Goal: Task Accomplishment & Management: Use online tool/utility

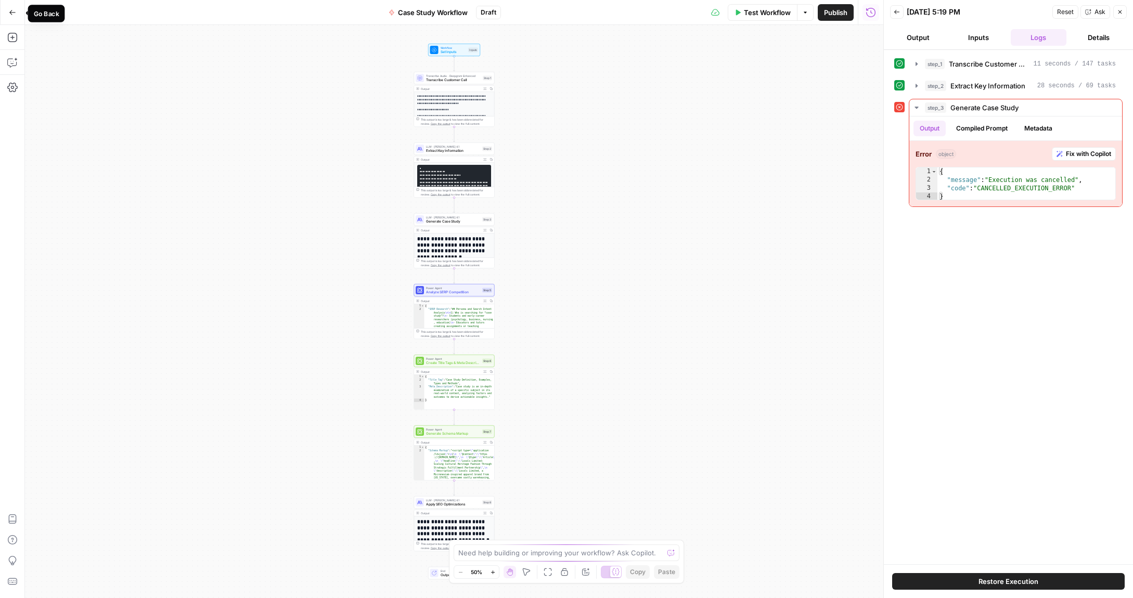
click at [13, 15] on icon "button" at bounding box center [12, 12] width 7 height 7
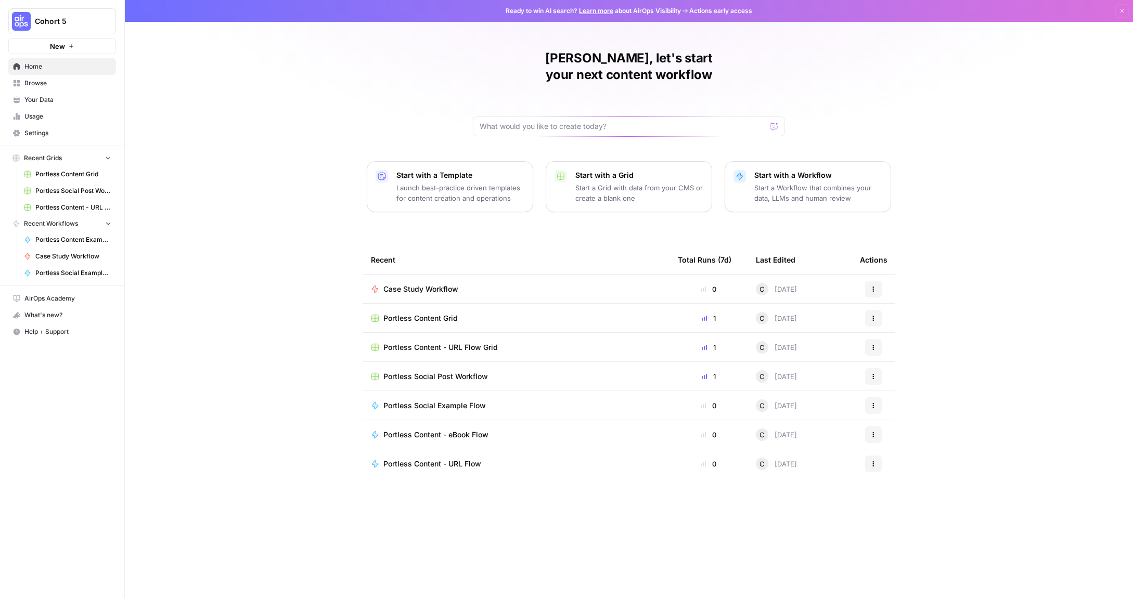
click at [27, 87] on span "Browse" at bounding box center [67, 83] width 87 height 9
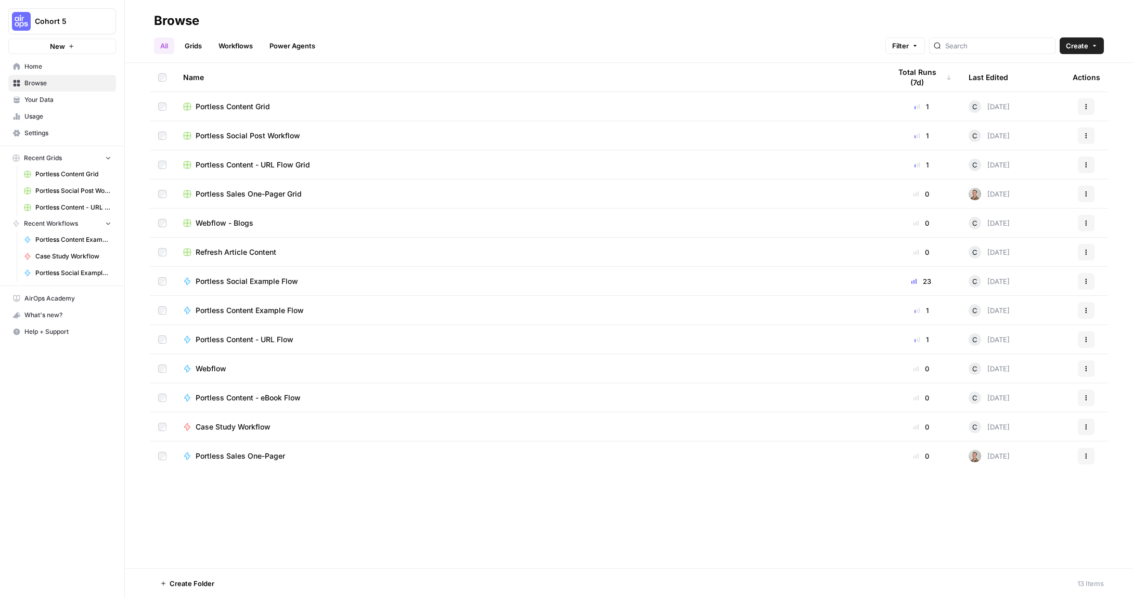
click at [29, 101] on span "Your Data" at bounding box center [67, 99] width 87 height 9
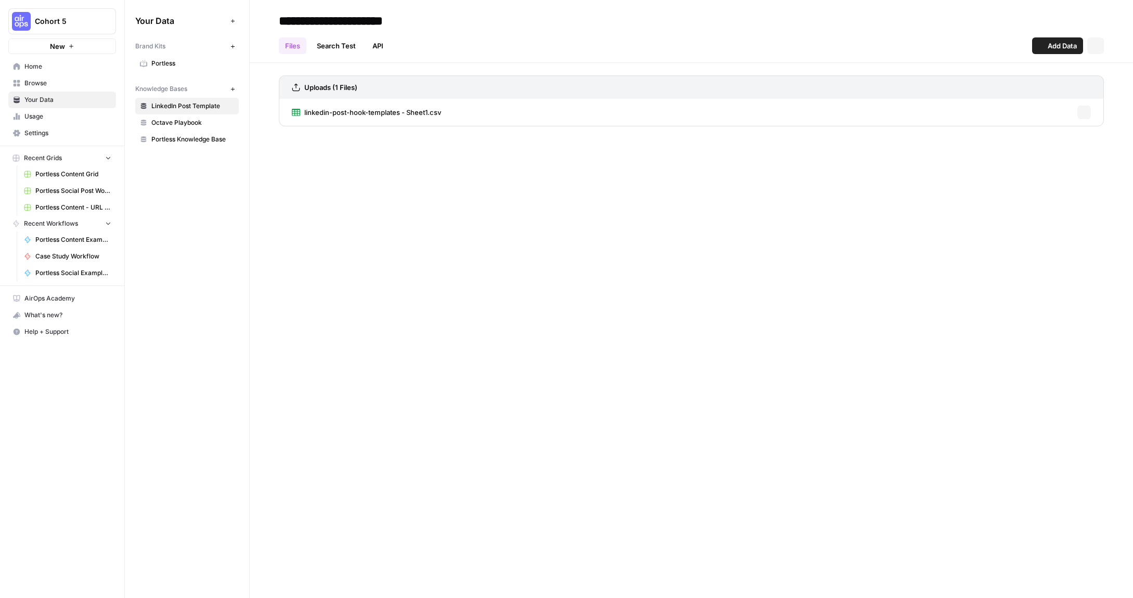
click at [66, 18] on span "Cohort 5" at bounding box center [66, 21] width 63 height 10
click at [63, 96] on span "[PERSON_NAME]'s Workspace" at bounding box center [100, 94] width 137 height 10
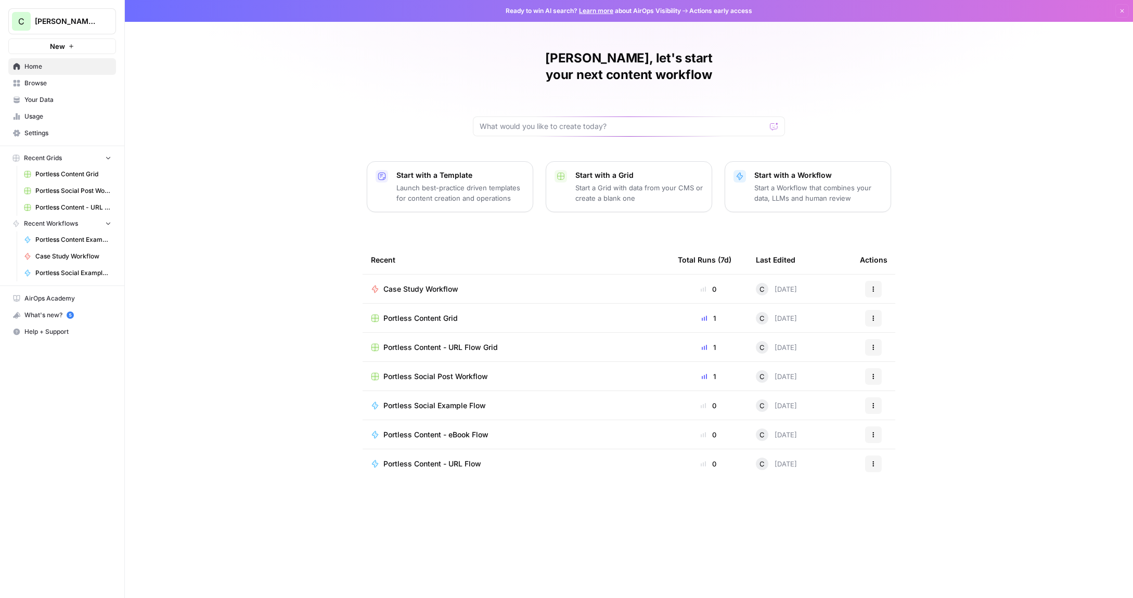
click at [874, 403] on icon "button" at bounding box center [873, 406] width 6 height 6
click at [897, 481] on span "Duplicate" at bounding box center [926, 480] width 83 height 10
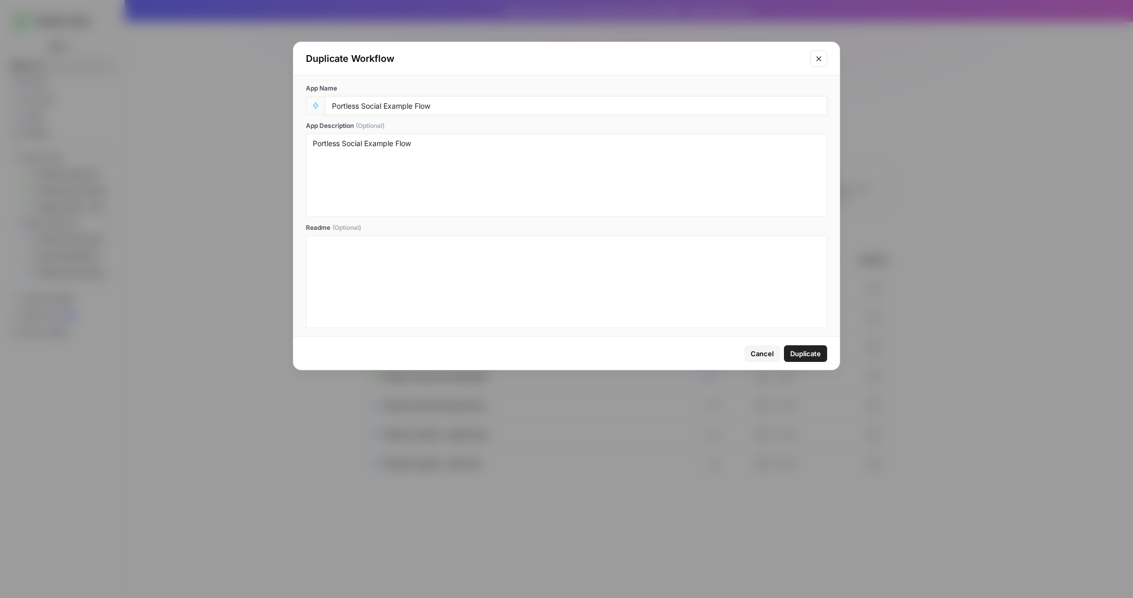
drag, startPoint x: 450, startPoint y: 106, endPoint x: 384, endPoint y: 106, distance: 66.6
click at [384, 106] on input "Portless Social Example Flow" at bounding box center [576, 105] width 488 height 9
type input "Portless Social Flow - Video Clips"
drag, startPoint x: 417, startPoint y: 143, endPoint x: 366, endPoint y: 144, distance: 51.0
click at [365, 144] on textarea "Portless Social Example Flow" at bounding box center [567, 175] width 508 height 74
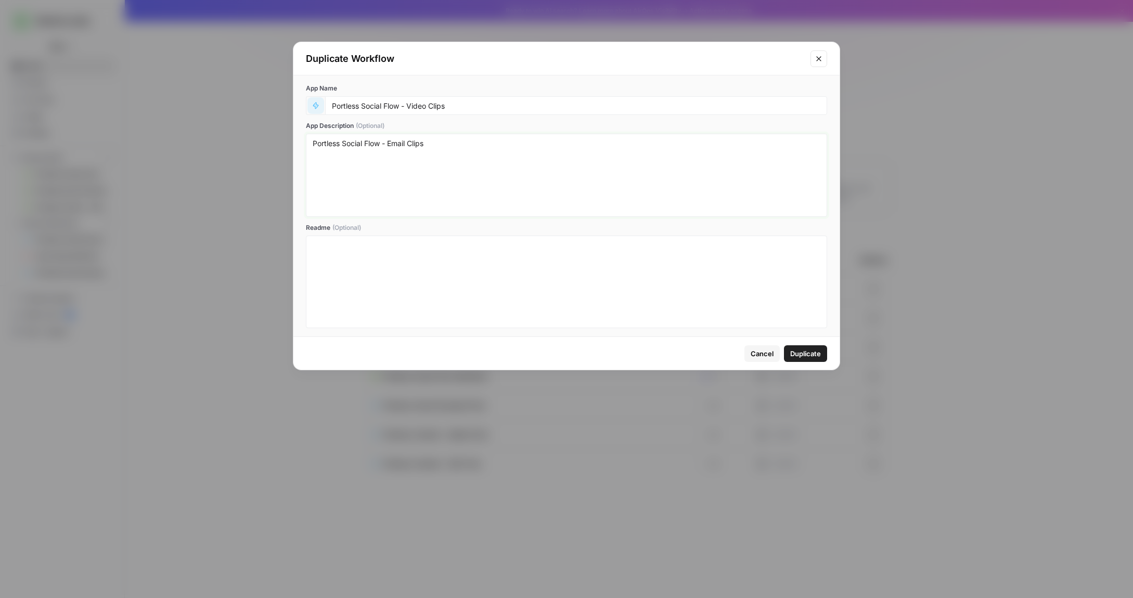
type textarea "Portless Social Flow - Email Clips"
click at [318, 105] on icon "button" at bounding box center [315, 105] width 7 height 7
click at [346, 276] on span "Orange" at bounding box center [365, 276] width 75 height 10
click at [807, 349] on span "Duplicate" at bounding box center [805, 354] width 31 height 10
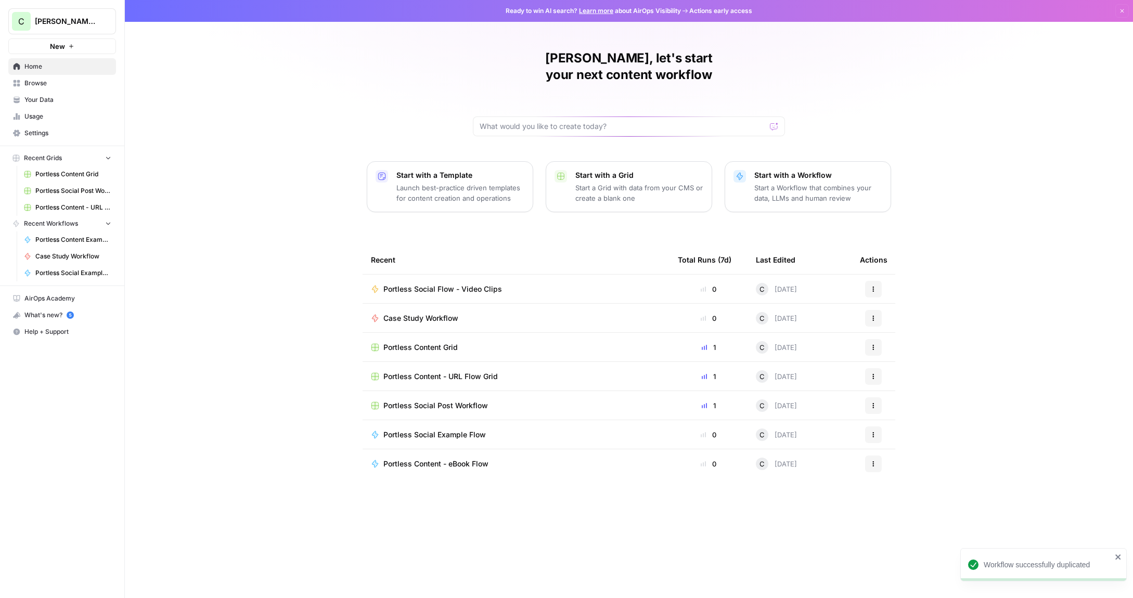
click at [496, 284] on span "Portless Social Flow - Video Clips" at bounding box center [442, 289] width 119 height 10
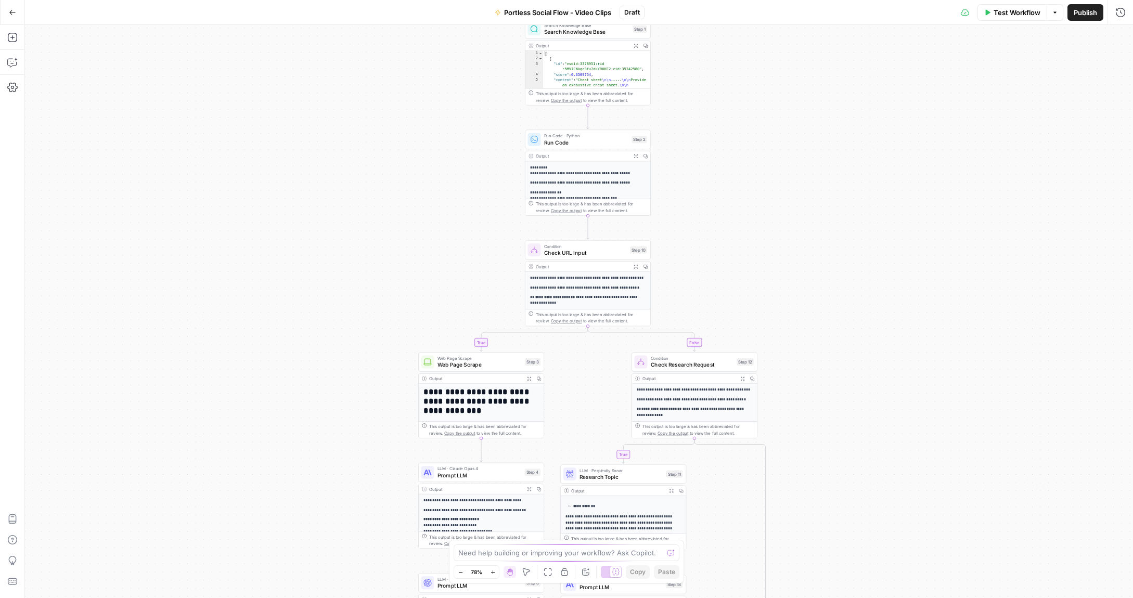
drag, startPoint x: 689, startPoint y: 76, endPoint x: 691, endPoint y: 296, distance: 220.1
click at [691, 298] on div "true false true false Workflow Set Inputs Inputs Search Knowledge Base Search K…" at bounding box center [579, 311] width 1108 height 573
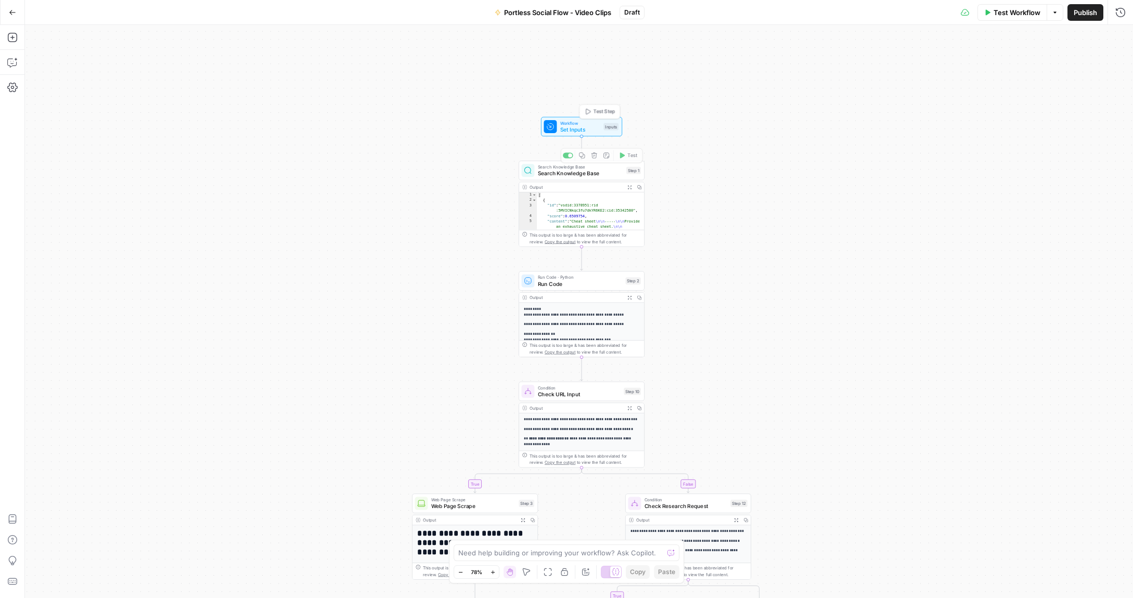
click at [592, 130] on span "Set Inputs" at bounding box center [580, 129] width 40 height 8
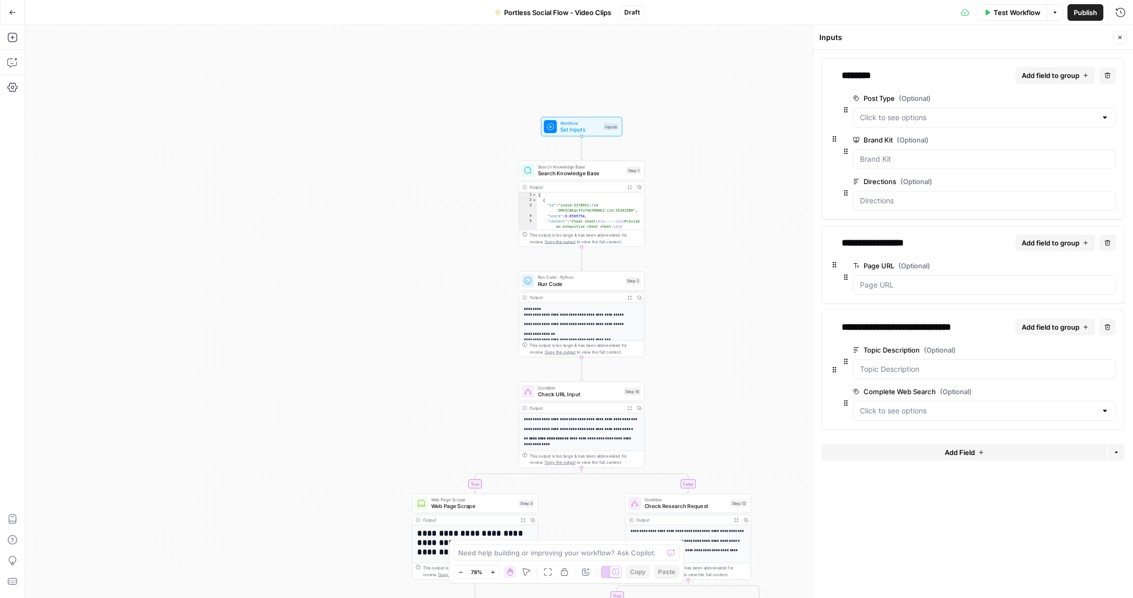
click at [961, 452] on span "Add Field" at bounding box center [960, 452] width 30 height 10
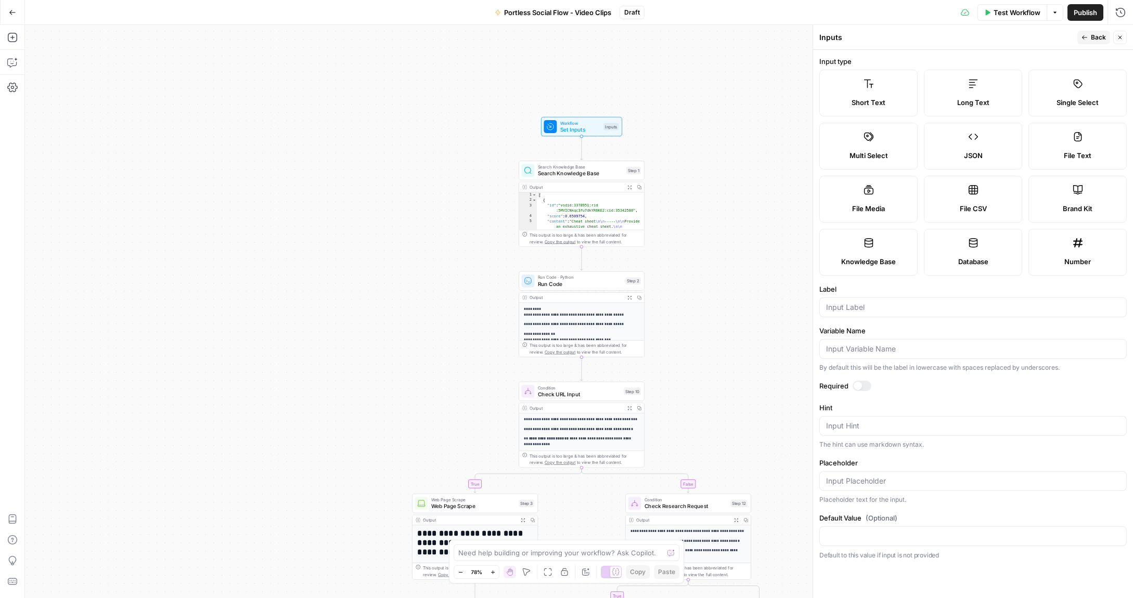
click at [891, 188] on label "File Media" at bounding box center [868, 199] width 98 height 47
type textarea "Supports .mp4, .mp3, .wav, .jpg, .png, .webp, .wma, .m4a file types"
click at [859, 310] on input "Label" at bounding box center [973, 307] width 294 height 10
click at [1124, 43] on button "Close" at bounding box center [1120, 38] width 14 height 14
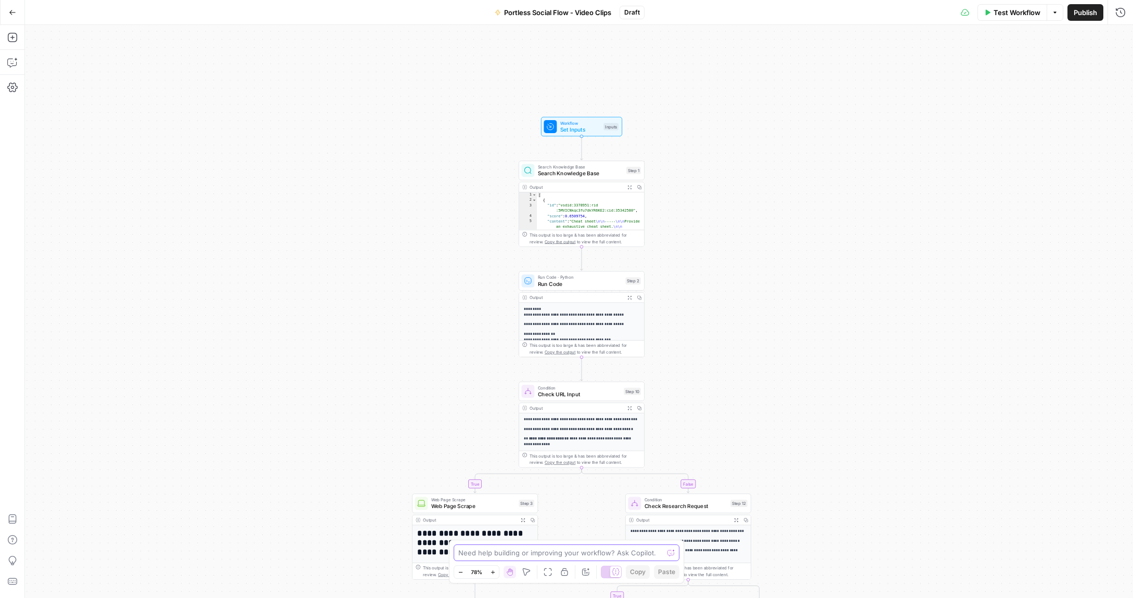
click at [587, 552] on textarea at bounding box center [560, 553] width 205 height 10
click at [615, 573] on icon at bounding box center [616, 572] width 8 height 8
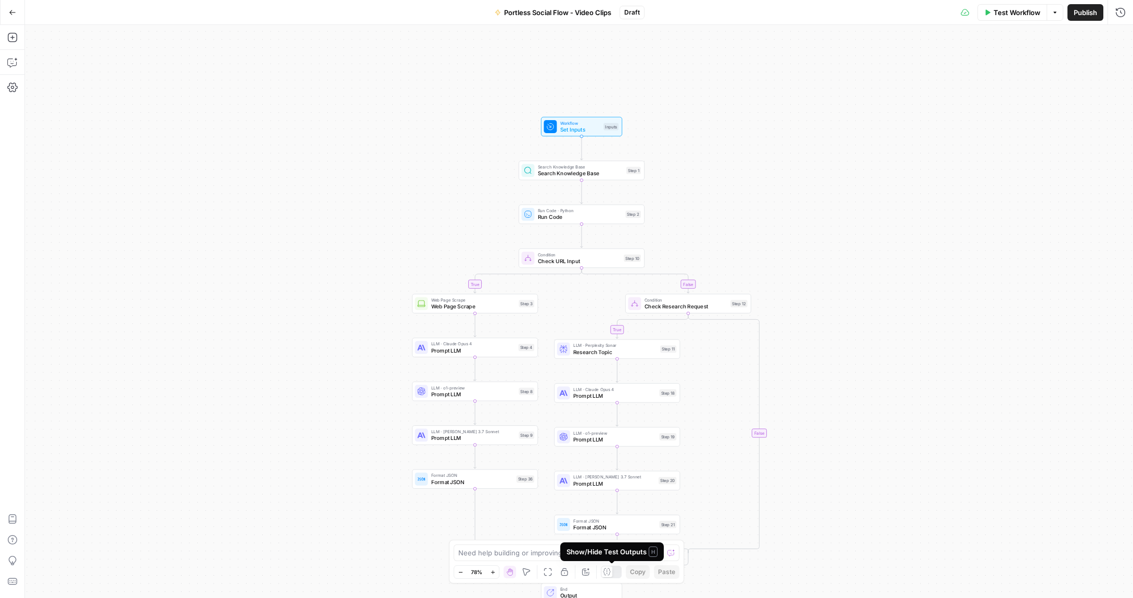
click at [614, 573] on div at bounding box center [611, 572] width 21 height 12
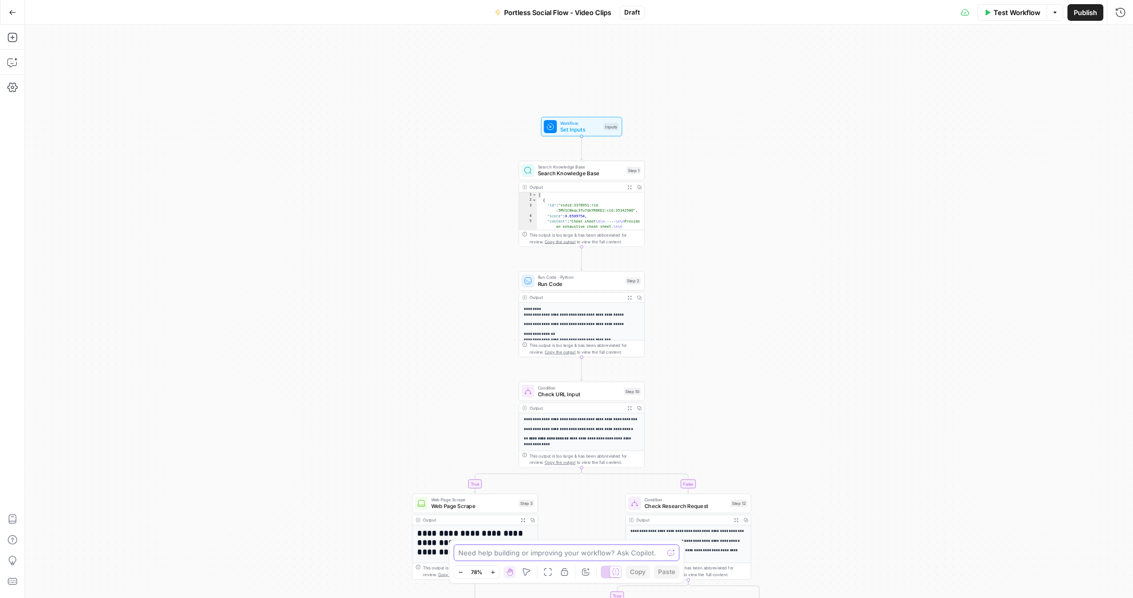
click at [550, 556] on textarea at bounding box center [560, 553] width 205 height 10
type textarea "I want"
click at [16, 61] on icon "button" at bounding box center [12, 62] width 10 height 10
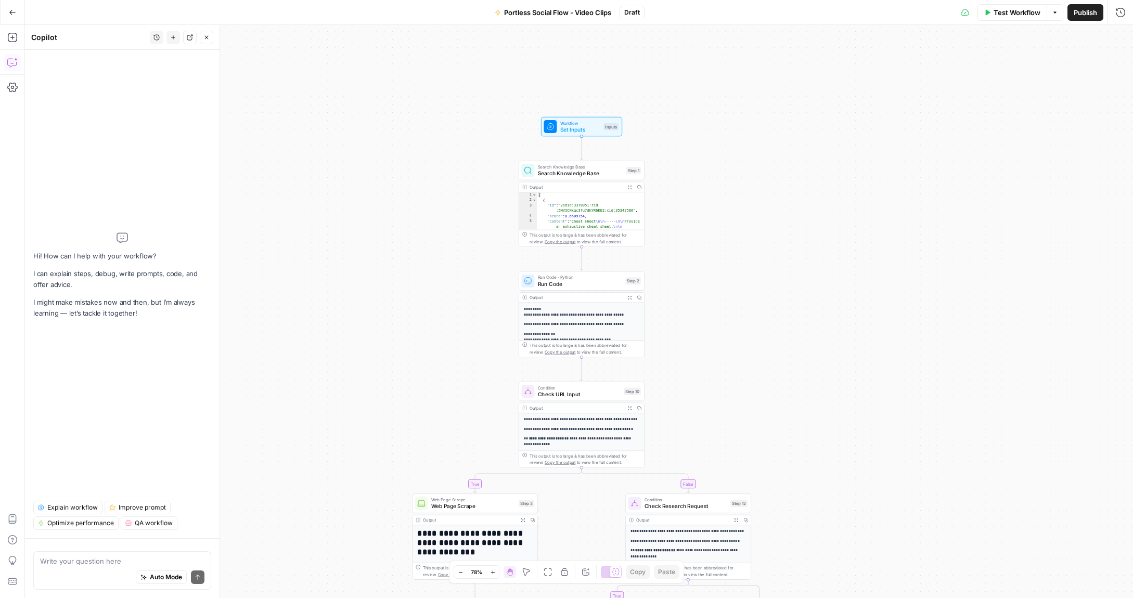
click at [120, 565] on textarea at bounding box center [122, 561] width 164 height 10
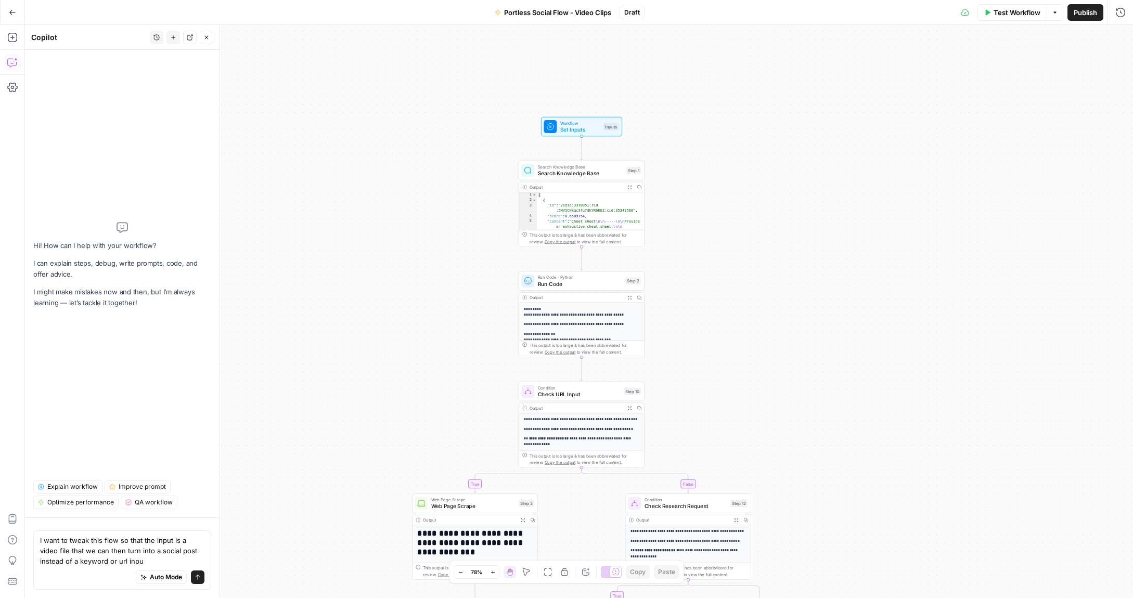
type textarea "I want to tweak this flow so that the input is a video file that we can then tu…"
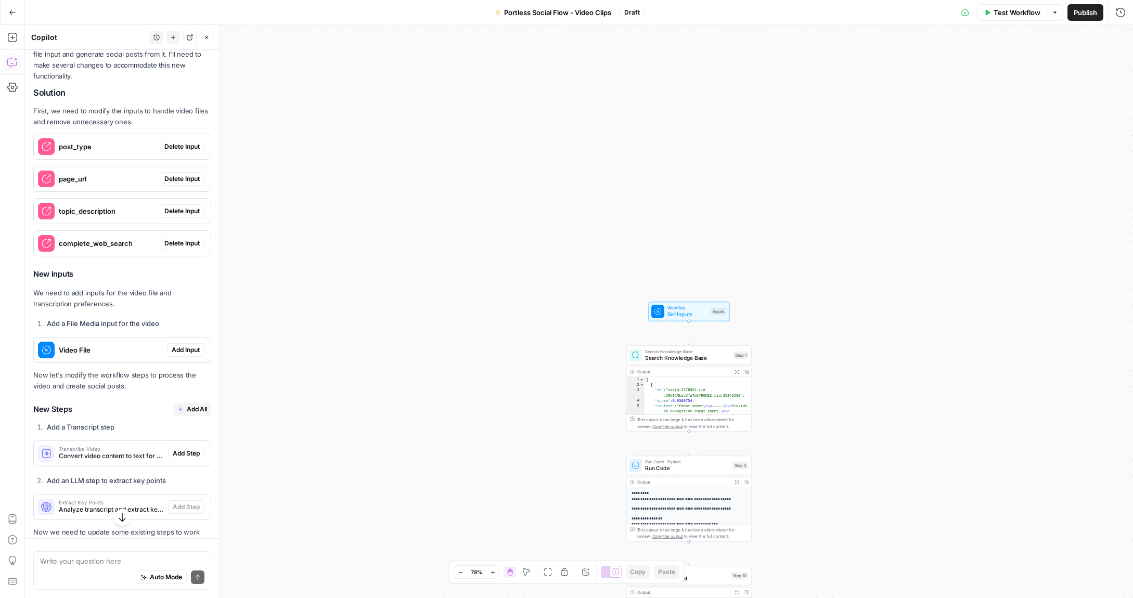
scroll to position [288, 0]
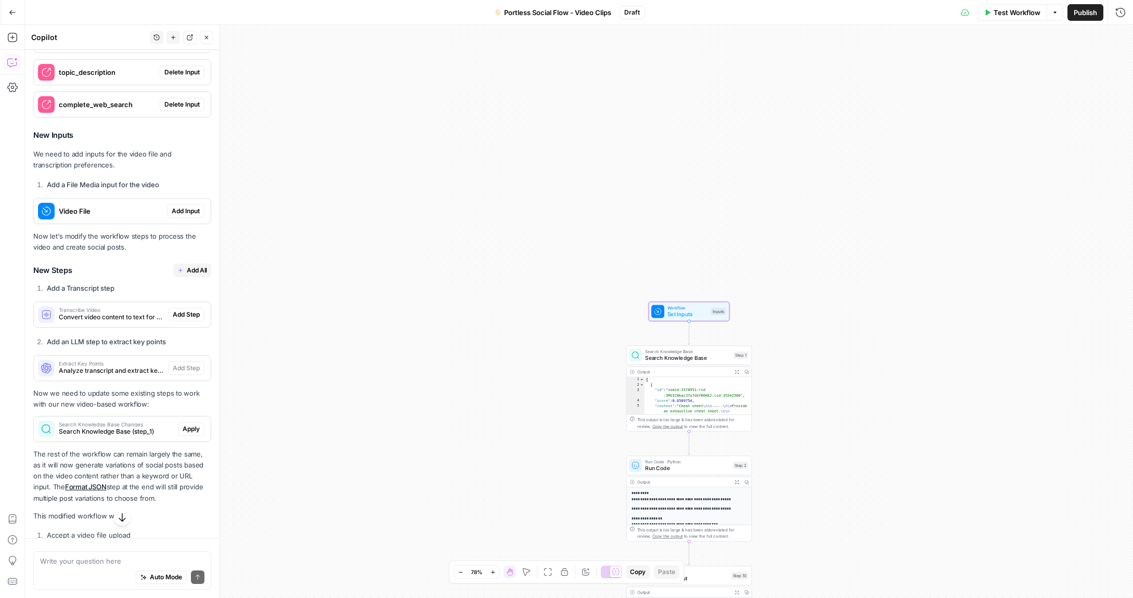
click at [186, 207] on span "Add Input" at bounding box center [186, 211] width 28 height 9
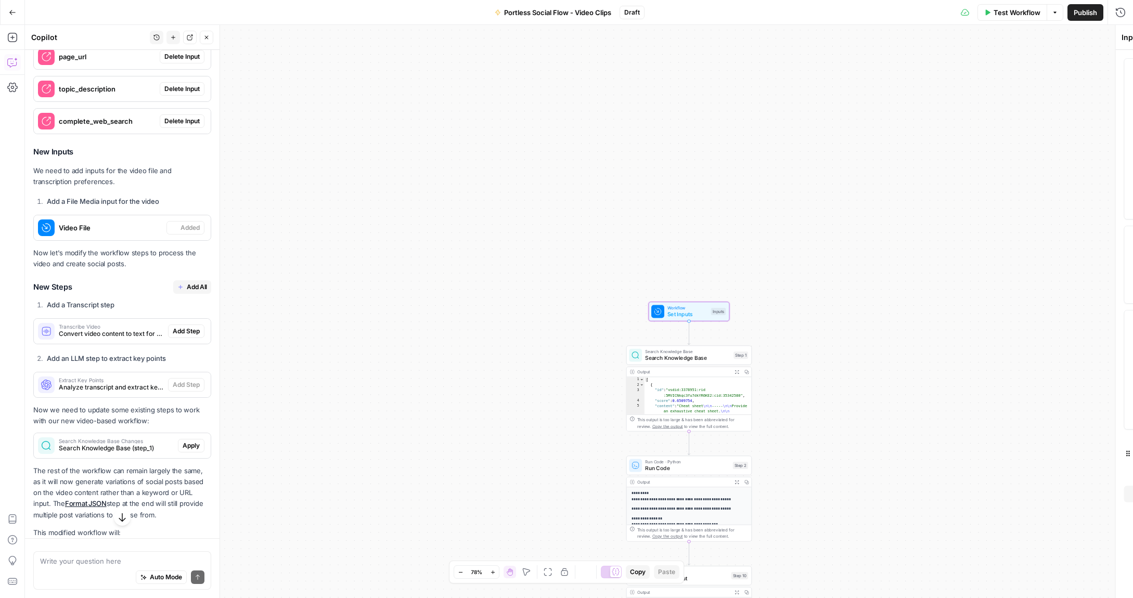
scroll to position [305, 0]
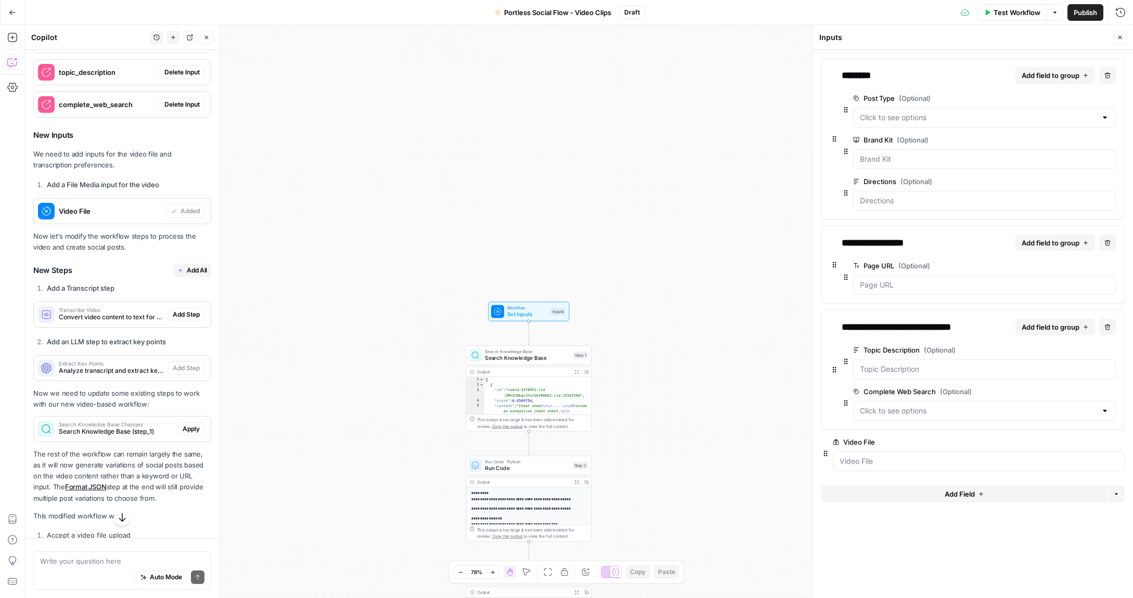
click at [191, 266] on span "Add All" at bounding box center [197, 270] width 20 height 9
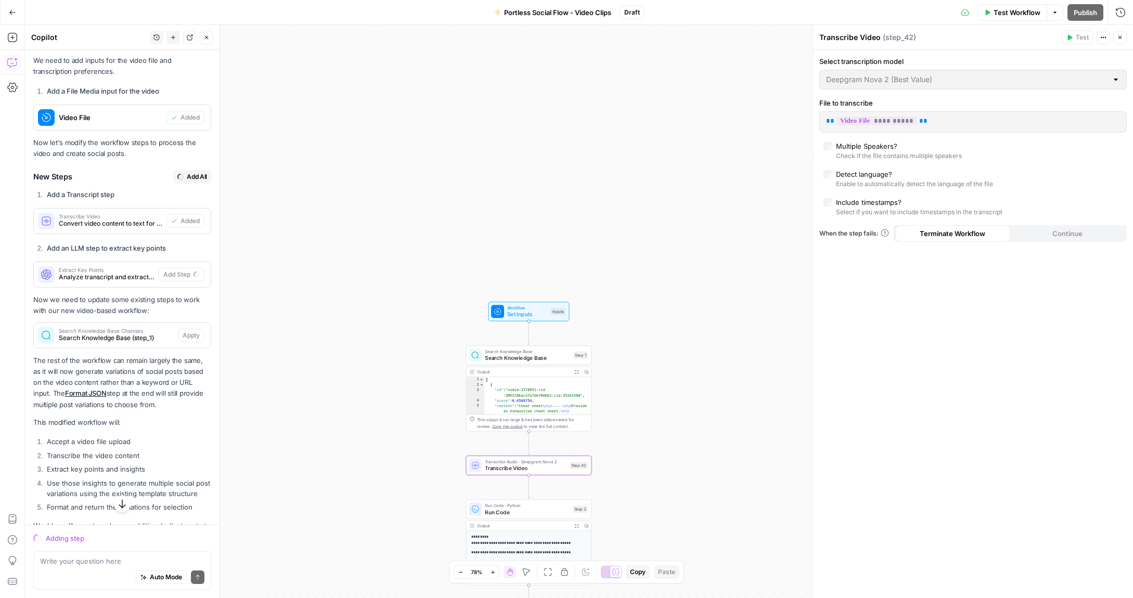
scroll to position [414, 0]
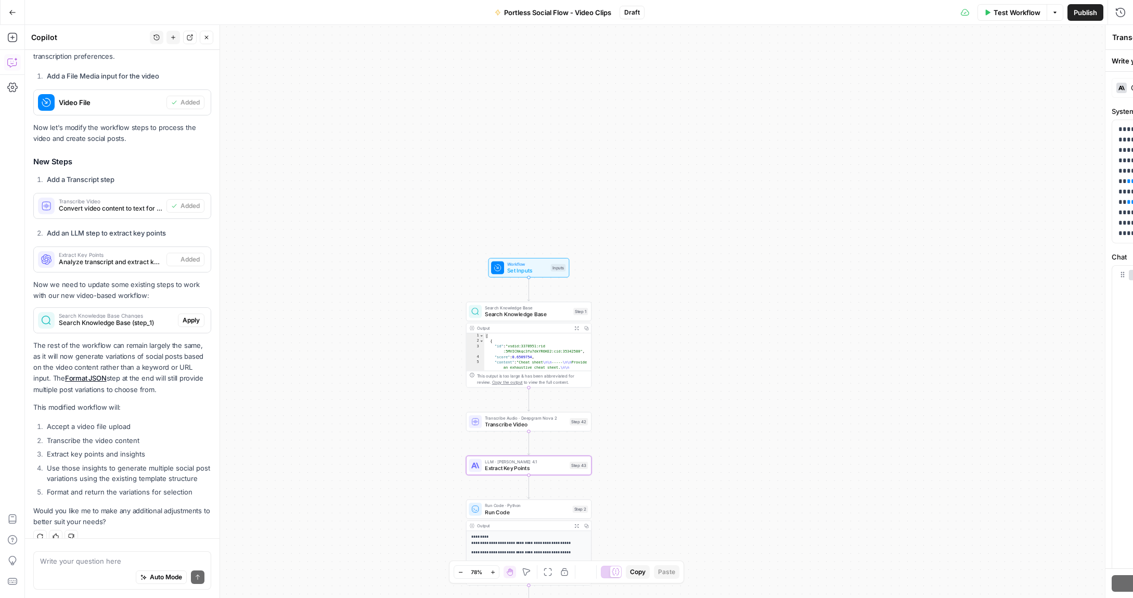
type textarea "Extract Key Points"
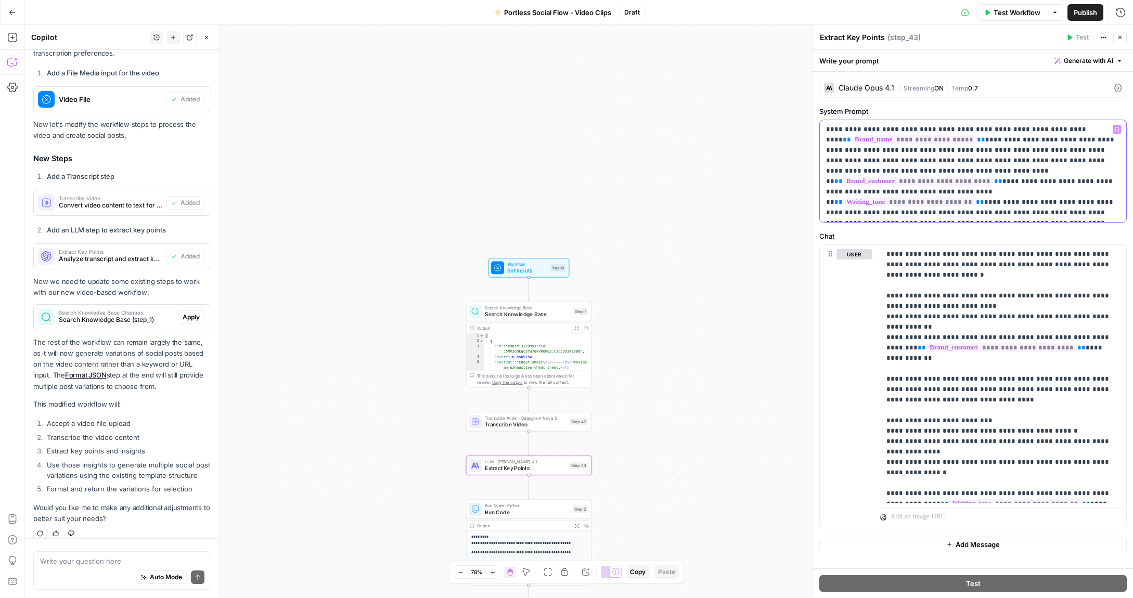
click at [1068, 129] on p "**********" at bounding box center [973, 171] width 294 height 94
drag, startPoint x: 1070, startPoint y: 131, endPoint x: 1025, endPoint y: 131, distance: 44.2
click at [1025, 131] on p "**********" at bounding box center [973, 171] width 294 height 94
click at [509, 316] on span "Search Knowledge Base" at bounding box center [527, 315] width 85 height 8
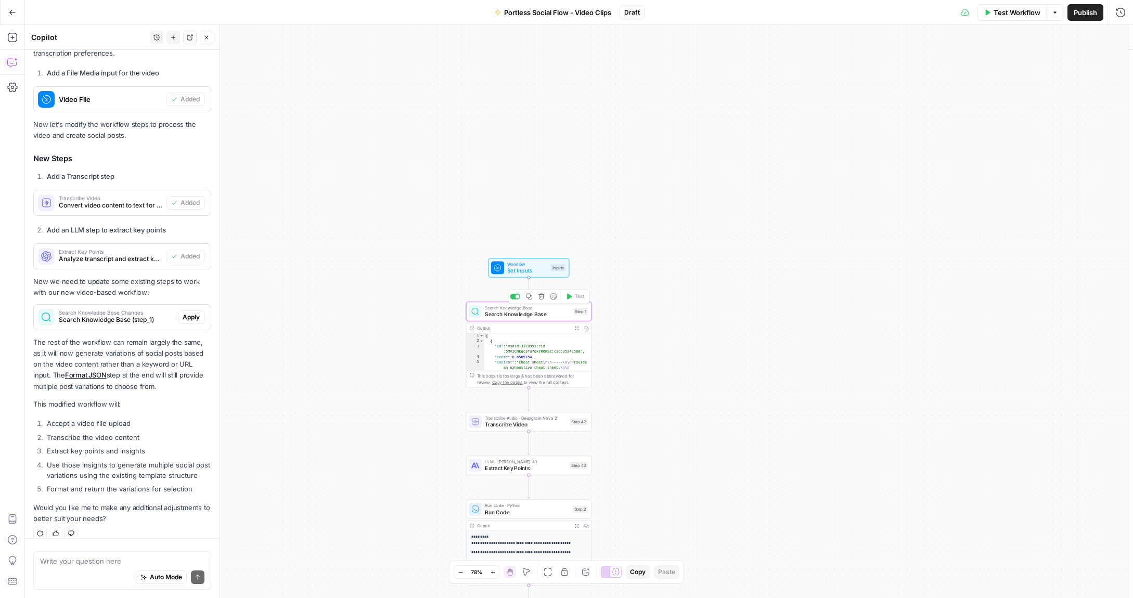
type input "LinkedIn Post Template"
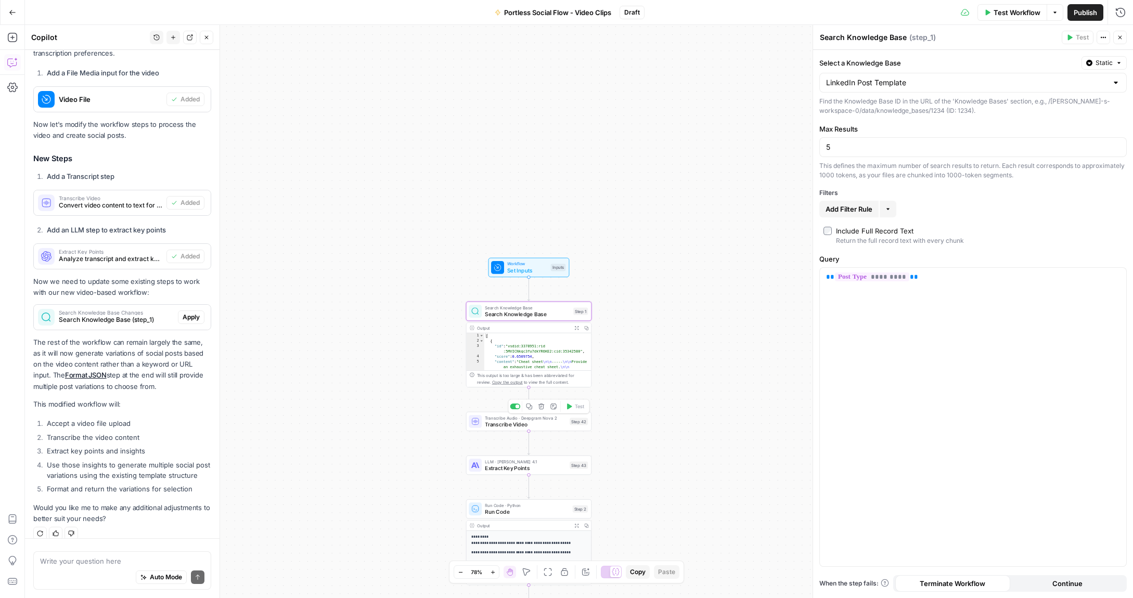
click at [503, 421] on span "Transcribe Video" at bounding box center [526, 424] width 82 height 8
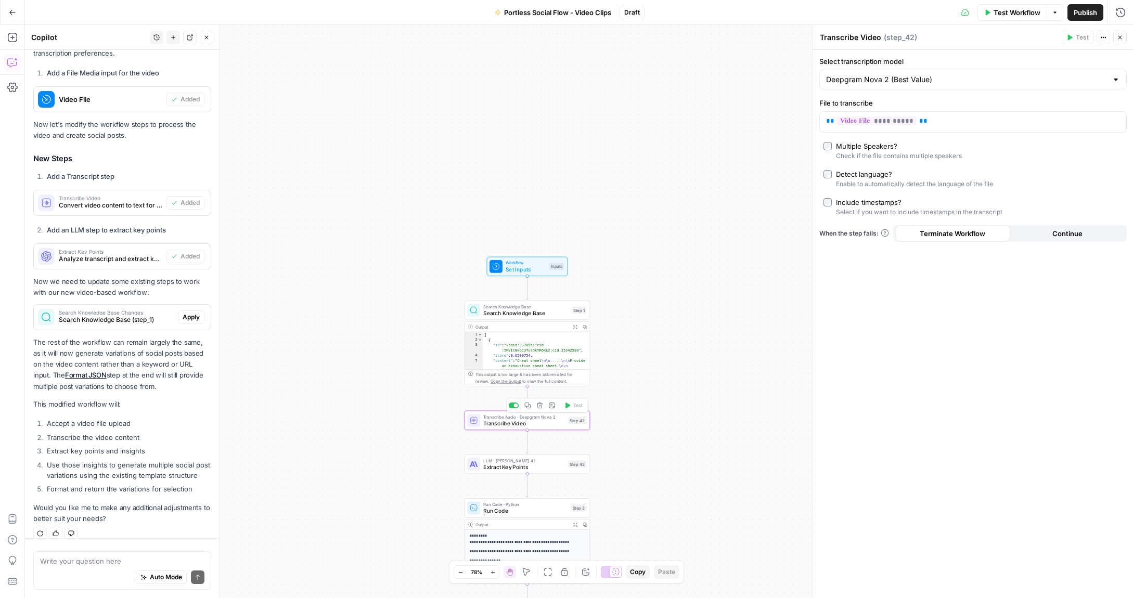
click at [497, 471] on div "LLM · [PERSON_NAME] Opus 4.1 Extract Key Points Step 43 Copy step Delete step A…" at bounding box center [527, 464] width 125 height 19
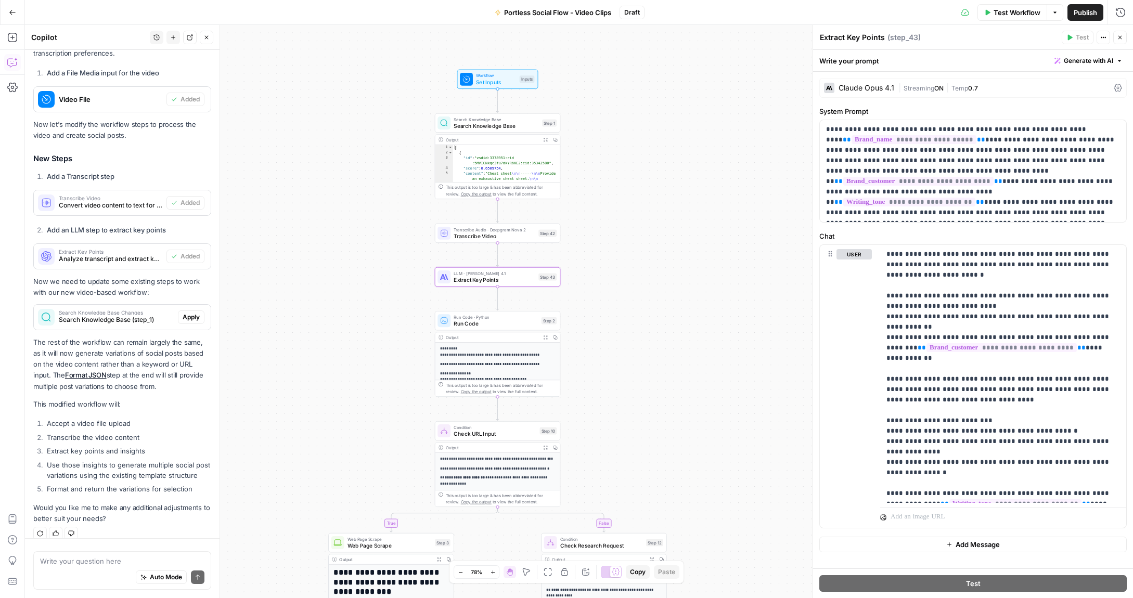
drag, startPoint x: 439, startPoint y: 372, endPoint x: 411, endPoint y: 249, distance: 126.2
click at [411, 249] on div "true true false false Workflow Set Inputs Inputs Search Knowledge Base Search K…" at bounding box center [579, 311] width 1108 height 573
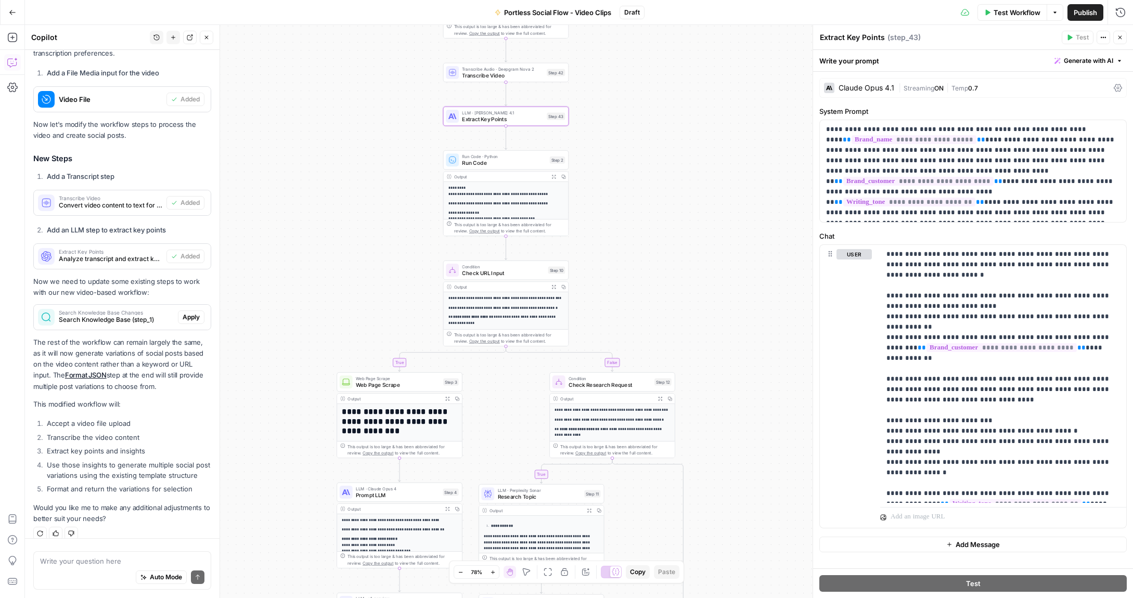
drag, startPoint x: 380, startPoint y: 397, endPoint x: 388, endPoint y: 238, distance: 159.4
click at [388, 238] on div "true true false false Workflow Set Inputs Inputs Search Knowledge Base Search K…" at bounding box center [579, 311] width 1108 height 573
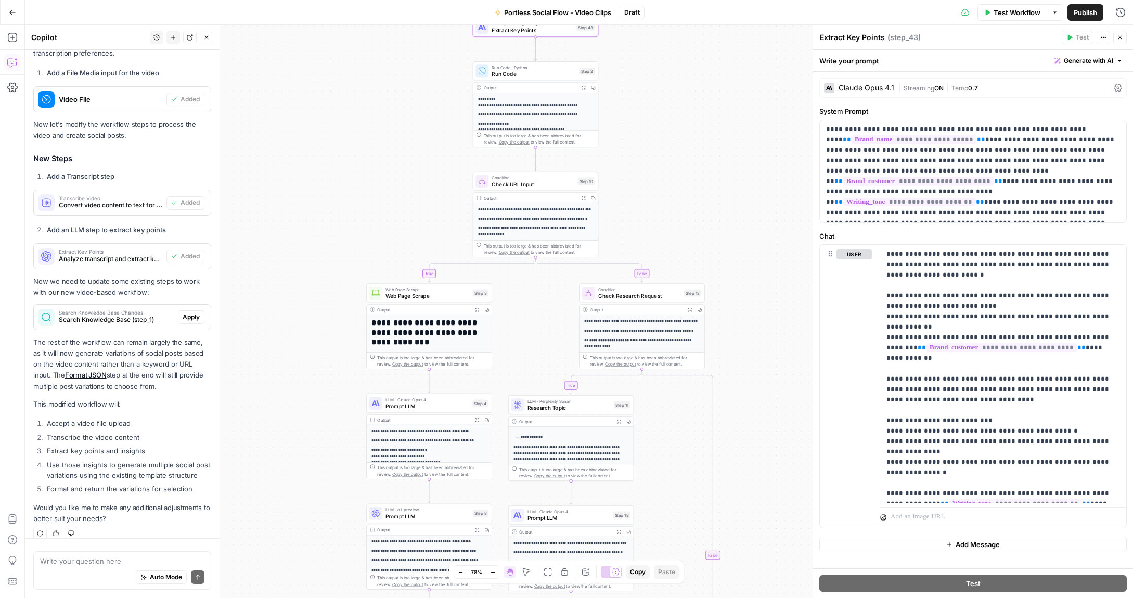
drag, startPoint x: 370, startPoint y: 304, endPoint x: 400, endPoint y: 216, distance: 93.3
click at [400, 216] on div "true true false false Workflow Set Inputs Inputs Search Knowledge Base Search K…" at bounding box center [579, 311] width 1108 height 573
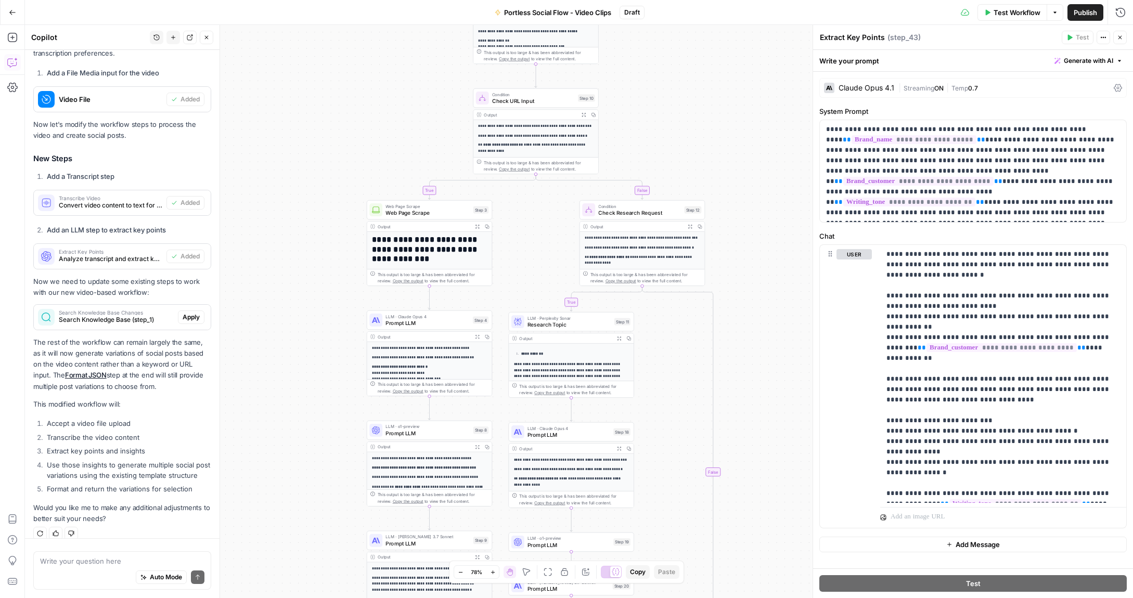
drag, startPoint x: 363, startPoint y: 241, endPoint x: 364, endPoint y: 160, distance: 80.6
click at [364, 160] on div "true true false false Workflow Set Inputs Inputs Search Knowledge Base Search K…" at bounding box center [579, 311] width 1108 height 573
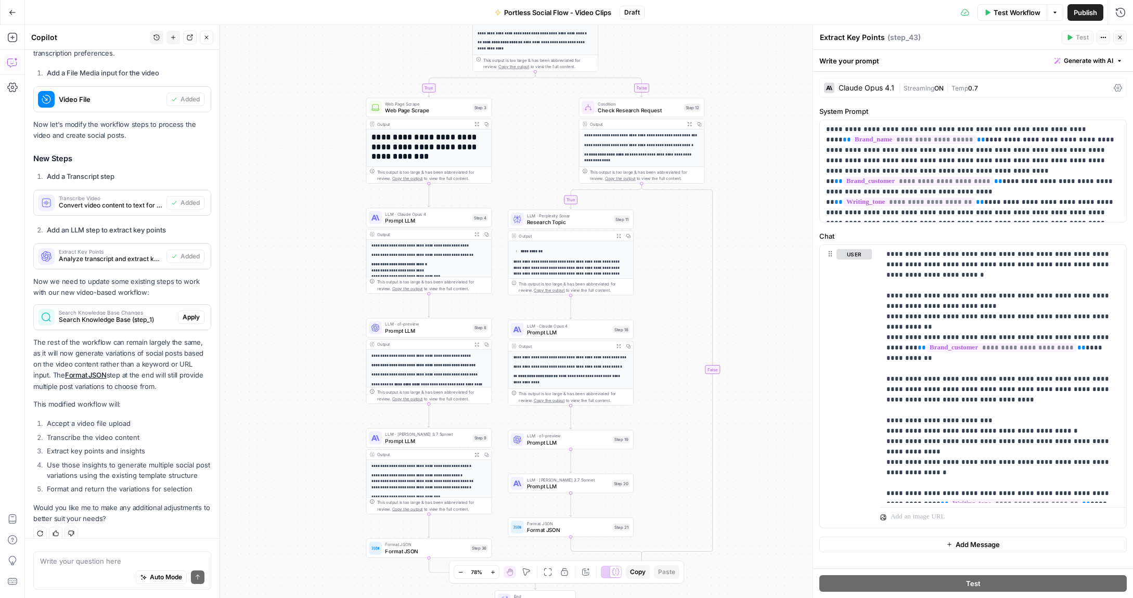
drag, startPoint x: 314, startPoint y: 268, endPoint x: 314, endPoint y: 151, distance: 116.5
click at [314, 151] on div "true true false false Workflow Set Inputs Inputs Search Knowledge Base Search K…" at bounding box center [579, 311] width 1108 height 573
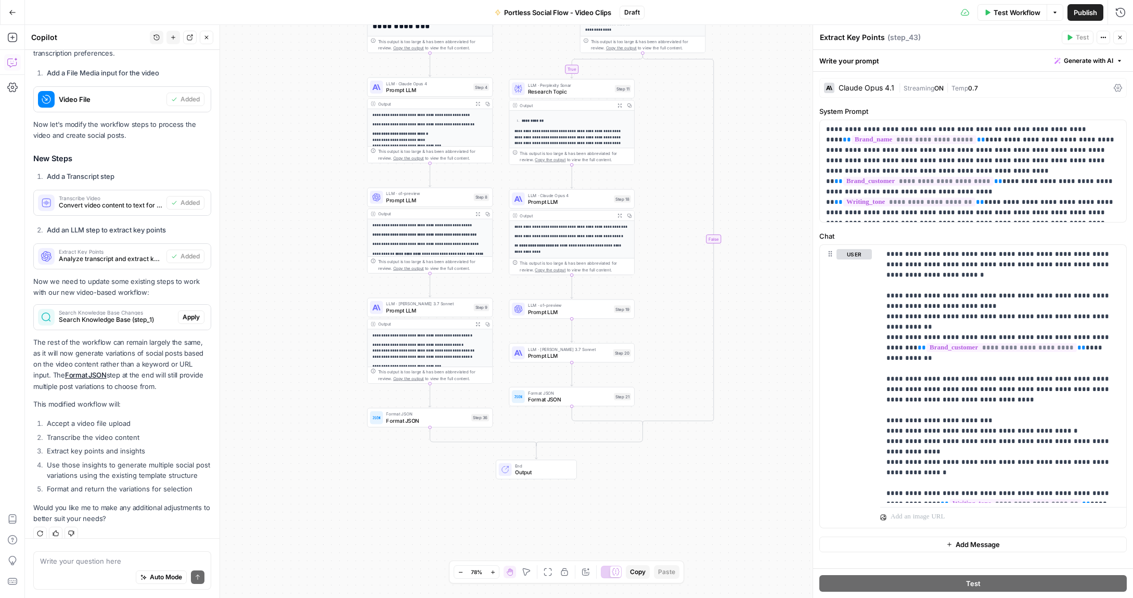
drag, startPoint x: 306, startPoint y: 295, endPoint x: 307, endPoint y: 182, distance: 113.4
click at [307, 182] on div "true true false false Workflow Set Inputs Inputs Search Knowledge Base Search K…" at bounding box center [579, 311] width 1108 height 573
click at [1119, 38] on icon "button" at bounding box center [1120, 37] width 6 height 6
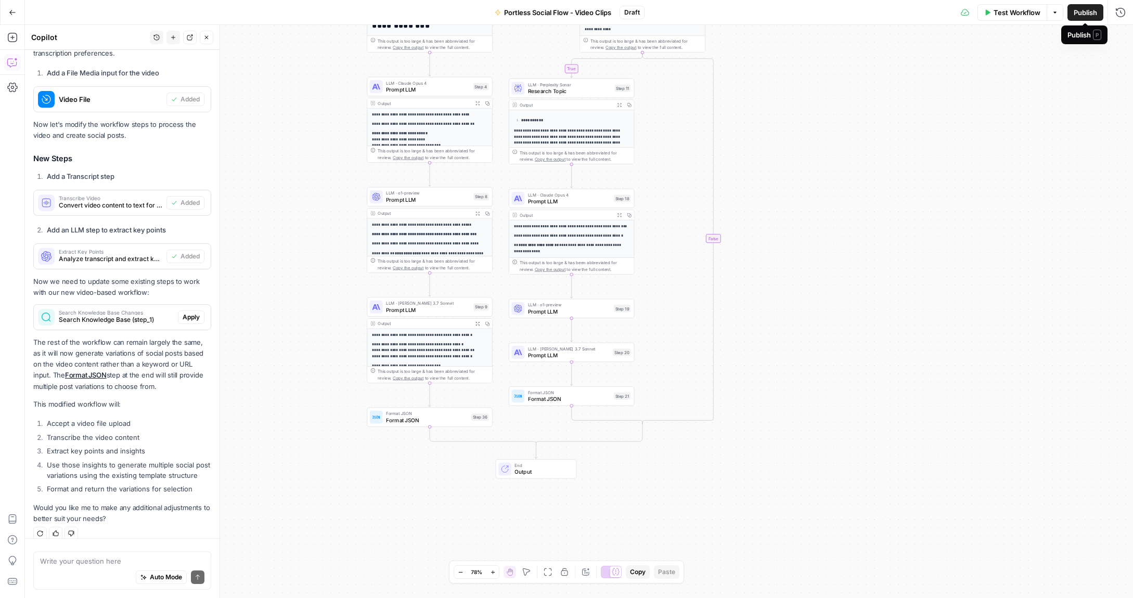
click at [1083, 14] on span "Publish" at bounding box center [1085, 12] width 23 height 10
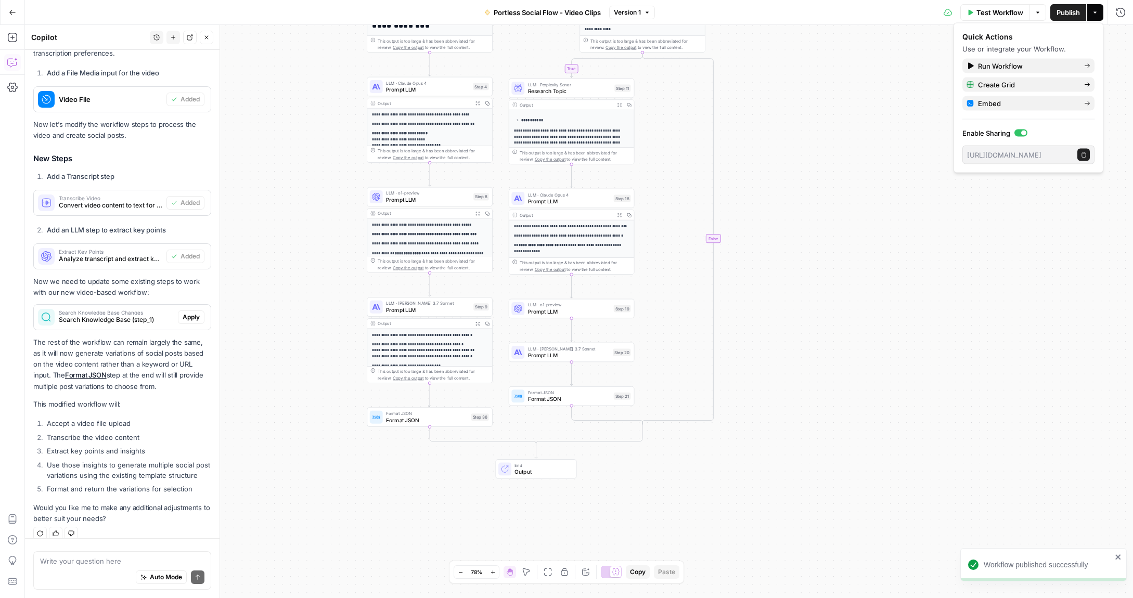
click at [1020, 133] on div at bounding box center [1020, 133] width 13 height 7
click at [1011, 66] on span "Run Workflow" at bounding box center [1027, 66] width 98 height 10
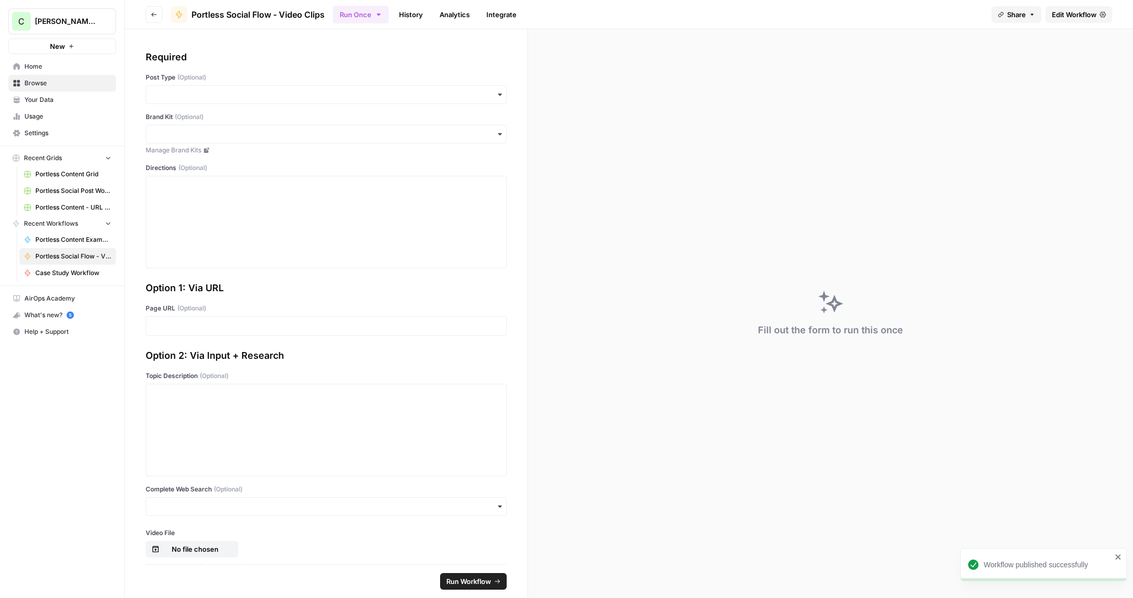
click at [390, 100] on div "button" at bounding box center [326, 94] width 361 height 19
click at [181, 223] on div "Industry info" at bounding box center [326, 224] width 360 height 20
click at [201, 136] on input "Brand Kit (Optional)" at bounding box center [325, 134] width 347 height 10
click at [195, 157] on div "Portless" at bounding box center [326, 162] width 360 height 20
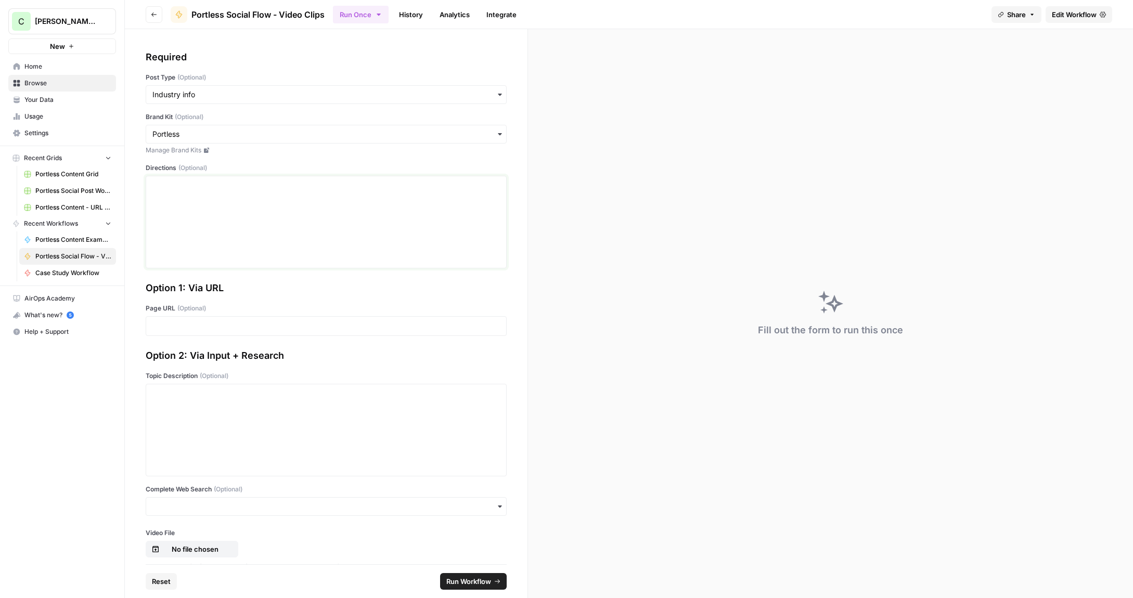
click at [195, 193] on div at bounding box center [325, 222] width 347 height 83
drag, startPoint x: 332, startPoint y: 187, endPoint x: 271, endPoint y: 187, distance: 61.4
click at [264, 187] on p "**********" at bounding box center [325, 186] width 347 height 10
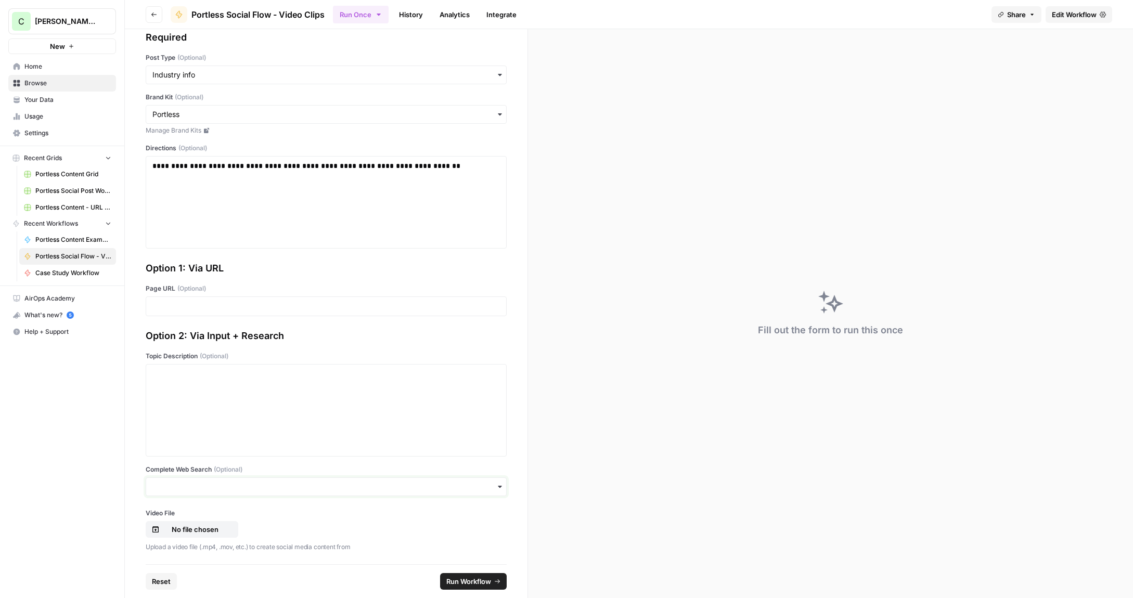
click at [210, 486] on input "Complete Web Search (Optional)" at bounding box center [325, 487] width 347 height 10
click at [169, 516] on div "Yes" at bounding box center [326, 515] width 360 height 20
click at [197, 530] on p "No file chosen" at bounding box center [195, 529] width 67 height 10
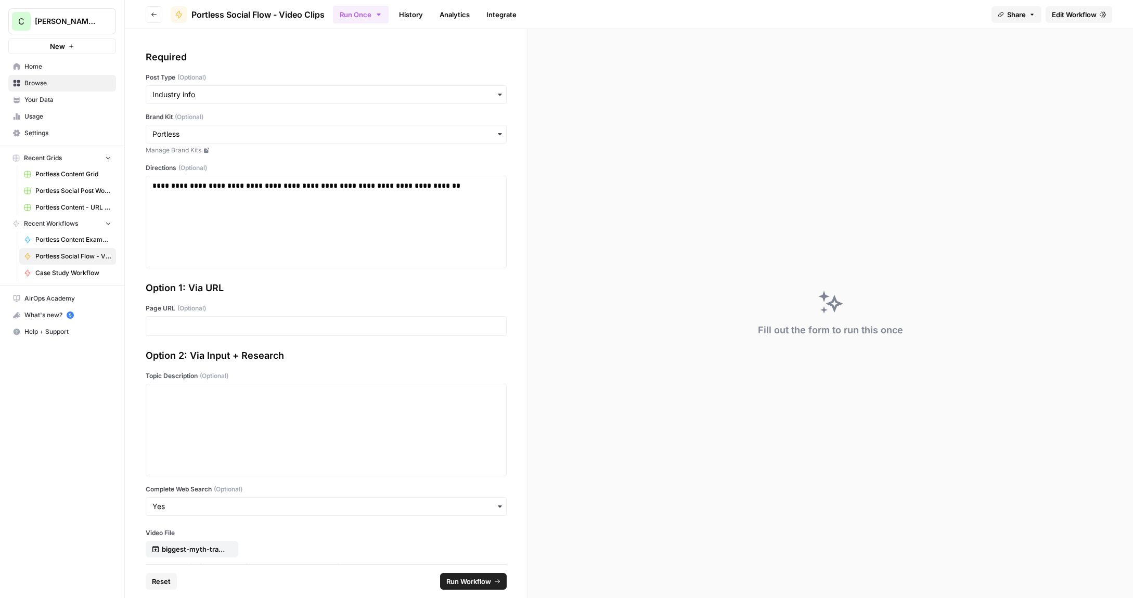
click at [461, 590] on footer "Reset Run Workflow" at bounding box center [326, 581] width 361 height 34
click at [462, 580] on span "Run Workflow" at bounding box center [468, 581] width 45 height 10
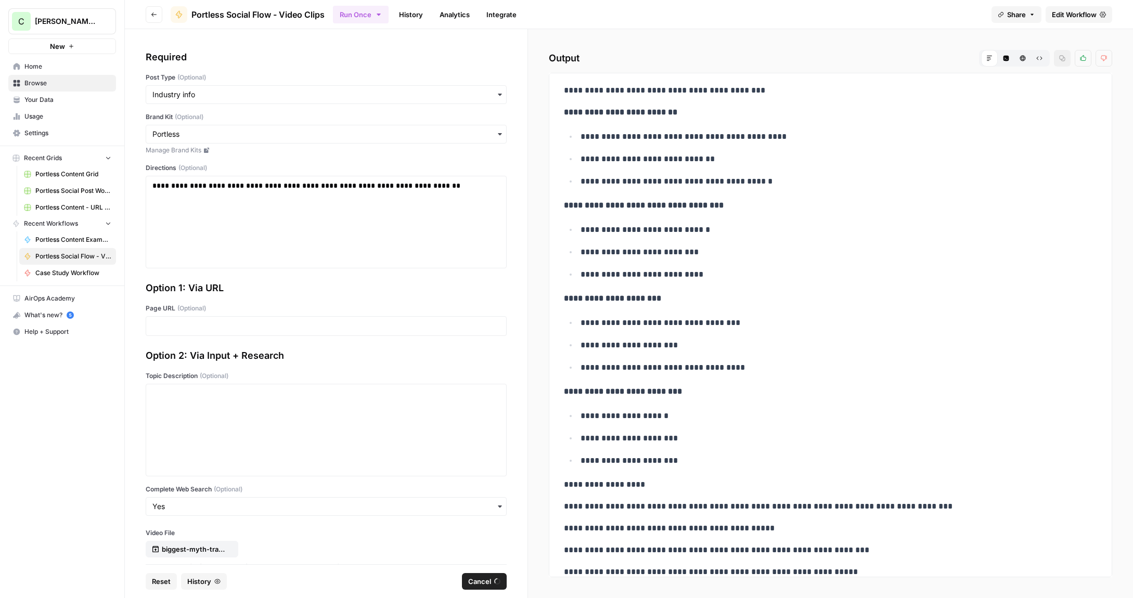
scroll to position [1776, 0]
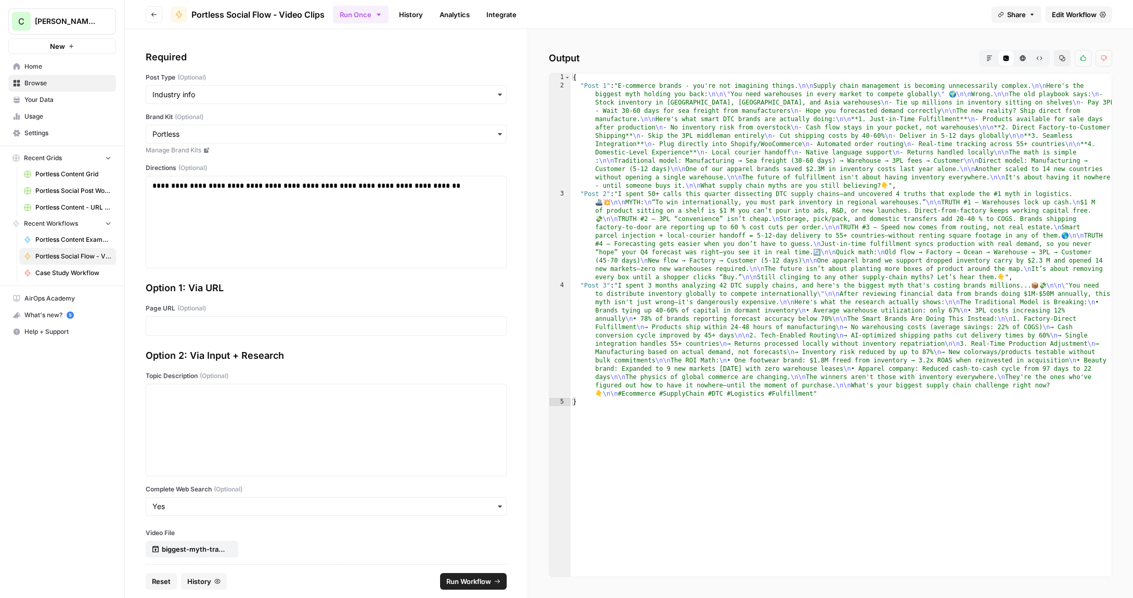
click at [988, 61] on button "Markdown" at bounding box center [989, 58] width 17 height 17
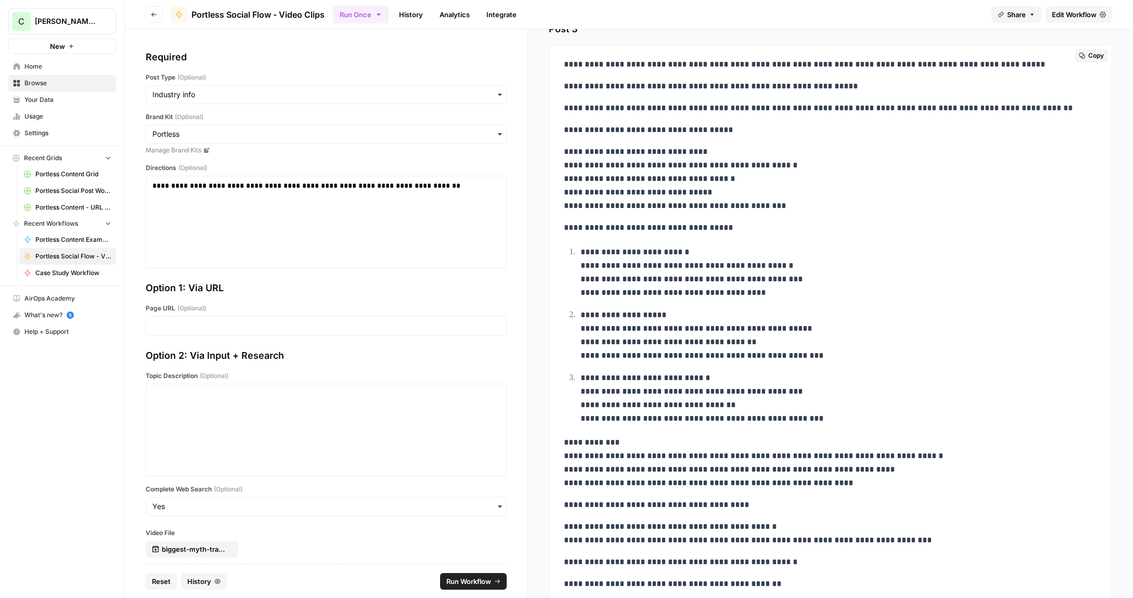
scroll to position [1335, 0]
click at [56, 260] on span "Portless Social Flow - Video Clips" at bounding box center [73, 256] width 76 height 9
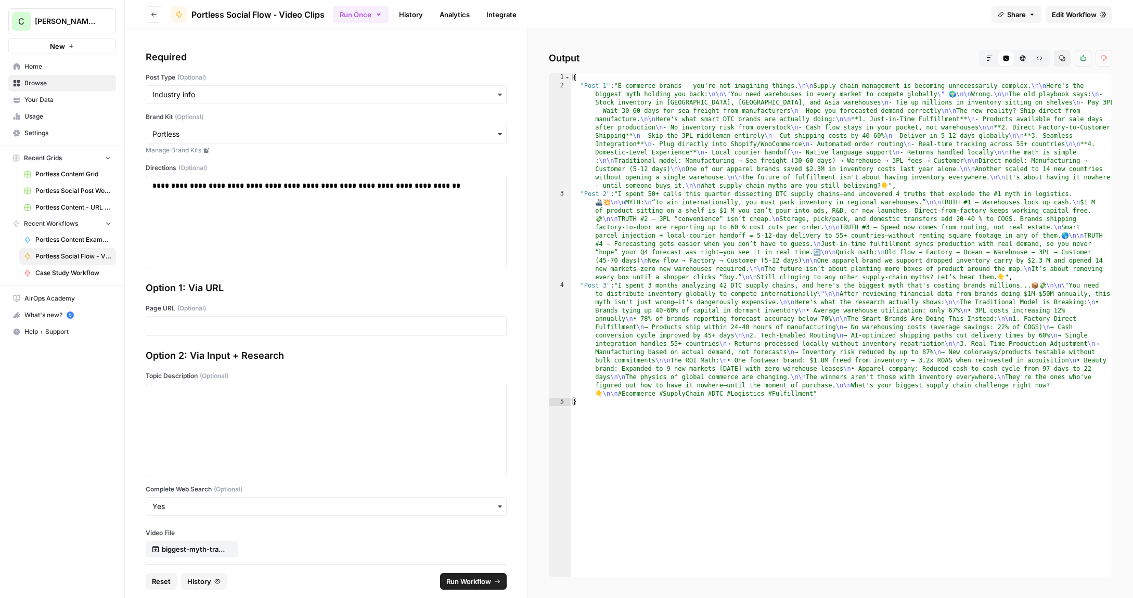
click at [1069, 17] on span "Edit Workflow" at bounding box center [1074, 14] width 45 height 10
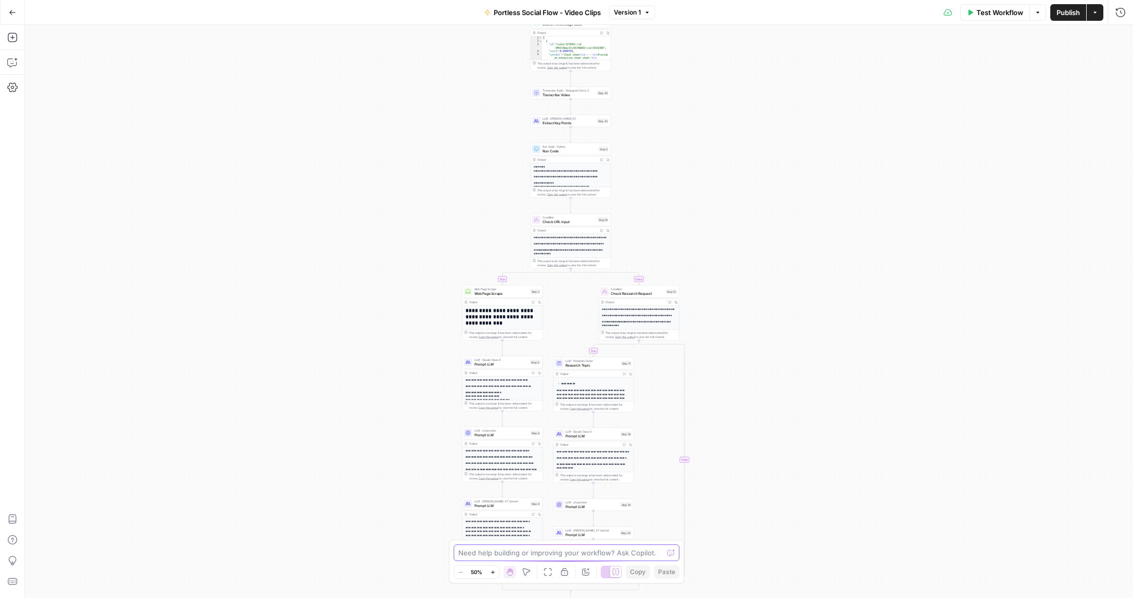
click at [580, 554] on textarea at bounding box center [560, 553] width 205 height 10
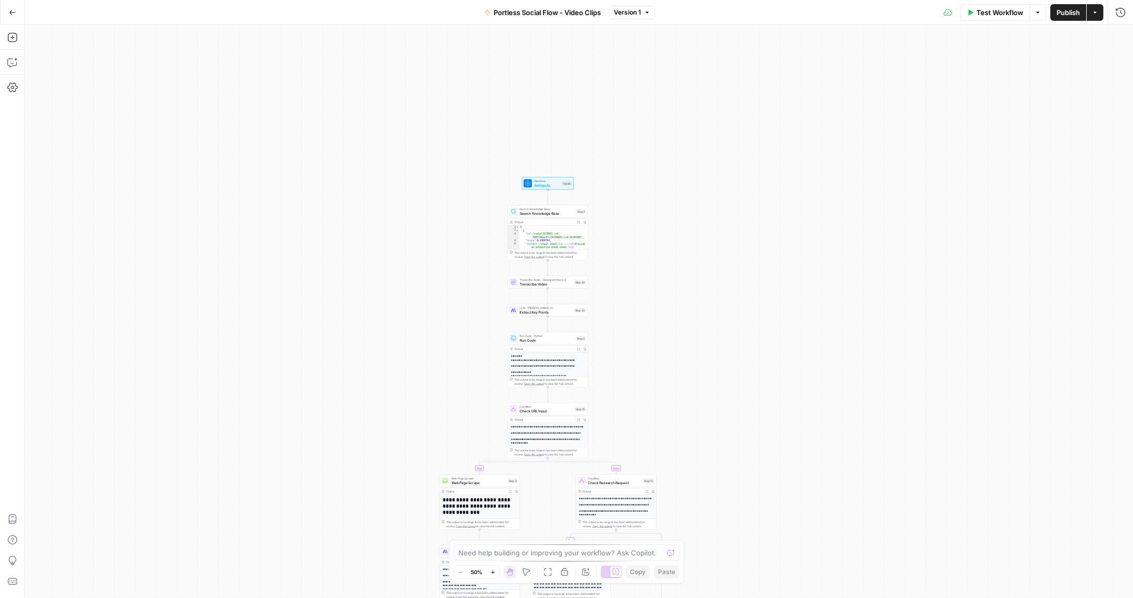
drag, startPoint x: 689, startPoint y: 177, endPoint x: 668, endPoint y: 367, distance: 191.1
click at [668, 367] on div "true false true false Workflow Set Inputs Inputs Search Knowledge Base Search K…" at bounding box center [579, 311] width 1108 height 573
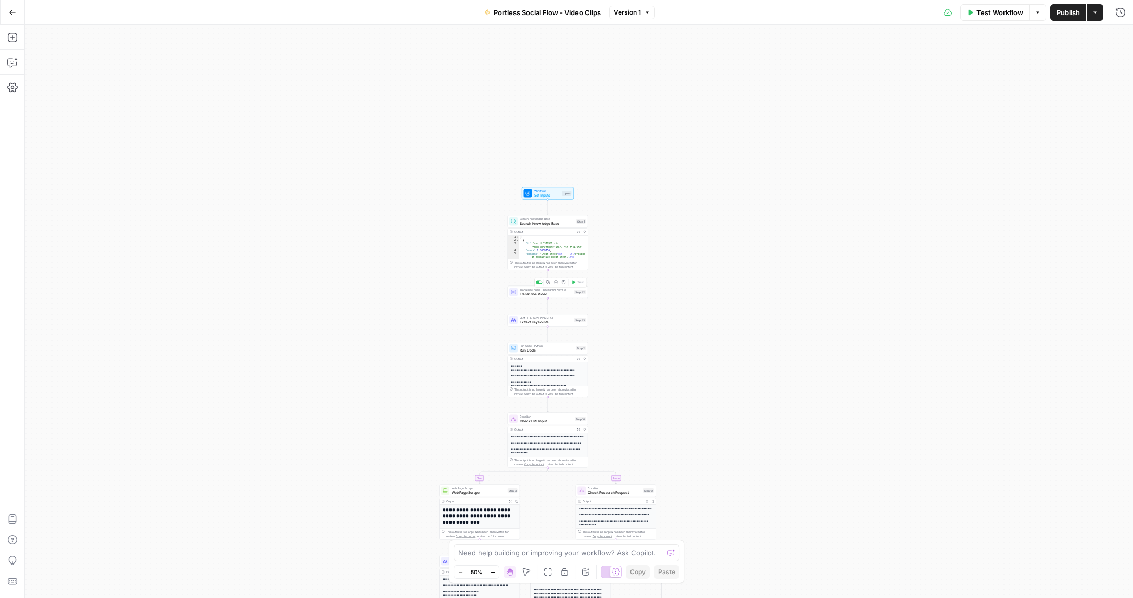
click at [529, 293] on span "Transcribe Video" at bounding box center [546, 293] width 53 height 5
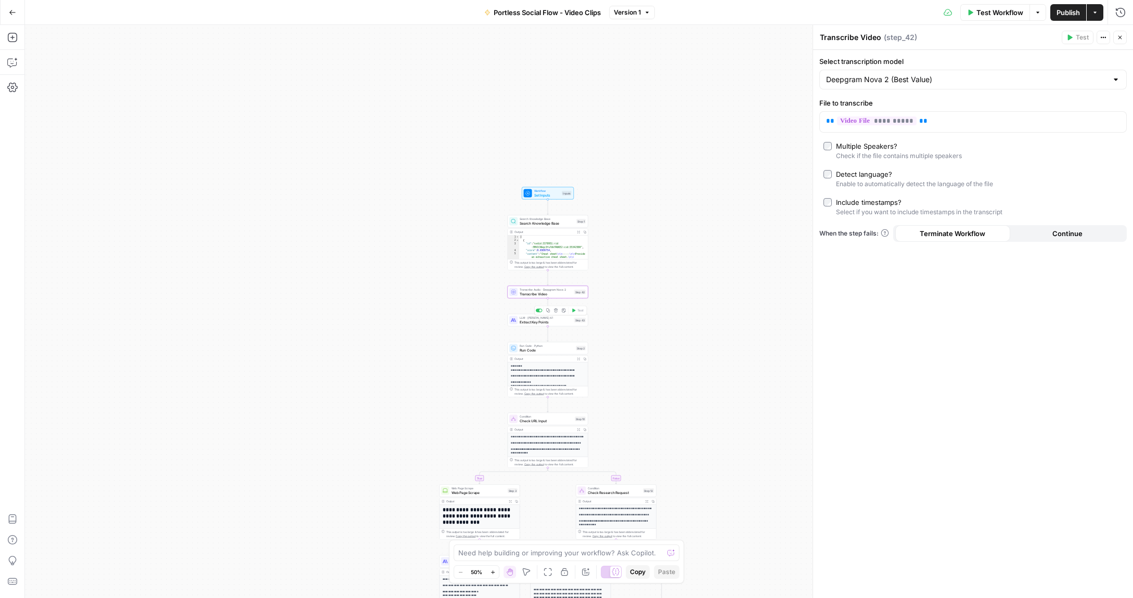
click at [527, 321] on span "Extract Key Points" at bounding box center [546, 321] width 53 height 5
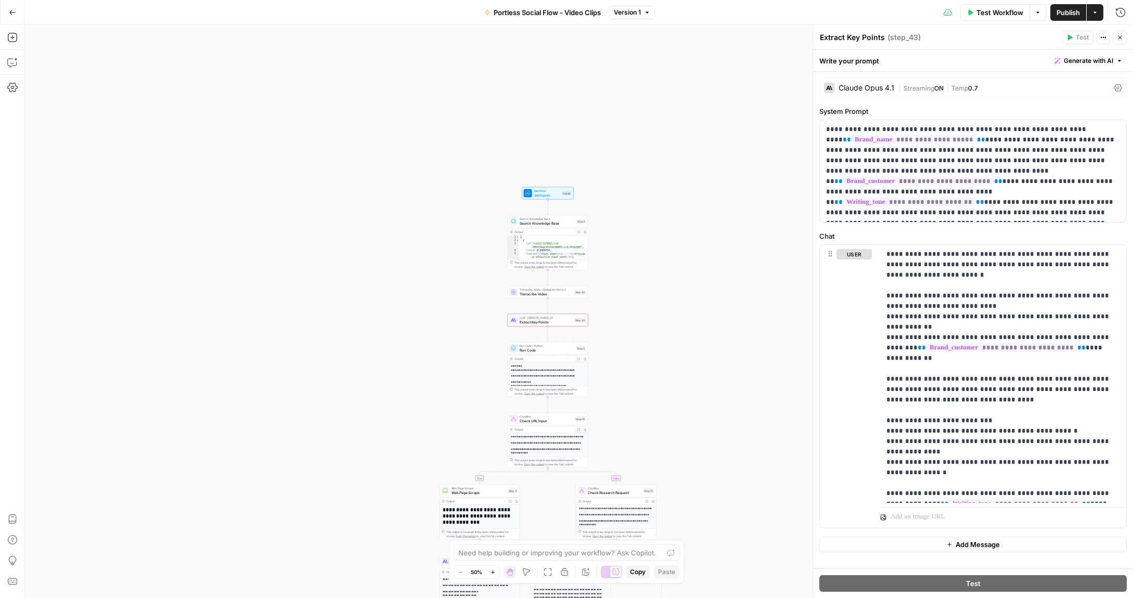
click at [539, 345] on span "Run Code · Python" at bounding box center [547, 346] width 54 height 4
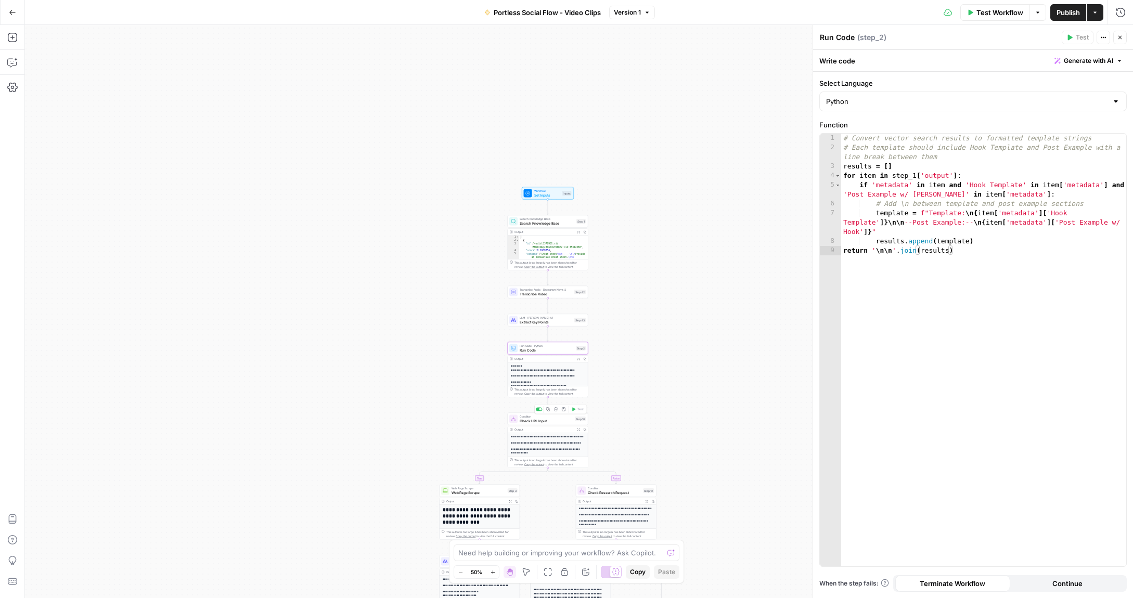
click at [529, 419] on span "Check URL Input" at bounding box center [546, 420] width 53 height 5
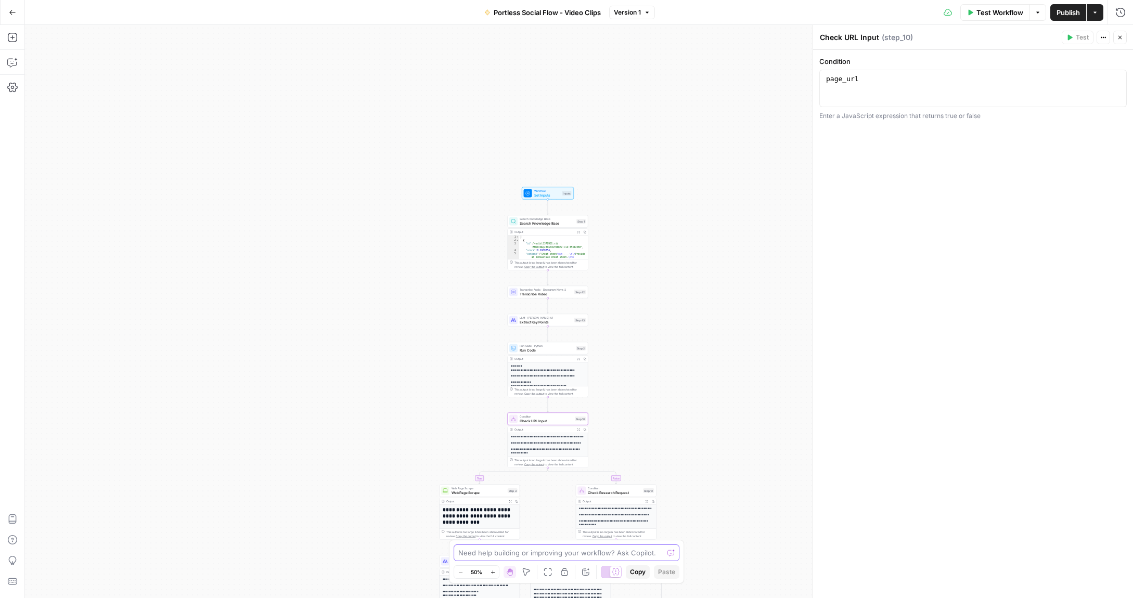
click at [533, 552] on textarea at bounding box center [560, 553] width 205 height 10
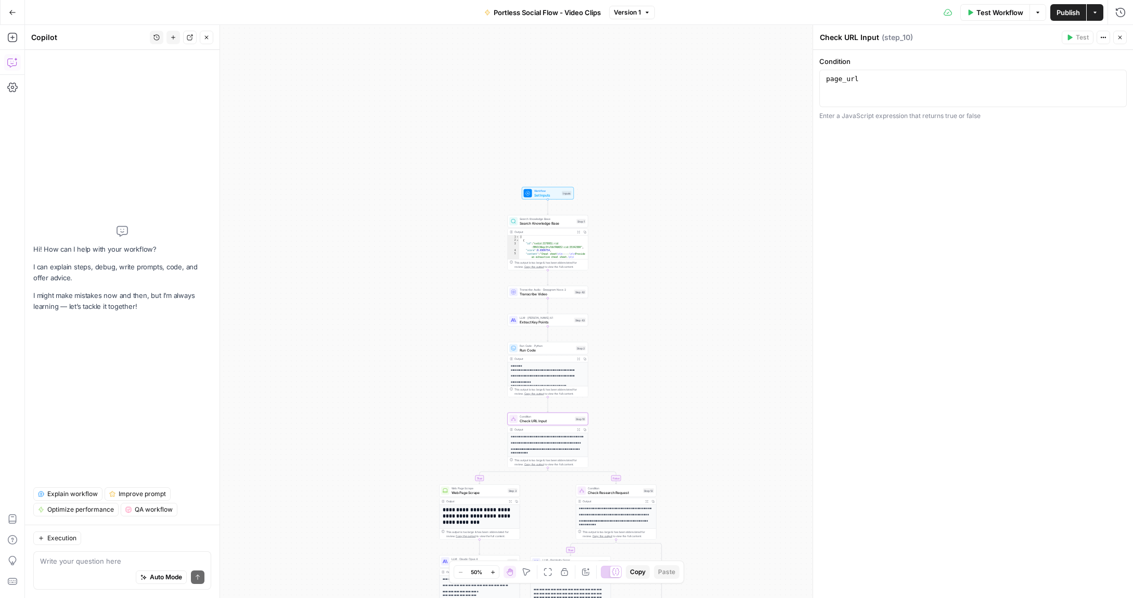
drag, startPoint x: 95, startPoint y: 564, endPoint x: 92, endPoint y: 559, distance: 6.5
click at [95, 564] on textarea at bounding box center [122, 561] width 164 height 10
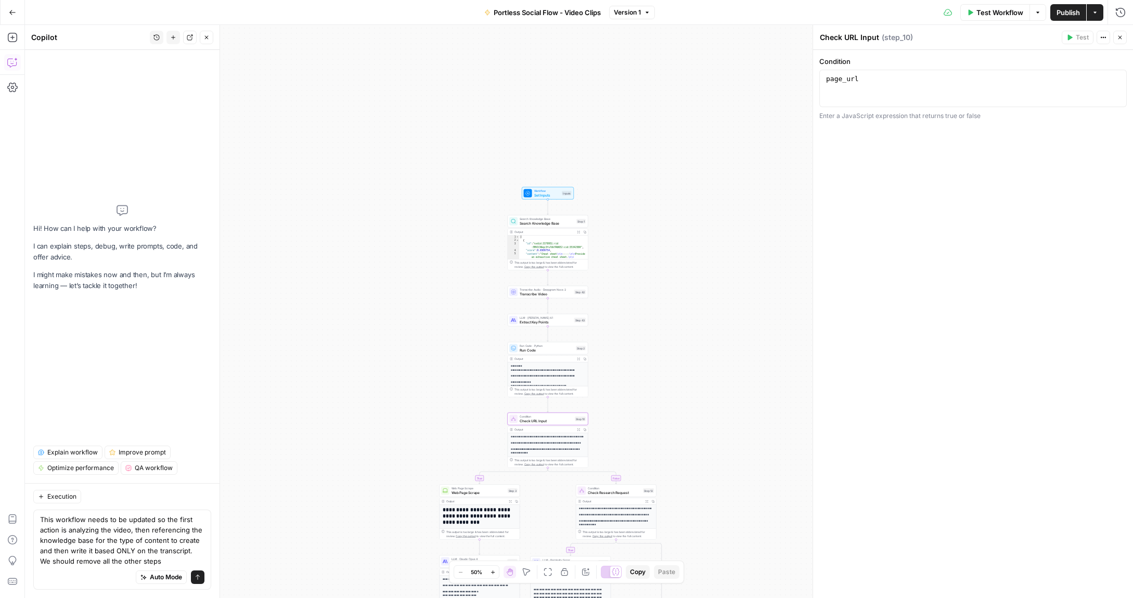
type textarea "This workflow needs to be updated so the first action is analyzing the video, t…"
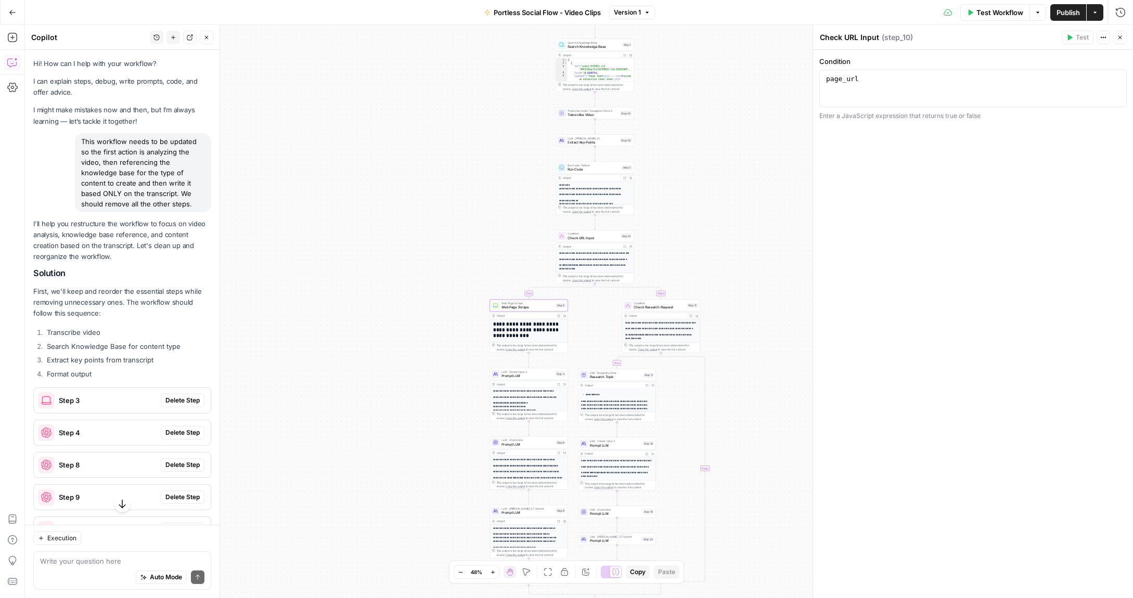
click at [183, 400] on span "Delete Step" at bounding box center [182, 400] width 34 height 9
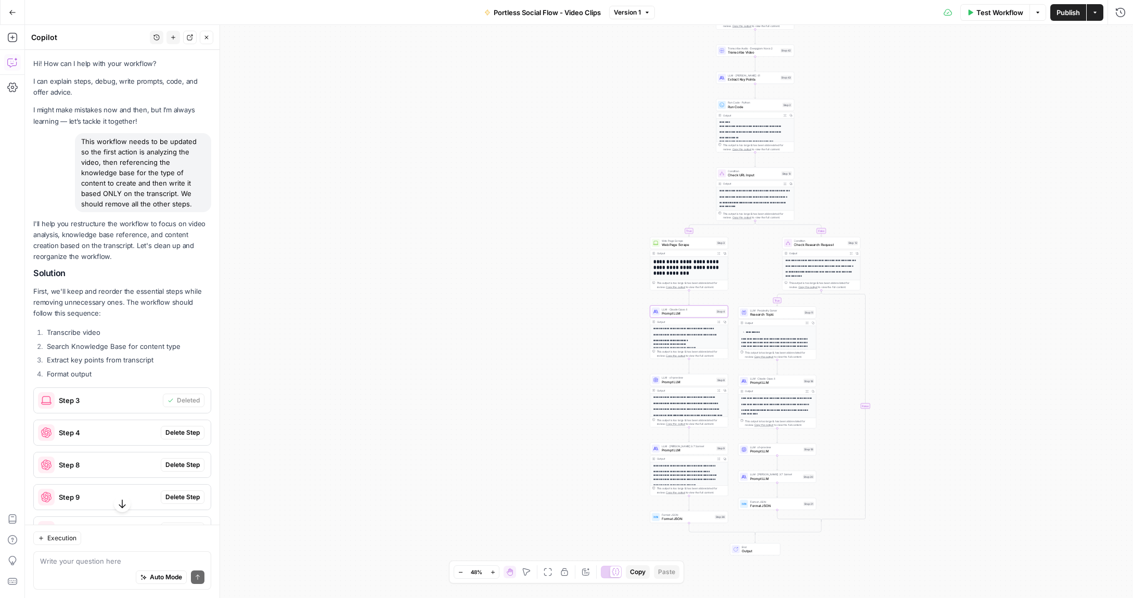
click at [186, 436] on span "Delete Step" at bounding box center [182, 432] width 34 height 9
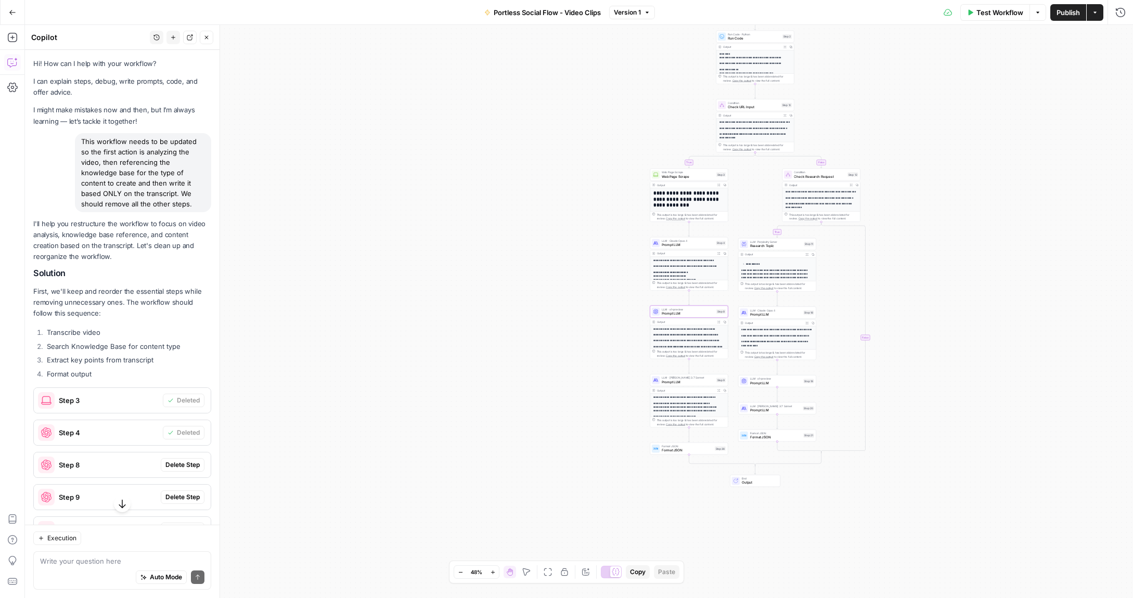
click at [188, 462] on span "Delete Step" at bounding box center [182, 464] width 34 height 9
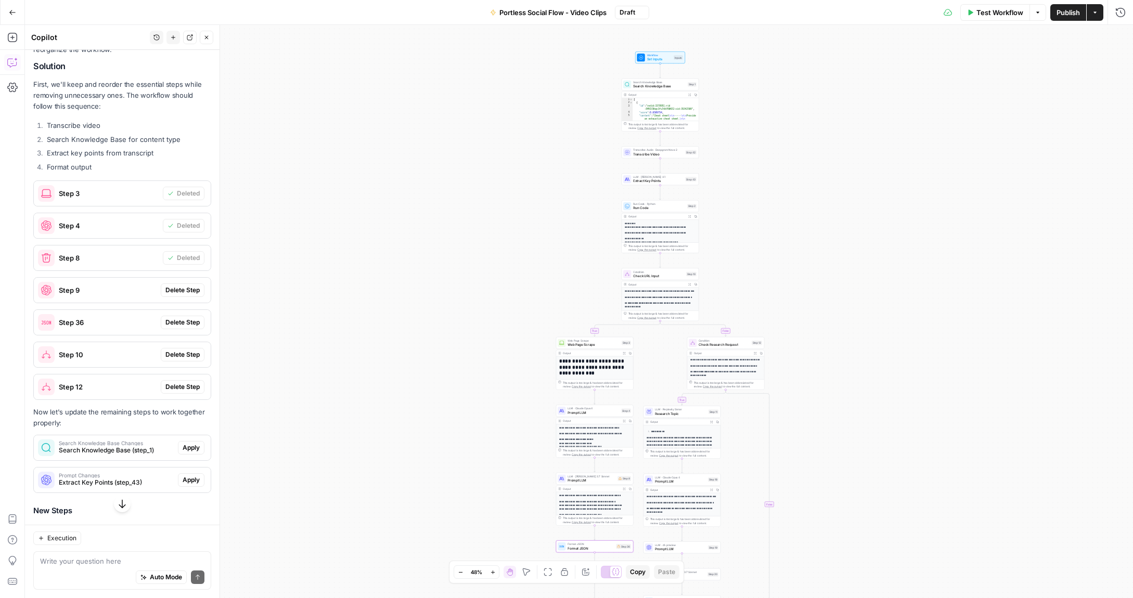
scroll to position [230, 0]
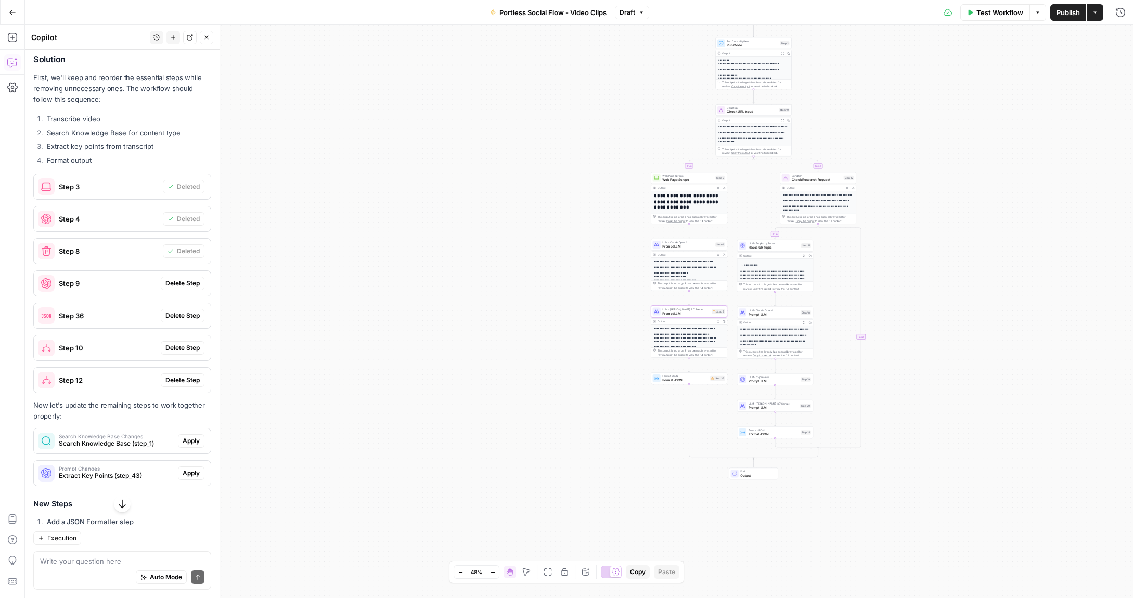
click at [179, 281] on span "Delete Step" at bounding box center [182, 283] width 34 height 9
click at [181, 319] on span "Delete Step" at bounding box center [182, 315] width 34 height 9
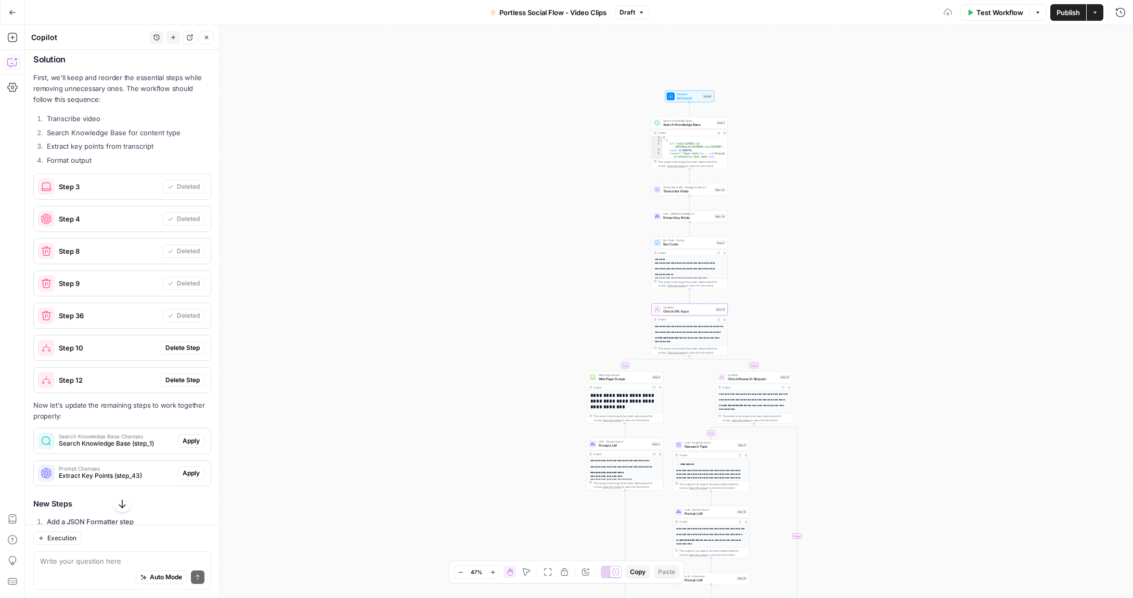
click at [181, 345] on span "Delete Step" at bounding box center [182, 347] width 34 height 9
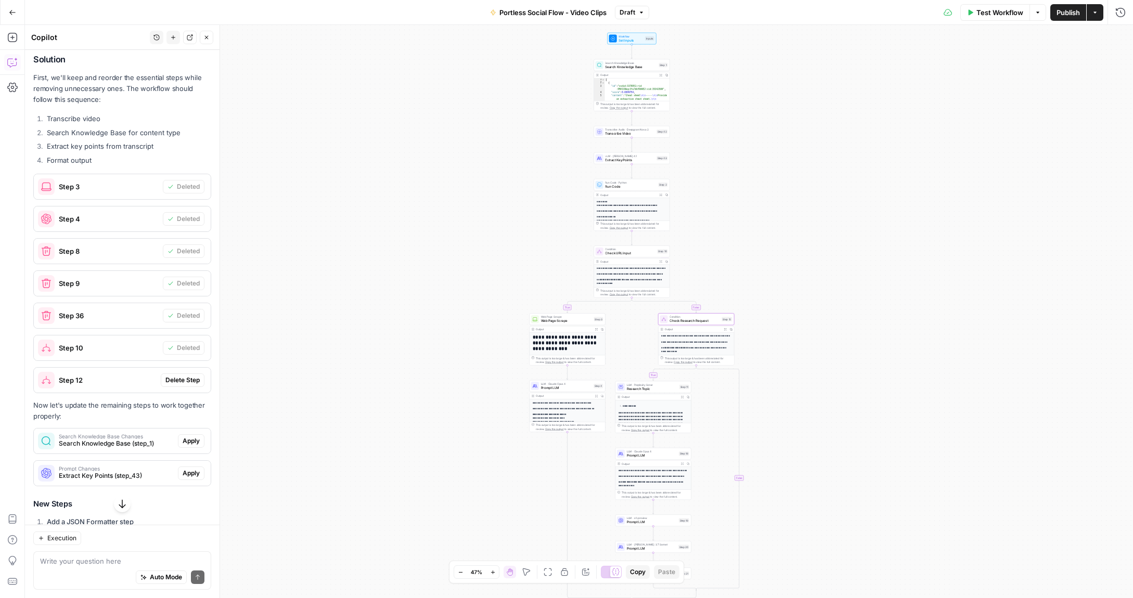
click at [183, 382] on span "Delete Step" at bounding box center [182, 380] width 34 height 9
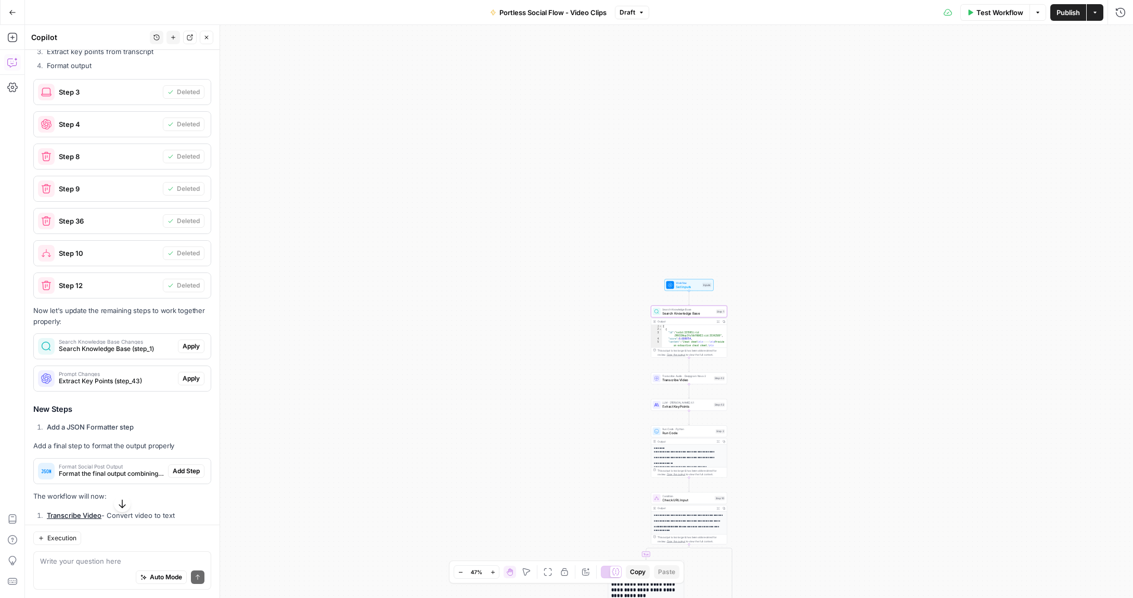
click at [196, 347] on span "Apply" at bounding box center [191, 346] width 17 height 9
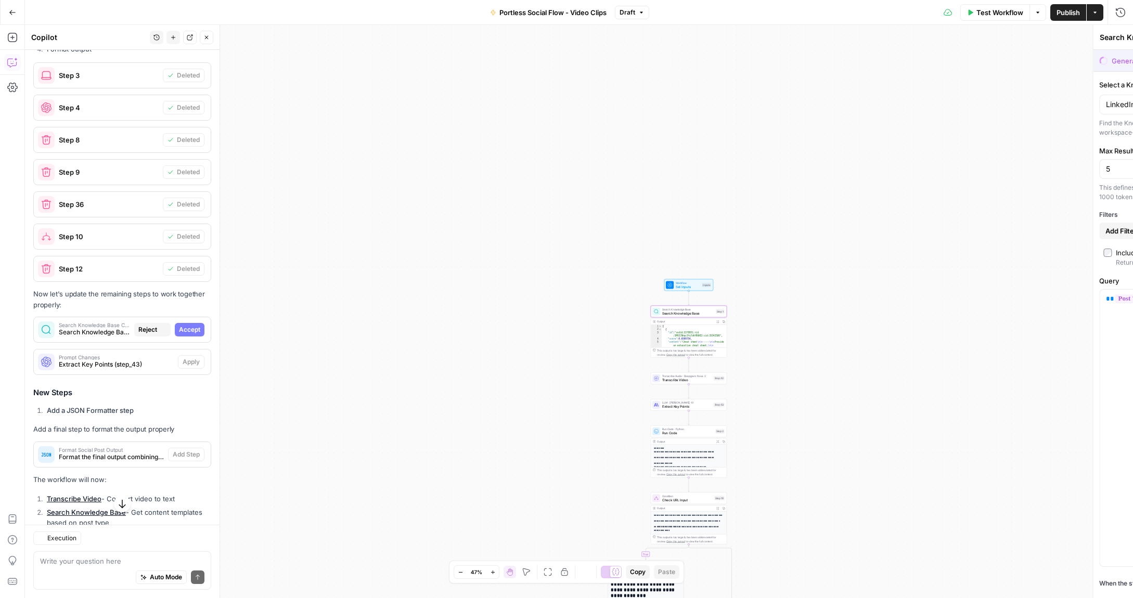
scroll to position [308, 0]
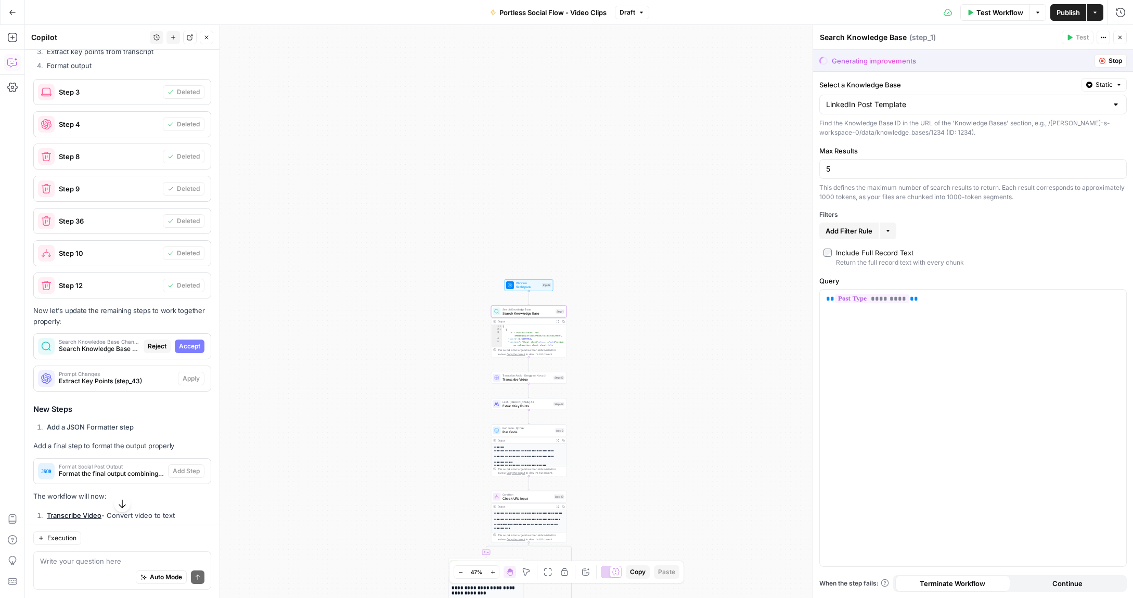
click at [153, 346] on span "Reject" at bounding box center [157, 346] width 19 height 9
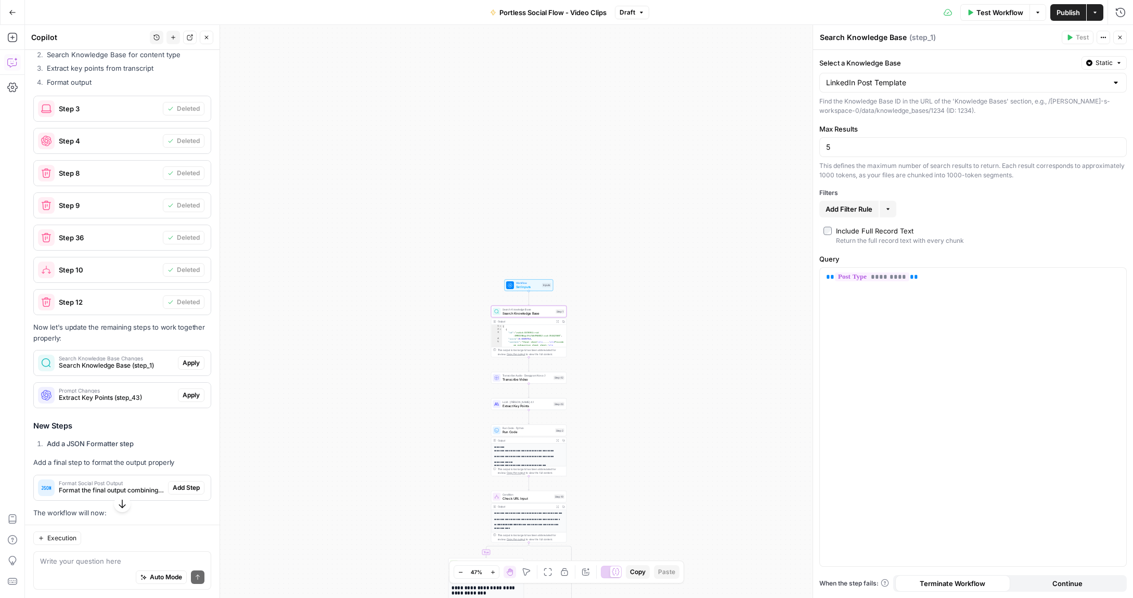
scroll to position [325, 0]
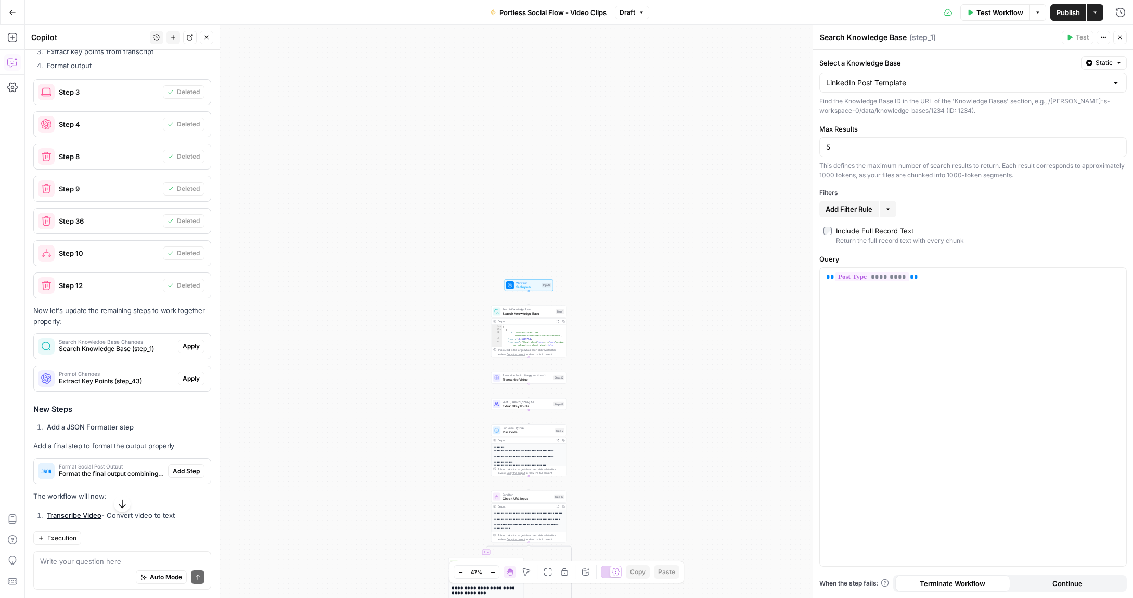
click at [531, 312] on span "Search Knowledge Base" at bounding box center [528, 313] width 51 height 5
type textarea "**********"
drag, startPoint x: 526, startPoint y: 339, endPoint x: 519, endPoint y: 339, distance: 7.3
click at [526, 339] on div "[ { "id" : "vsdid:3378951:rid :5MVICNkqc3fu7dkYR6KE2:cid:35342580" , "score" : …" at bounding box center [534, 355] width 65 height 61
click at [183, 346] on span "Apply" at bounding box center [191, 346] width 17 height 9
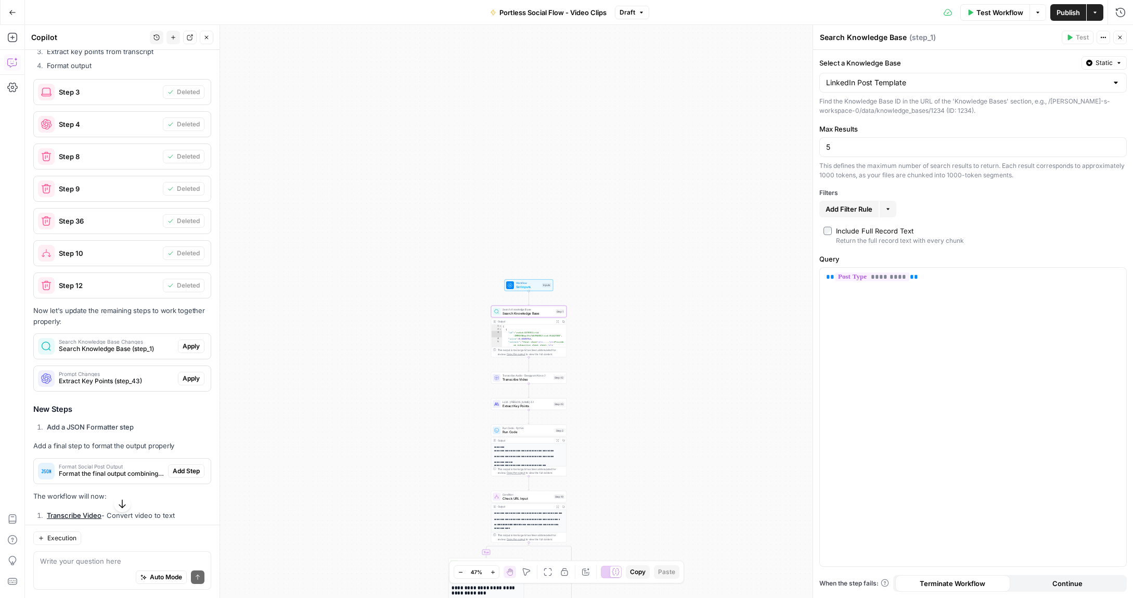
scroll to position [308, 0]
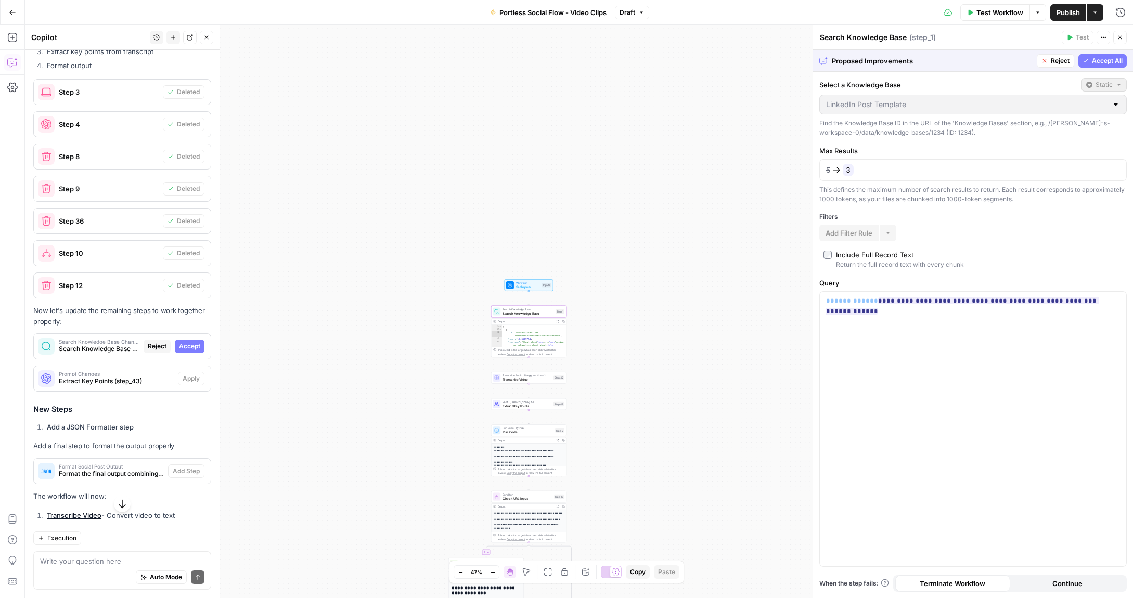
click at [149, 345] on span "Reject" at bounding box center [157, 346] width 19 height 9
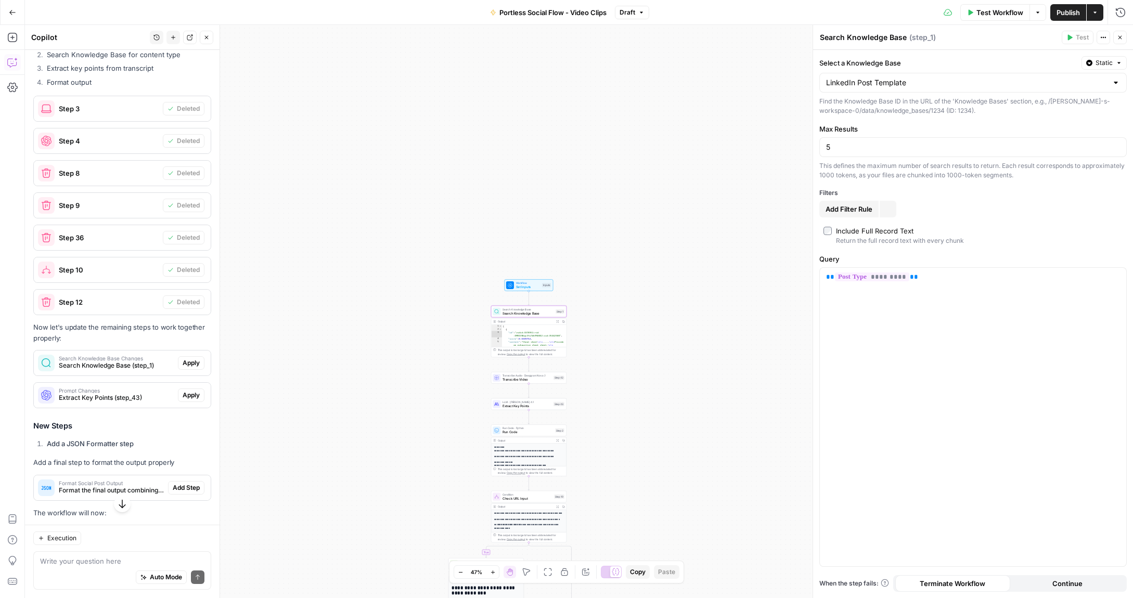
scroll to position [325, 0]
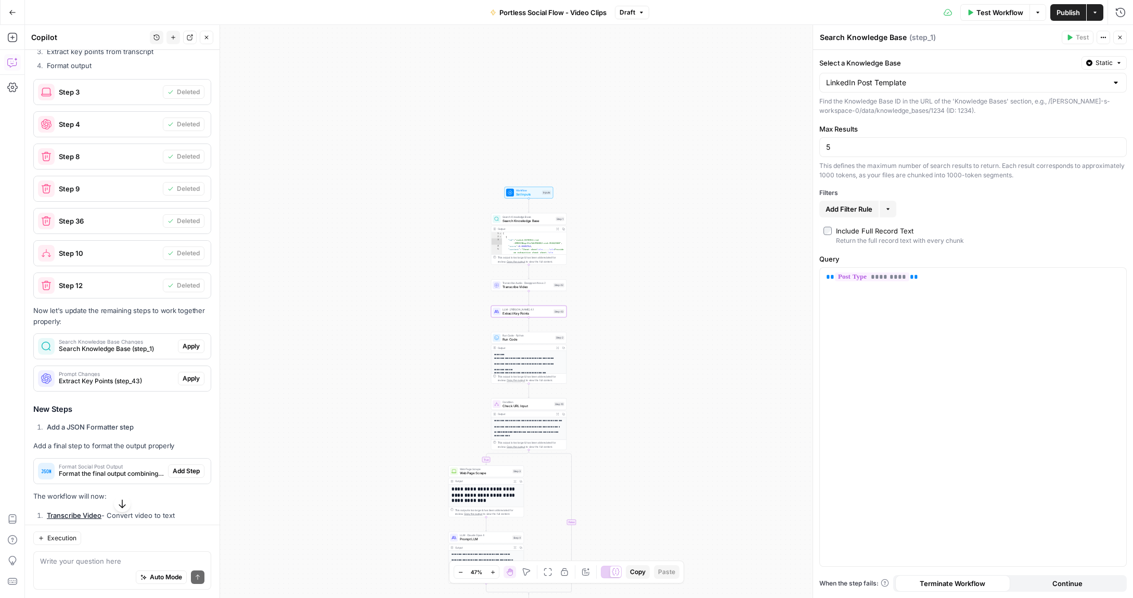
click at [145, 380] on span "Extract Key Points (step_43)" at bounding box center [116, 381] width 115 height 9
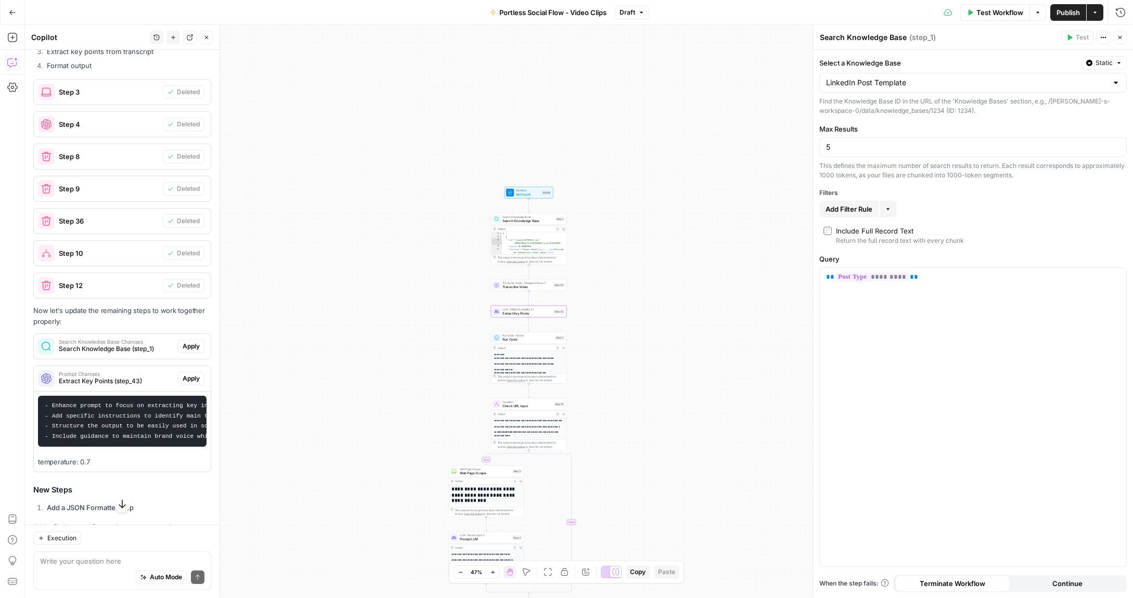
click at [187, 376] on span "Apply" at bounding box center [191, 378] width 17 height 9
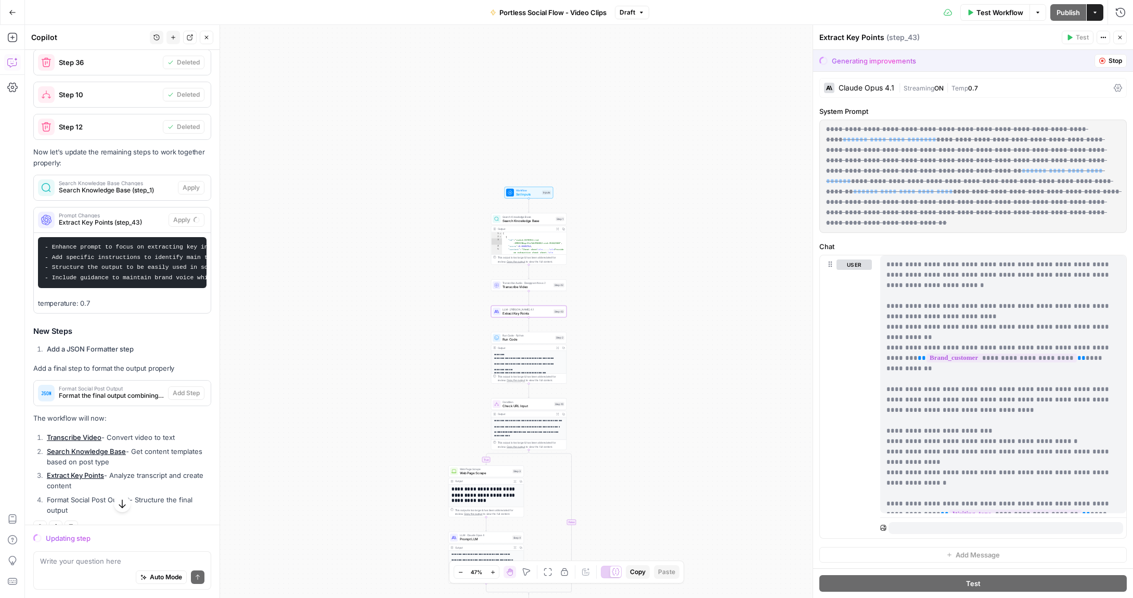
scroll to position [486, 0]
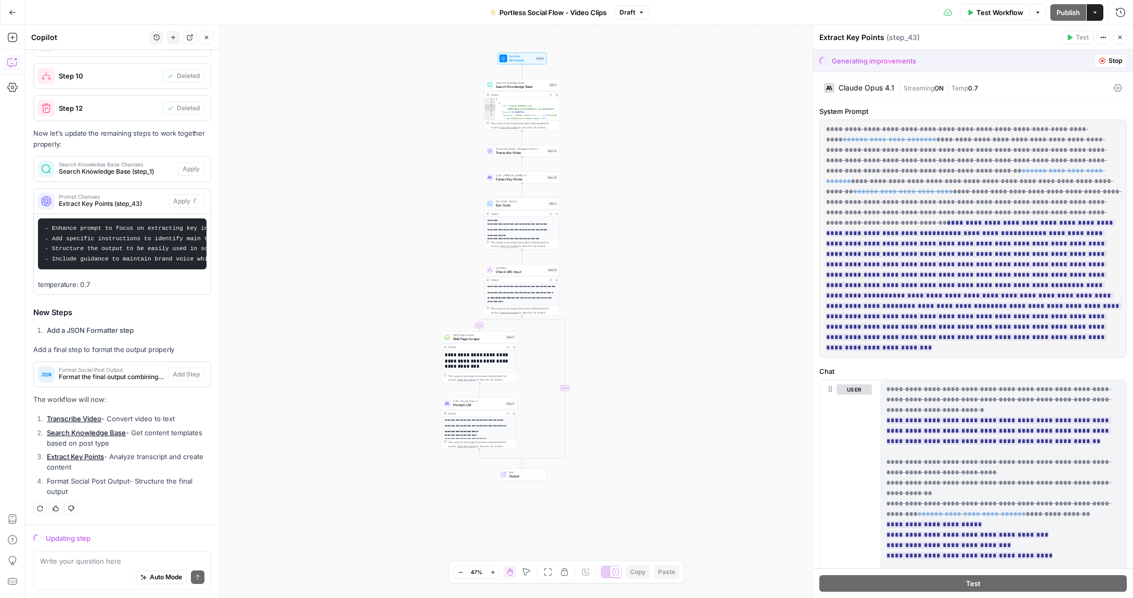
drag, startPoint x: 410, startPoint y: 443, endPoint x: 403, endPoint y: 313, distance: 129.7
click at [403, 313] on div "**********" at bounding box center [579, 311] width 1108 height 573
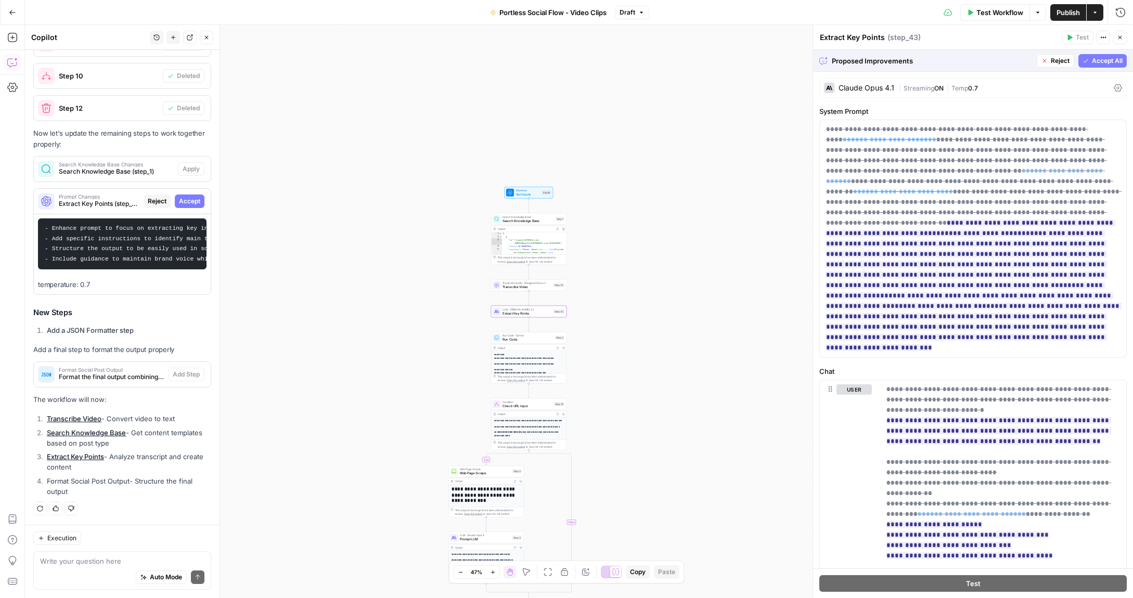
click at [184, 200] on span "Accept" at bounding box center [189, 201] width 21 height 9
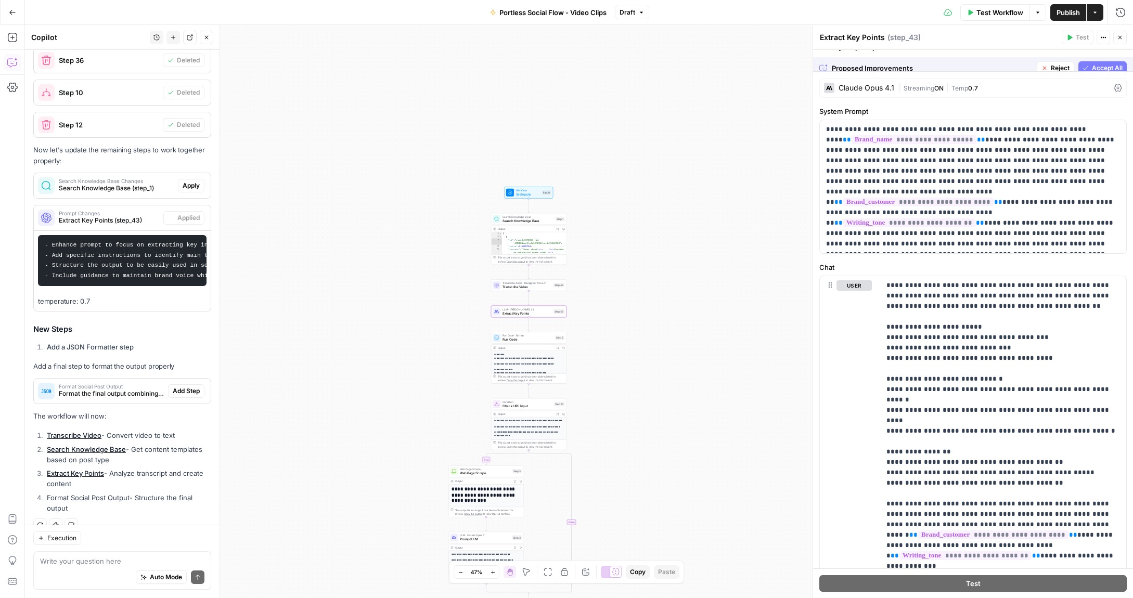
scroll to position [503, 0]
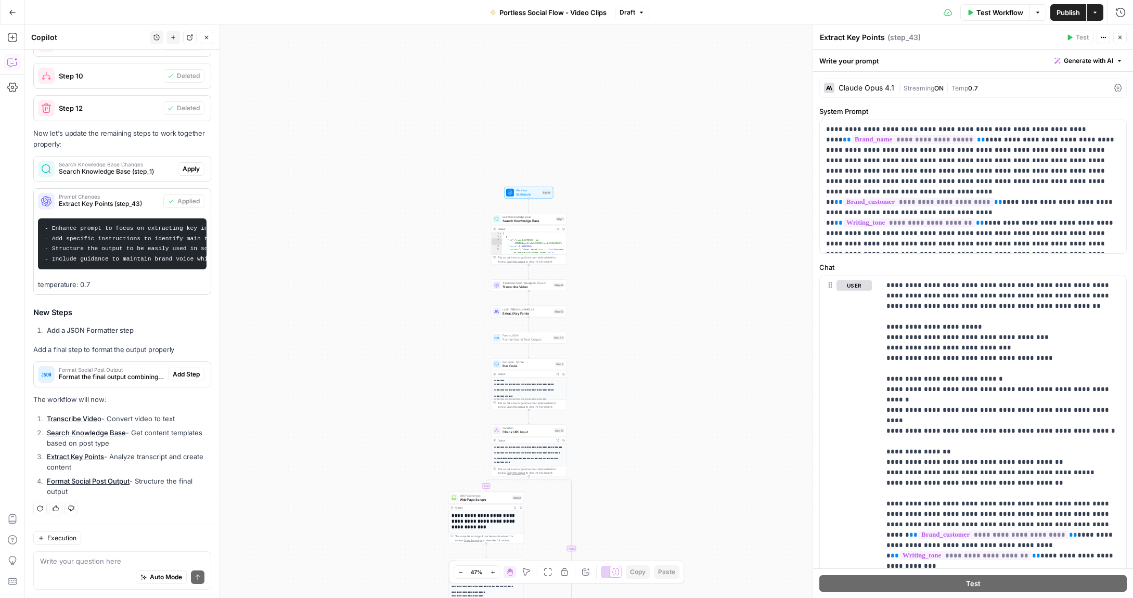
click at [183, 378] on span "Add Step" at bounding box center [186, 374] width 27 height 9
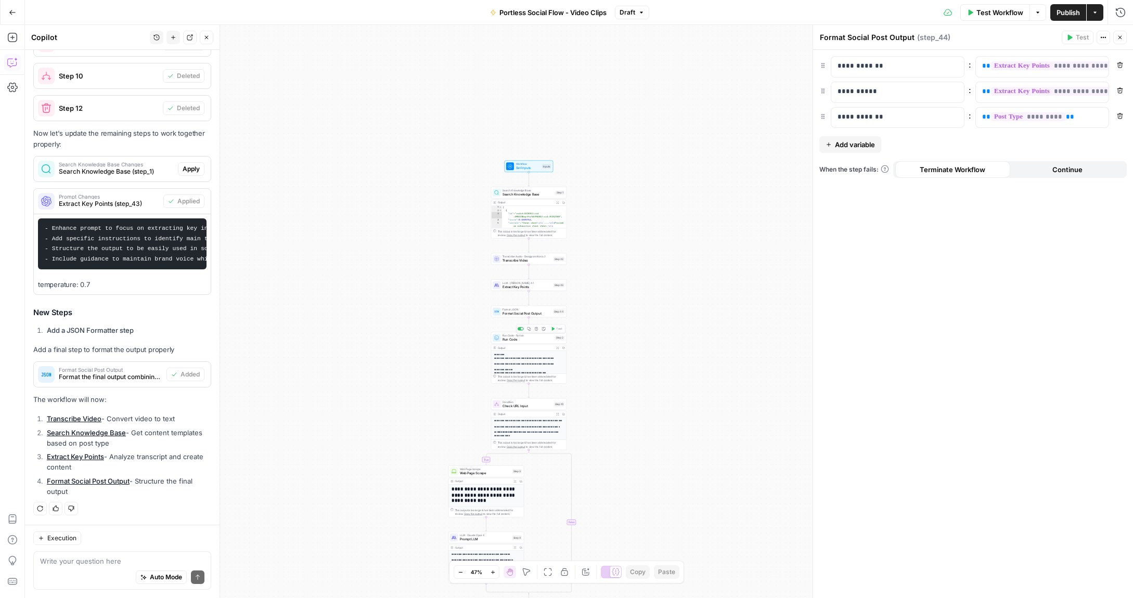
click at [512, 346] on div "Output" at bounding box center [526, 348] width 56 height 4
click at [507, 360] on div "**********" at bounding box center [528, 423] width 75 height 144
drag, startPoint x: 526, startPoint y: 421, endPoint x: 526, endPoint y: 412, distance: 8.9
click at [526, 420] on p "**********" at bounding box center [529, 421] width 70 height 4
click at [524, 401] on span "Condition" at bounding box center [528, 402] width 50 height 4
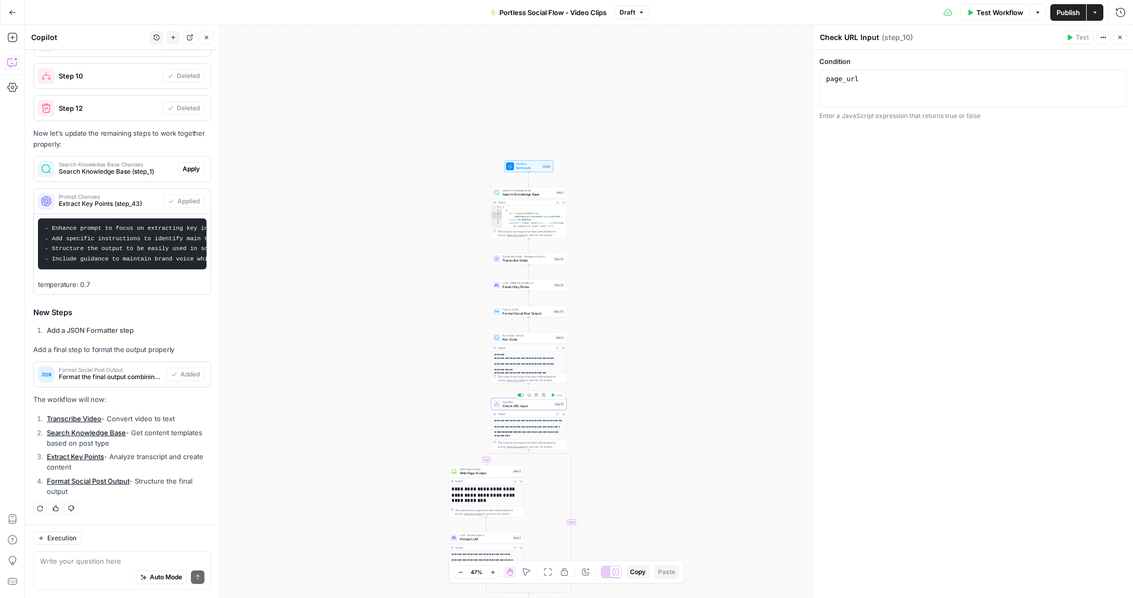
click at [519, 407] on span "Check URL Input" at bounding box center [528, 406] width 50 height 5
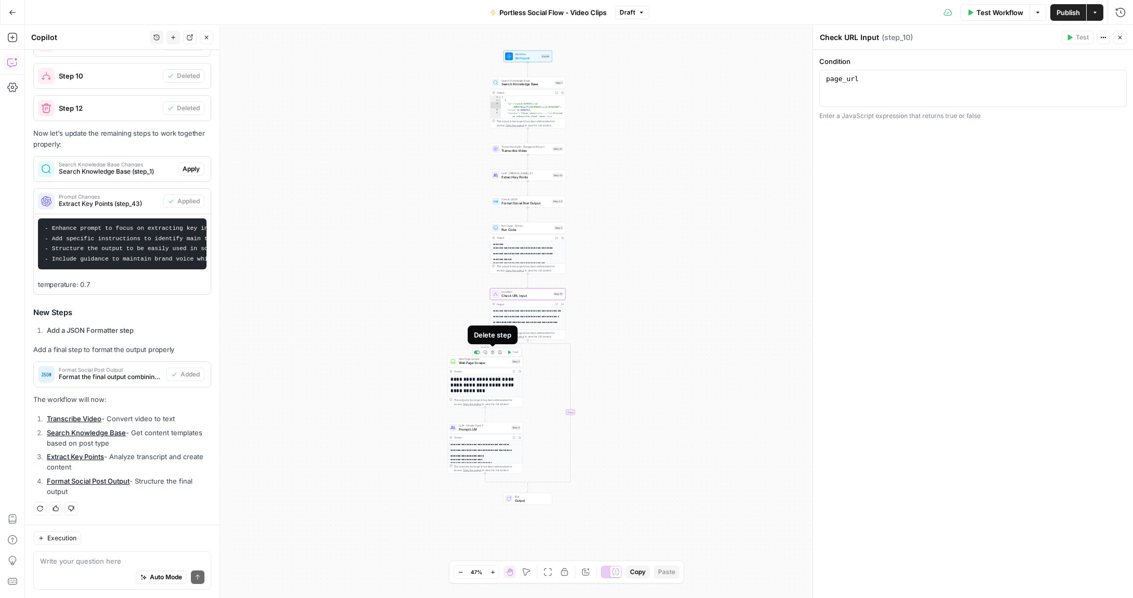
click at [494, 354] on icon "button" at bounding box center [493, 353] width 4 height 4
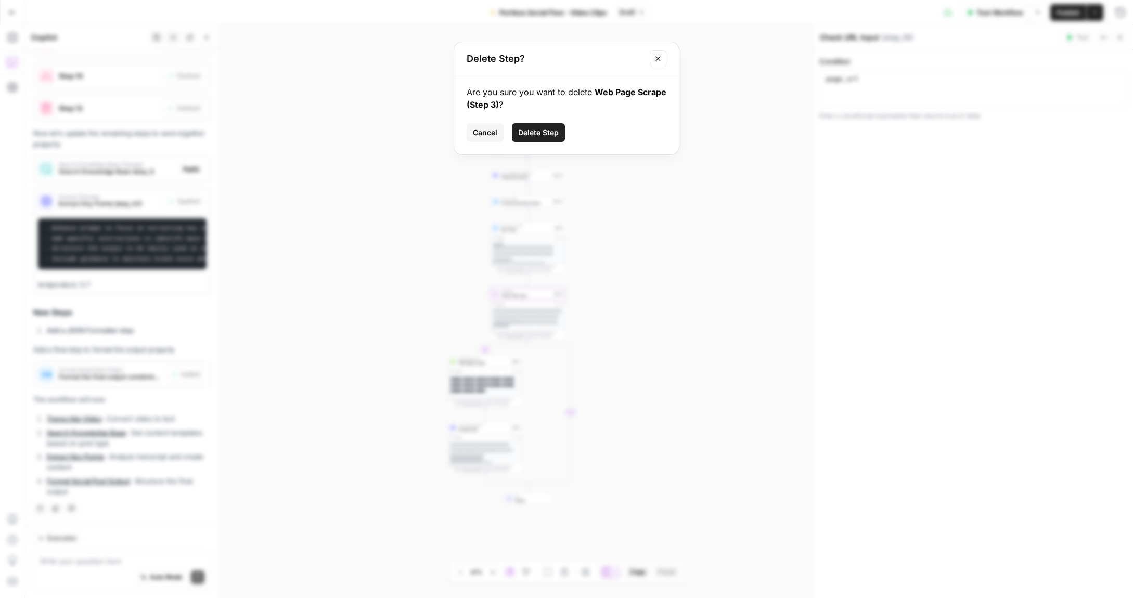
click at [539, 133] on span "Delete Step" at bounding box center [538, 132] width 41 height 10
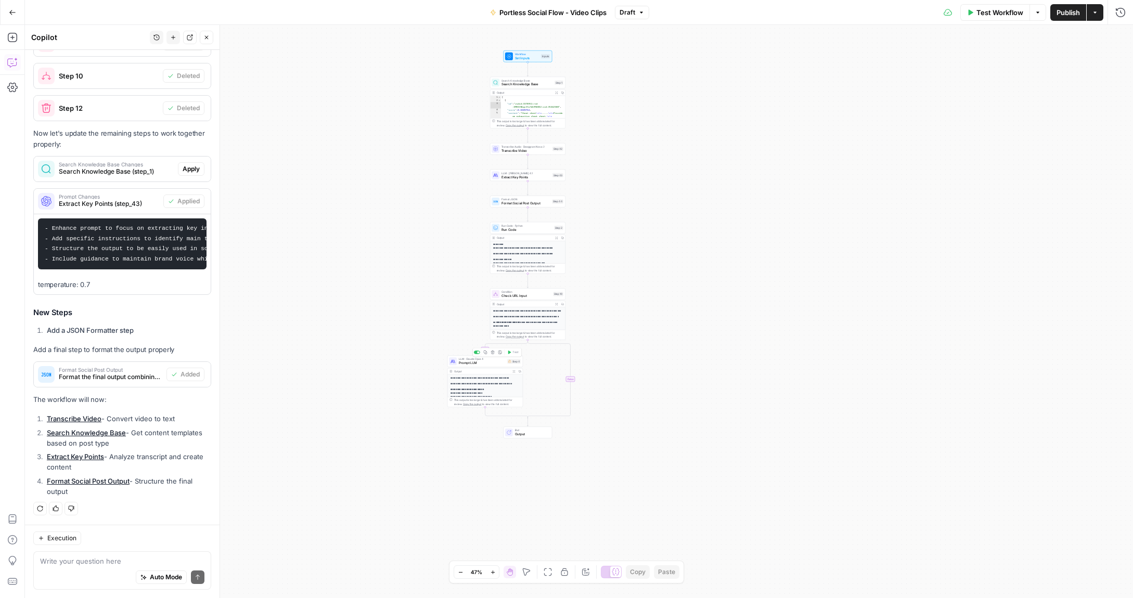
click at [496, 363] on span "Prompt LLM" at bounding box center [482, 362] width 46 height 5
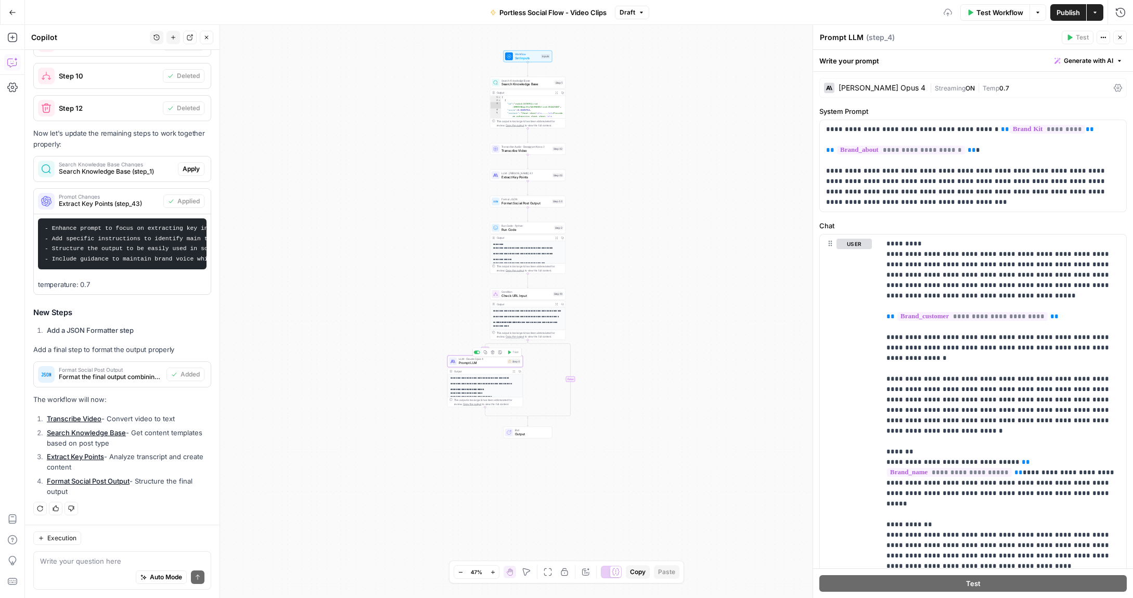
click at [493, 353] on icon "button" at bounding box center [493, 353] width 4 height 4
click at [544, 131] on span "Delete Step" at bounding box center [538, 132] width 41 height 10
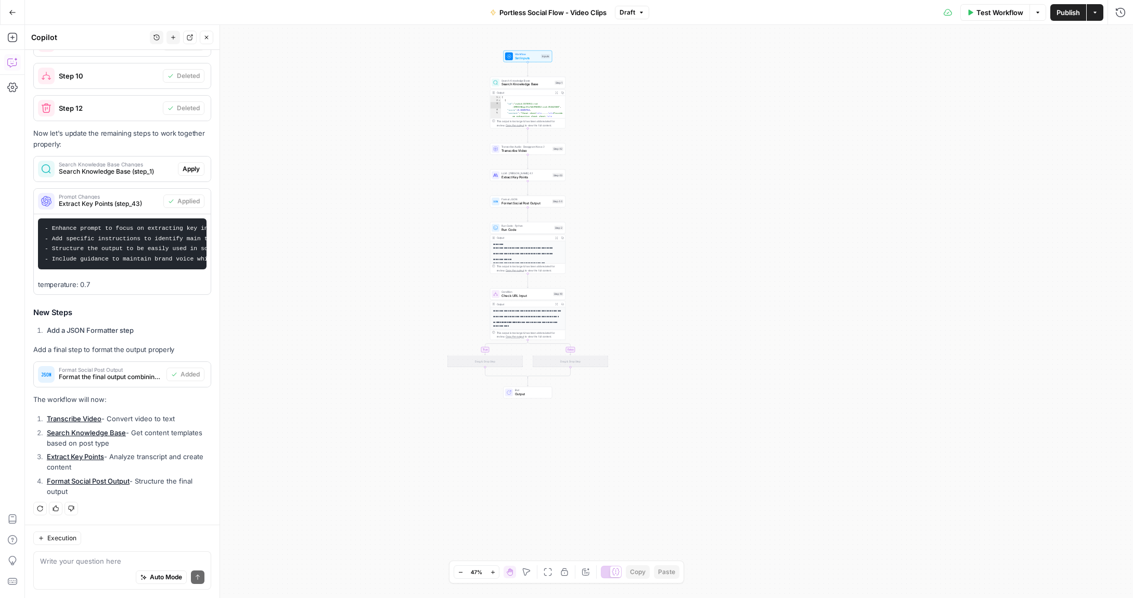
click at [485, 349] on icon "Edge from step_10 to step_10-if-ghost" at bounding box center [505, 347] width 43 height 15
click at [481, 364] on div "Drag & Drop Step" at bounding box center [484, 361] width 75 height 11
click at [527, 342] on icon "Edge from step_10 to step_10-else-ghost" at bounding box center [548, 347] width 43 height 15
click at [527, 339] on div "This output is too large & has been abbreviated for review. Copy the output to …" at bounding box center [527, 335] width 75 height 10
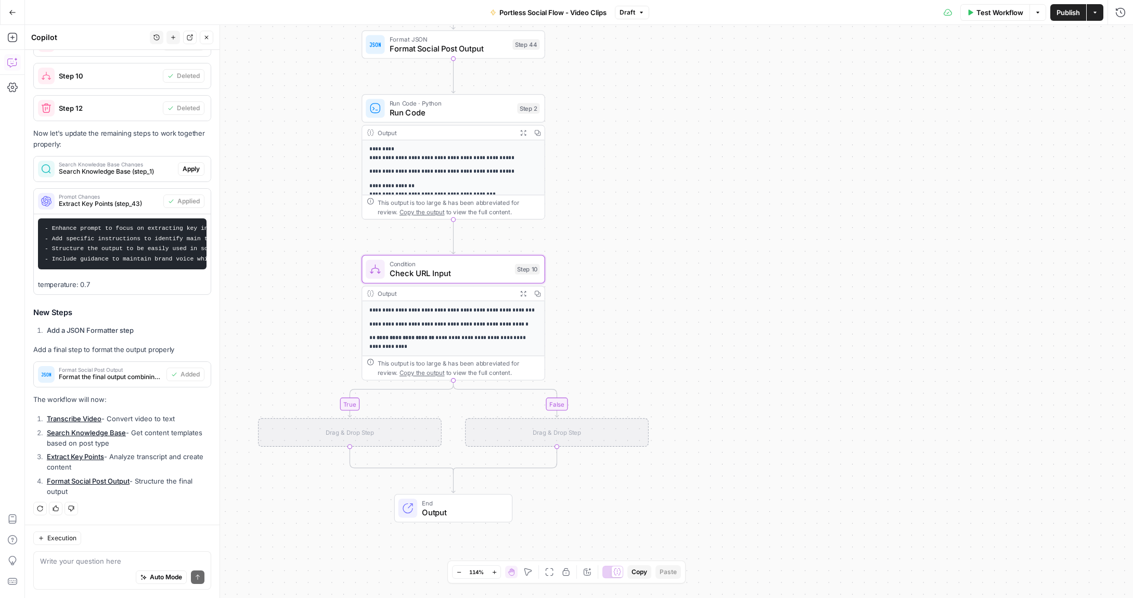
drag, startPoint x: 432, startPoint y: 403, endPoint x: 431, endPoint y: 397, distance: 5.3
click at [432, 403] on div "**********" at bounding box center [579, 311] width 1108 height 573
drag, startPoint x: 454, startPoint y: 379, endPoint x: 455, endPoint y: 406, distance: 26.6
click at [457, 365] on div "This output is too large & has been abbreviated for review. Copy the output to …" at bounding box center [453, 368] width 182 height 24
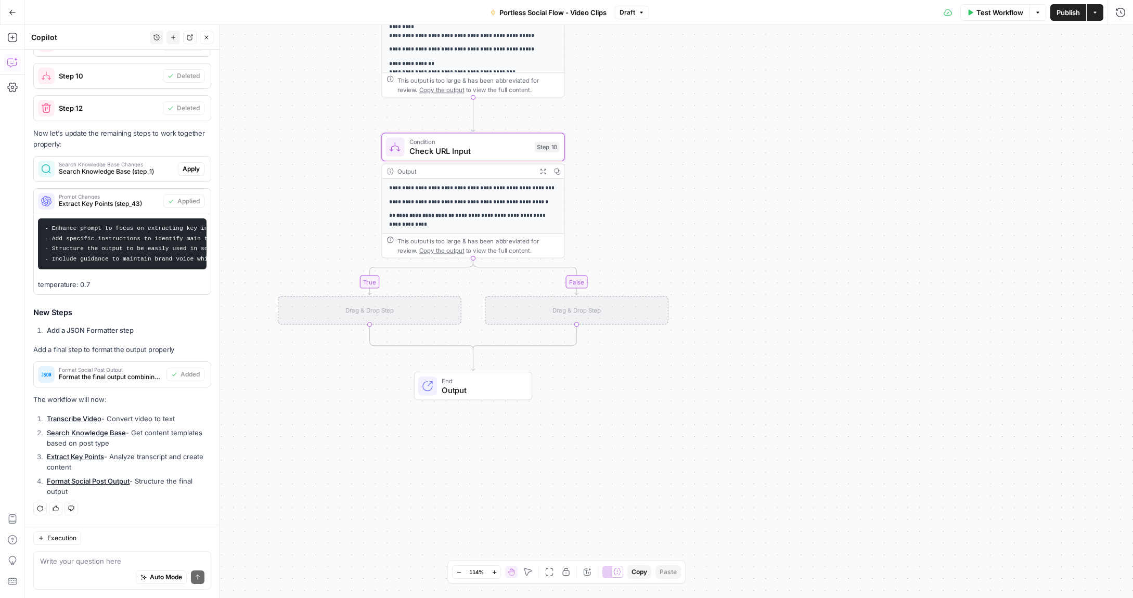
drag, startPoint x: 467, startPoint y: 500, endPoint x: 482, endPoint y: 377, distance: 124.3
click at [482, 377] on div "End Output" at bounding box center [482, 386] width 81 height 20
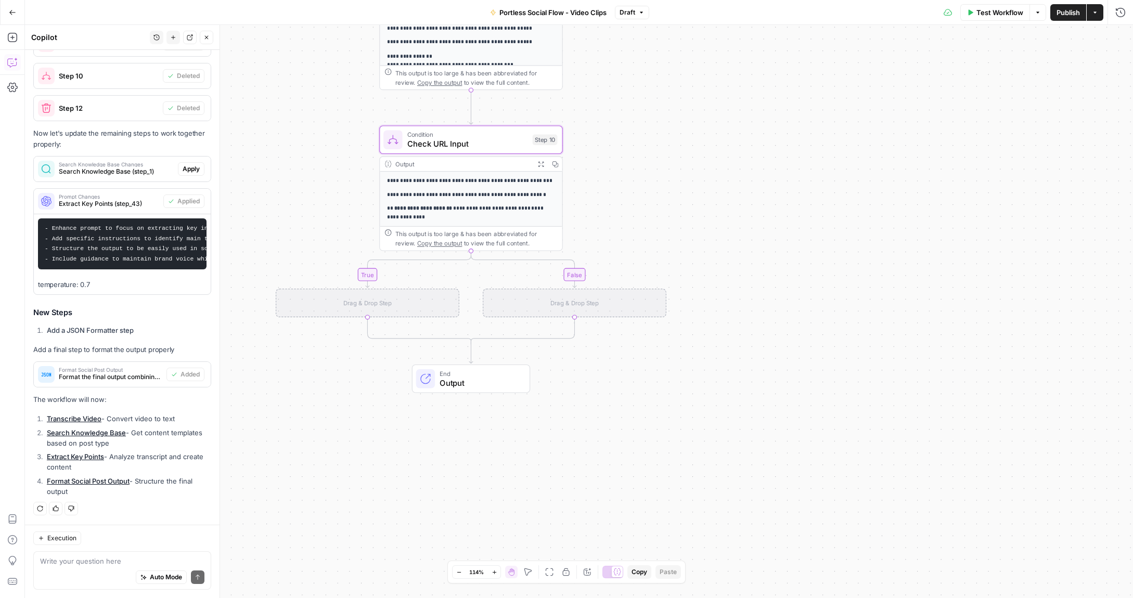
click at [482, 380] on span "Output" at bounding box center [480, 383] width 81 height 12
drag, startPoint x: 1118, startPoint y: 34, endPoint x: 1113, endPoint y: 35, distance: 5.8
click at [1117, 34] on button "Close" at bounding box center [1120, 38] width 14 height 14
click at [206, 36] on icon "button" at bounding box center [206, 37] width 6 height 6
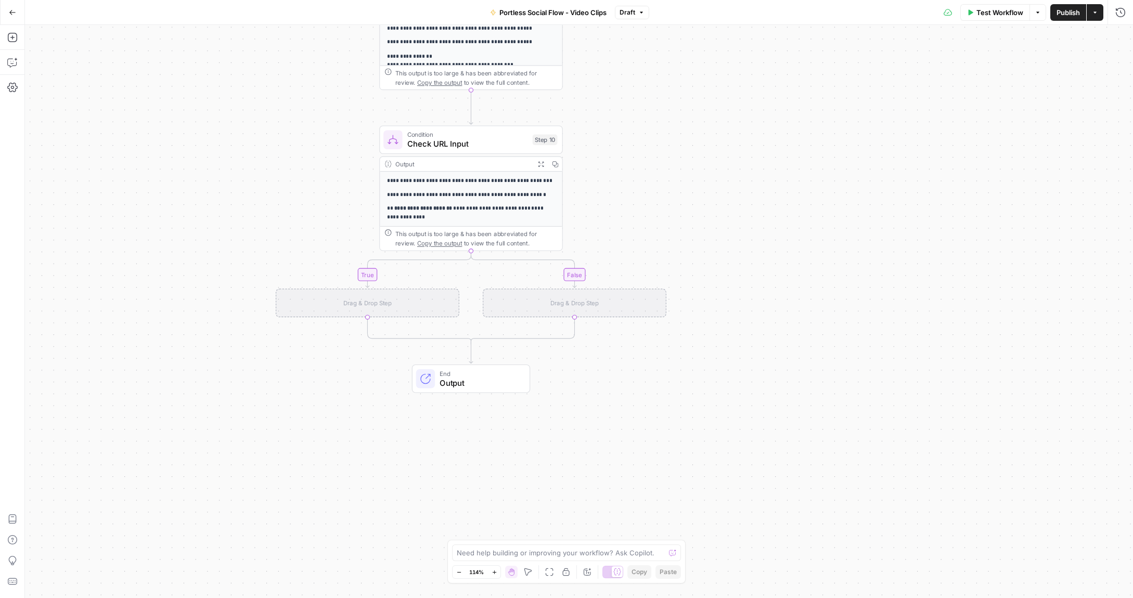
click at [503, 370] on span "End" at bounding box center [480, 373] width 81 height 9
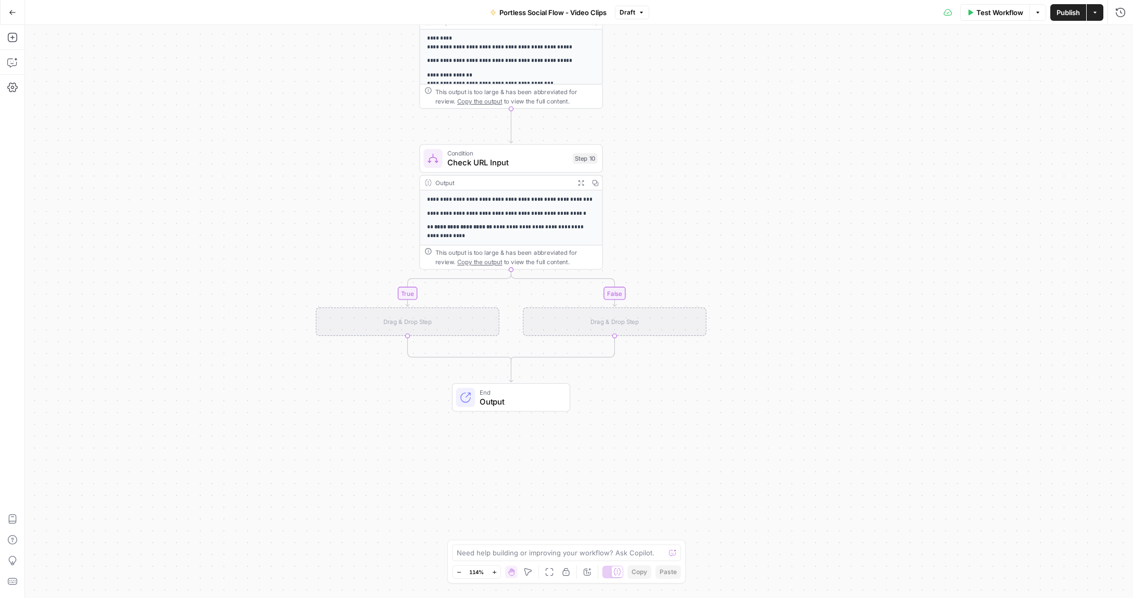
drag, startPoint x: 500, startPoint y: 374, endPoint x: 559, endPoint y: 404, distance: 65.8
click at [559, 397] on span "End" at bounding box center [520, 392] width 81 height 9
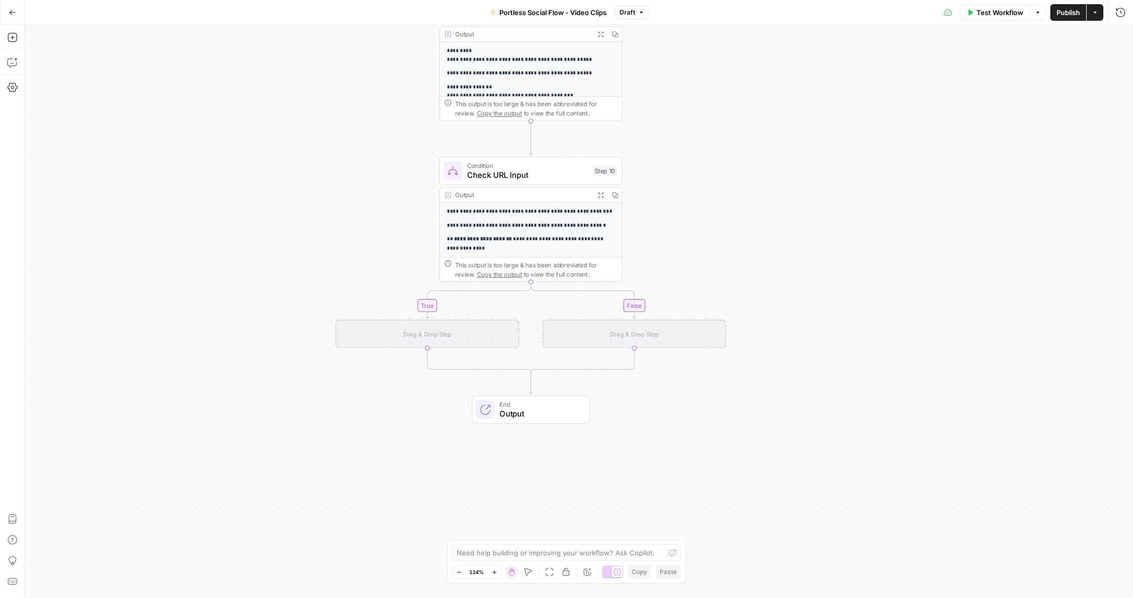
click at [527, 571] on icon "button" at bounding box center [528, 572] width 8 height 8
click at [559, 415] on span "Output" at bounding box center [539, 414] width 81 height 12
drag, startPoint x: 552, startPoint y: 408, endPoint x: 536, endPoint y: 378, distance: 34.4
click at [1112, 44] on div "End ( end ) Close" at bounding box center [972, 38] width 307 height 14
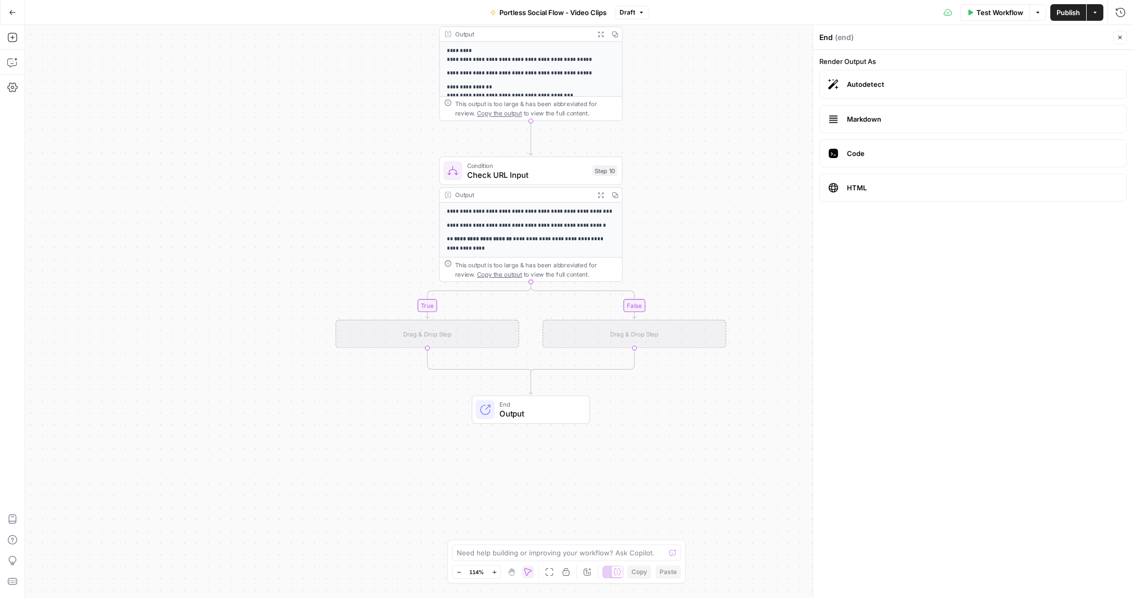
click at [1117, 40] on icon "button" at bounding box center [1120, 37] width 6 height 6
drag, startPoint x: 763, startPoint y: 271, endPoint x: 753, endPoint y: 278, distance: 12.3
click at [751, 393] on div "**********" at bounding box center [579, 311] width 1108 height 573
drag, startPoint x: 691, startPoint y: 117, endPoint x: 713, endPoint y: 240, distance: 125.2
click at [716, 246] on div "**********" at bounding box center [579, 311] width 1108 height 573
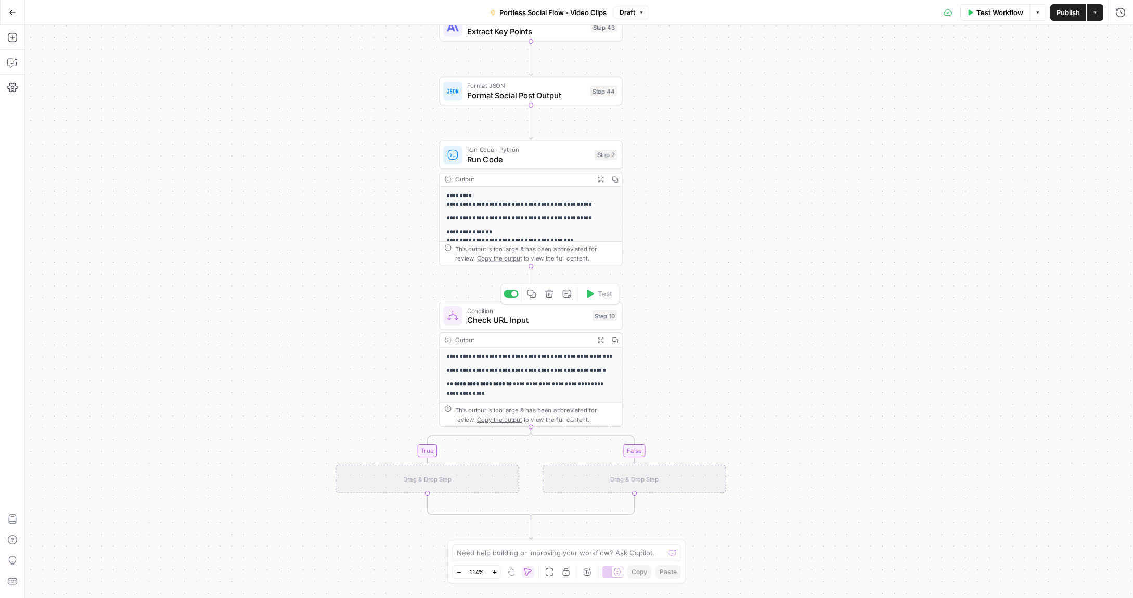
click at [553, 316] on span "Check URL Input" at bounding box center [527, 320] width 121 height 12
click at [551, 294] on icon "button" at bounding box center [550, 293] width 9 height 9
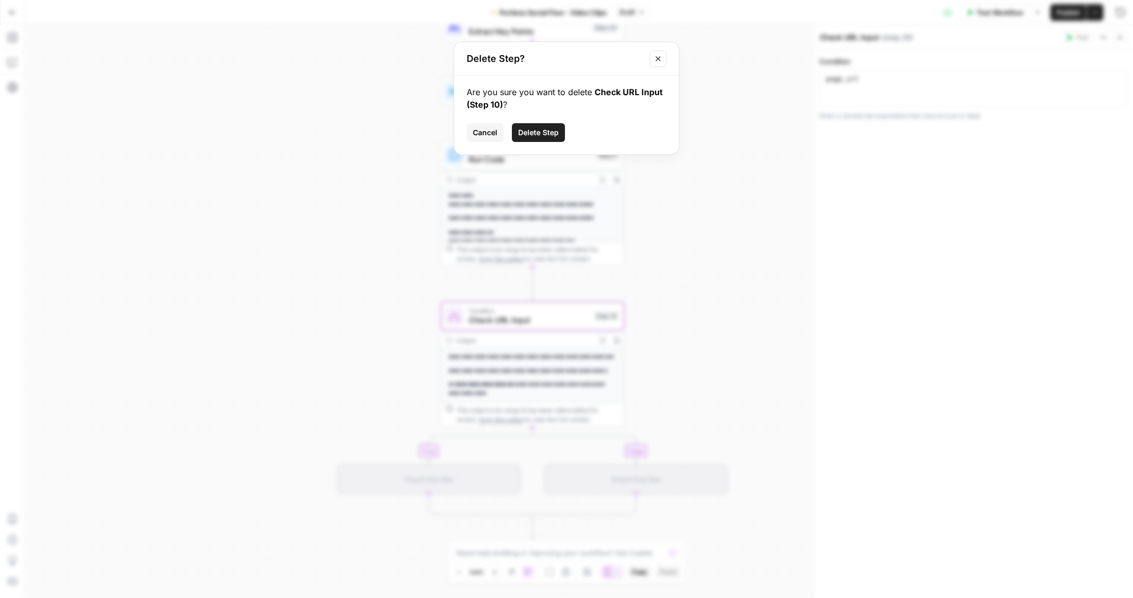
click at [528, 135] on span "Delete Step" at bounding box center [538, 132] width 41 height 10
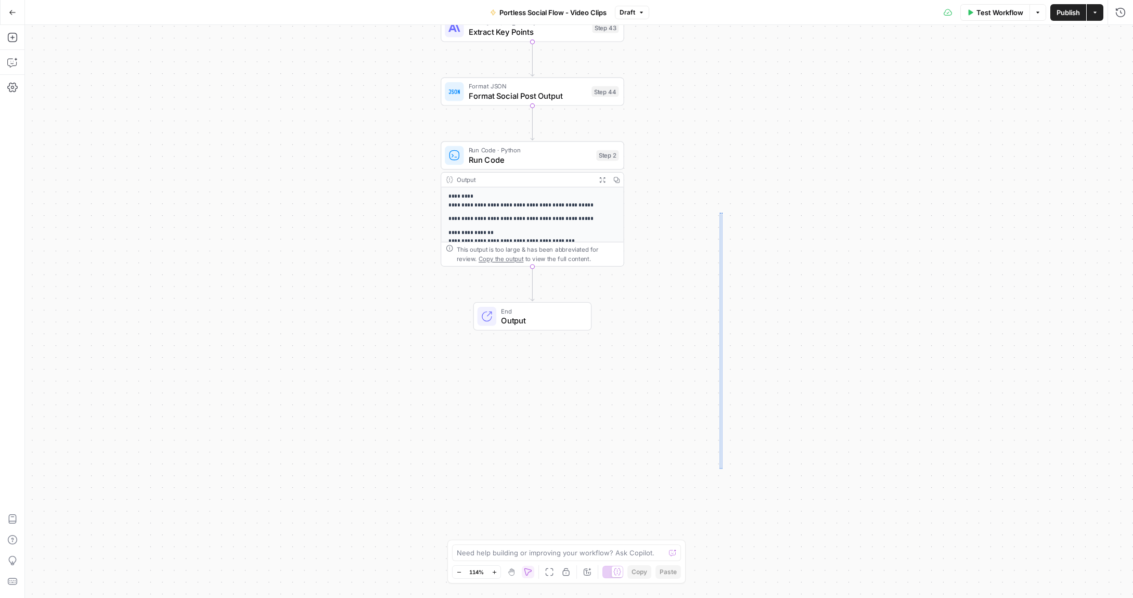
drag, startPoint x: 720, startPoint y: 215, endPoint x: 723, endPoint y: 445, distance: 229.9
click at [722, 473] on div "**********" at bounding box center [579, 311] width 1108 height 573
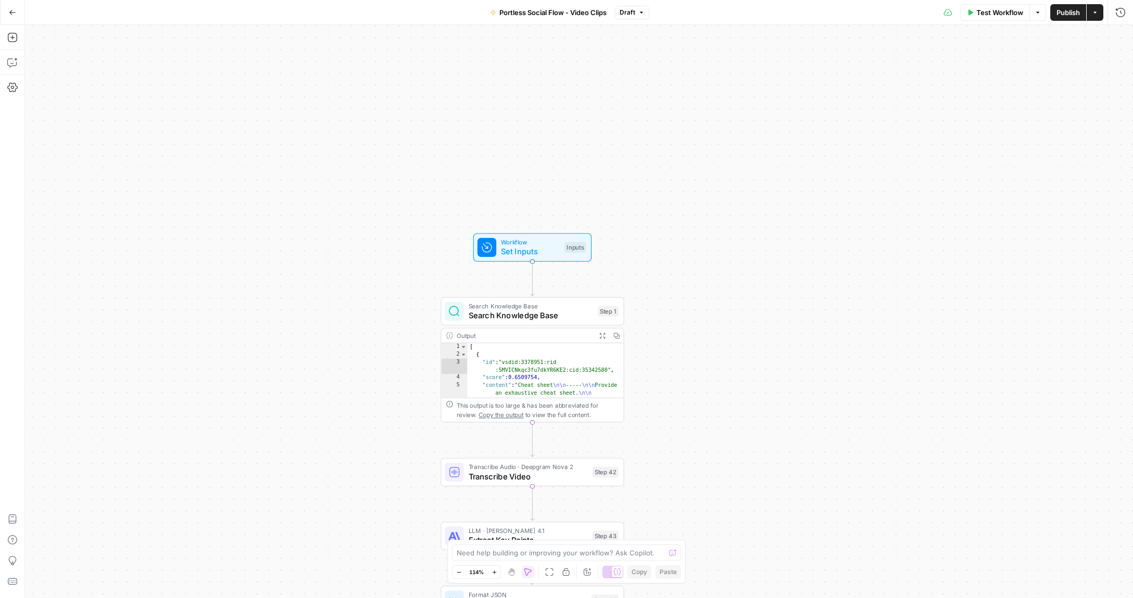
click at [1005, 10] on span "Test Workflow" at bounding box center [999, 12] width 47 height 10
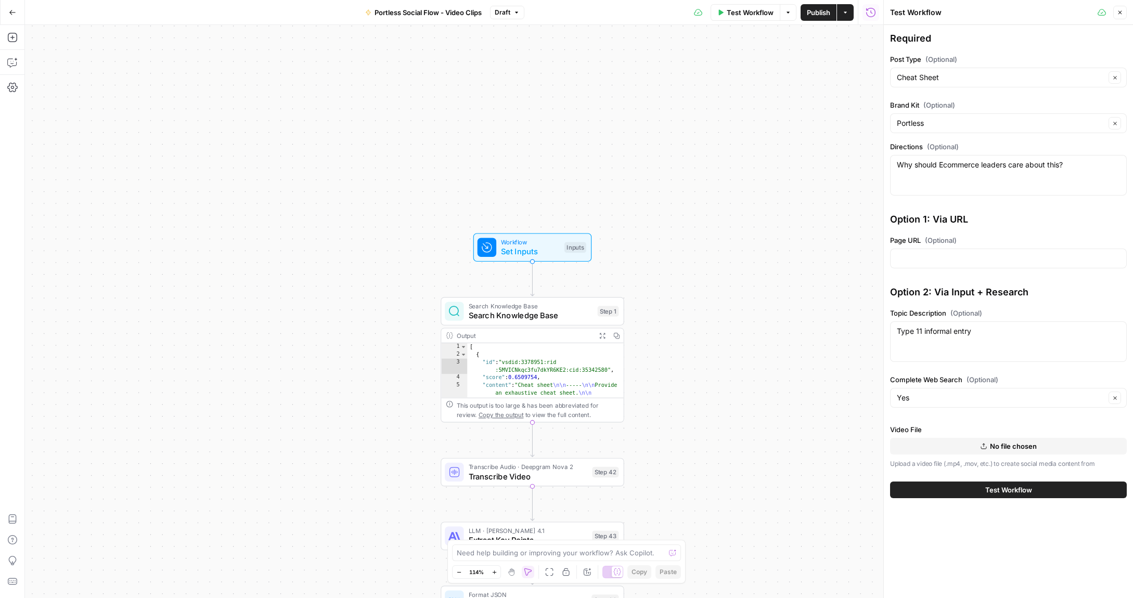
click at [948, 179] on div "Why should Ecommerce leaders care about this? Why should Ecommerce leaders care…" at bounding box center [1008, 175] width 237 height 41
click at [1071, 165] on textarea "Why should Ecommerce leaders care about this?" at bounding box center [1008, 165] width 223 height 10
drag, startPoint x: 1121, startPoint y: 11, endPoint x: 1085, endPoint y: 12, distance: 35.4
click at [1120, 11] on icon "button" at bounding box center [1120, 13] width 4 height 4
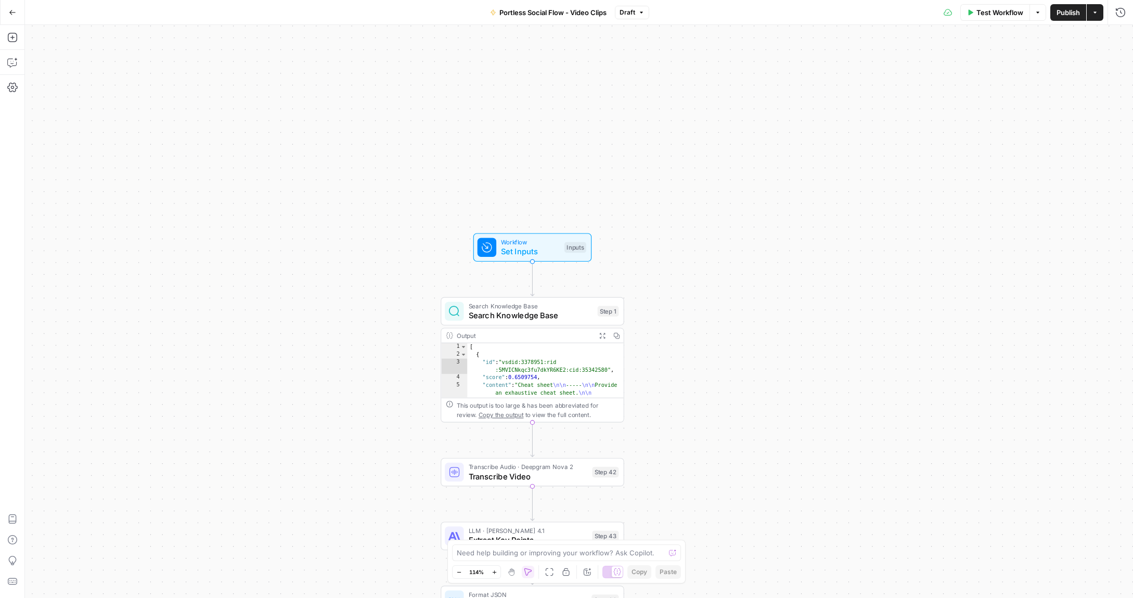
click at [5, 10] on button "Go Back" at bounding box center [12, 12] width 19 height 19
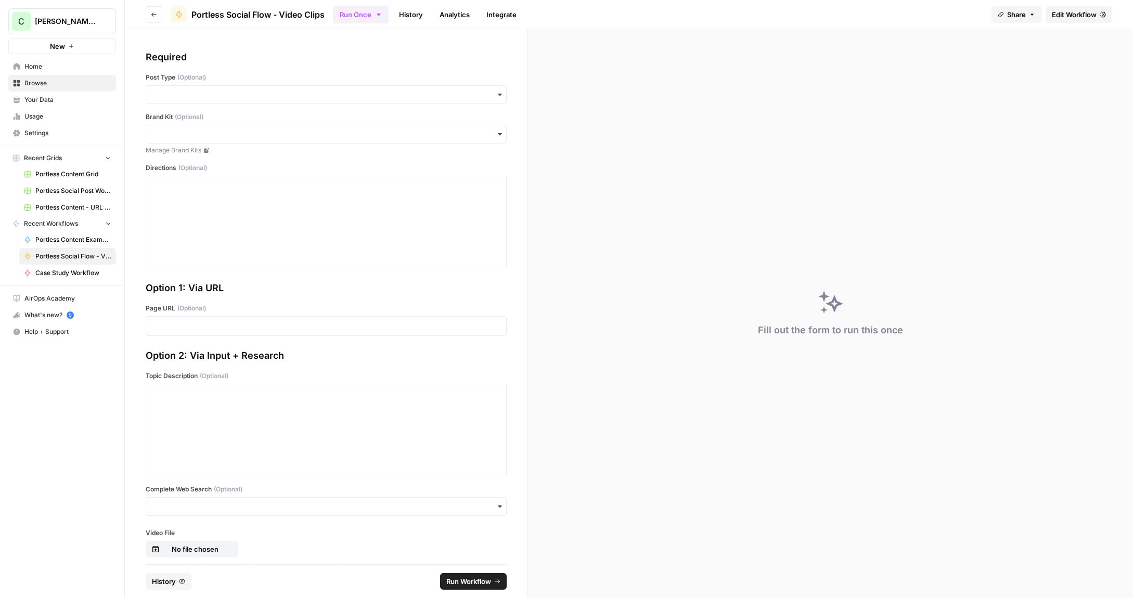
click at [323, 313] on label "Page URL (Optional)" at bounding box center [326, 308] width 361 height 9
click at [43, 250] on link "Portless Social Flow - Video Clips" at bounding box center [67, 256] width 97 height 17
click at [1064, 13] on span "Edit Workflow" at bounding box center [1074, 14] width 45 height 10
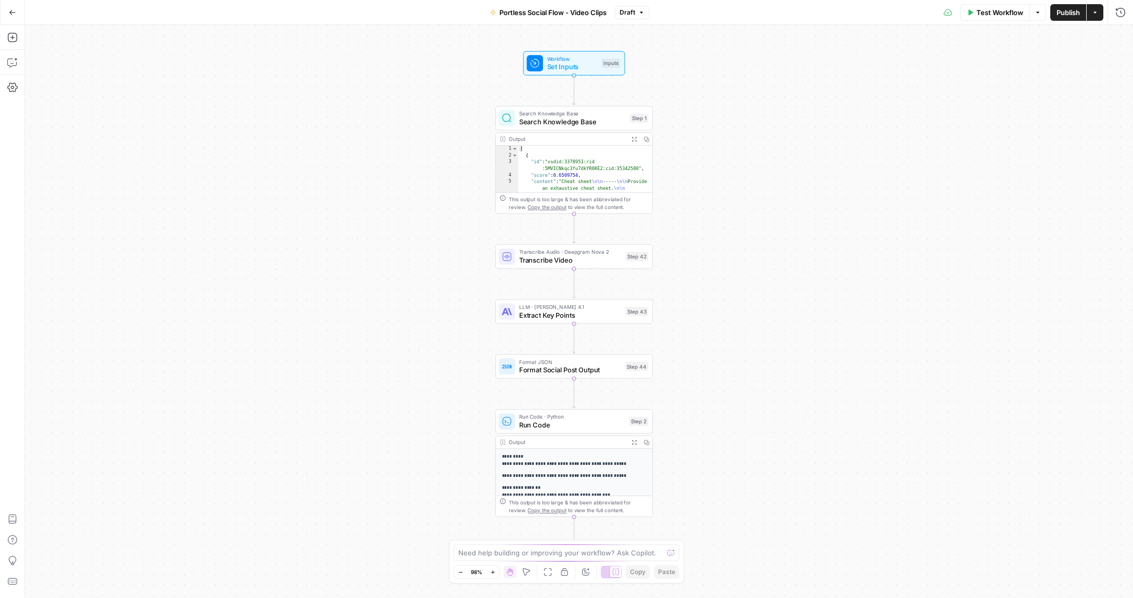
click at [567, 55] on span "Workflow" at bounding box center [572, 59] width 50 height 8
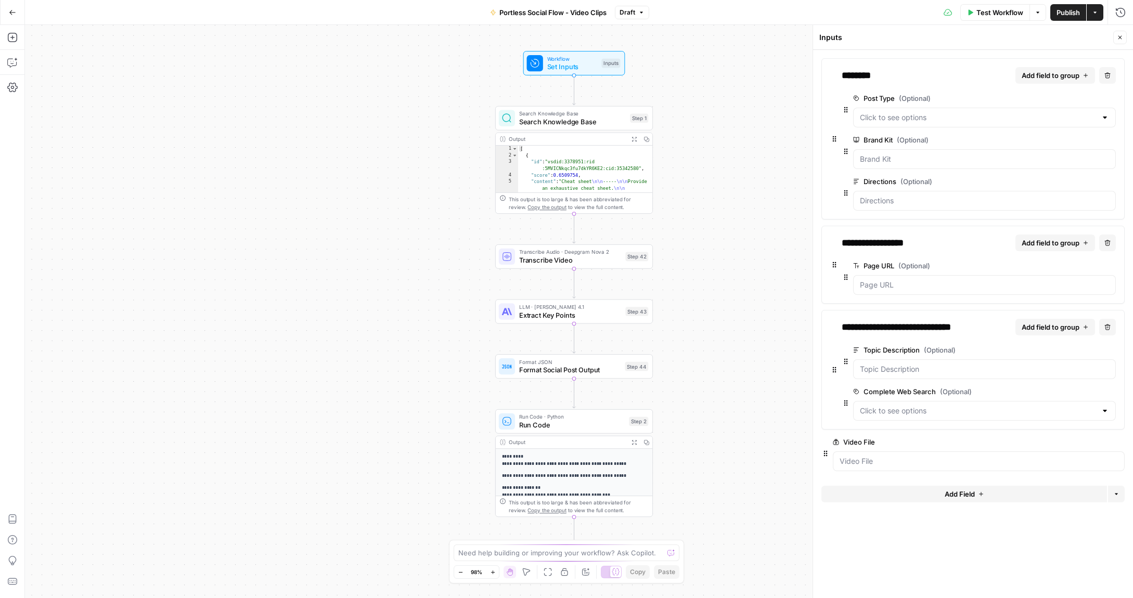
click at [1106, 241] on icon "button" at bounding box center [1107, 243] width 6 height 6
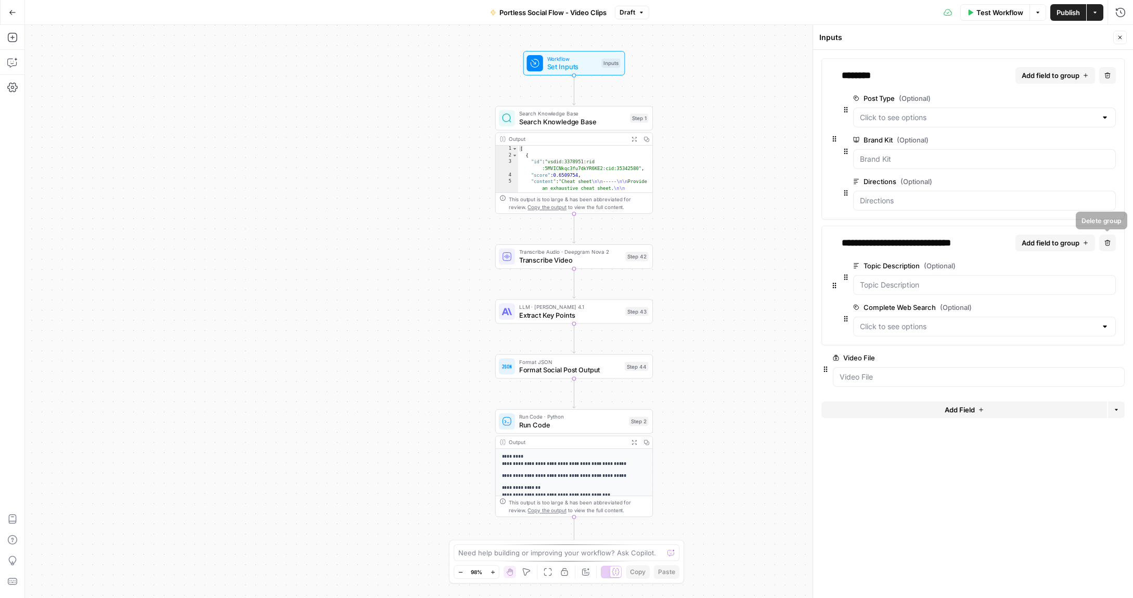
click at [1108, 243] on icon "button" at bounding box center [1107, 243] width 6 height 6
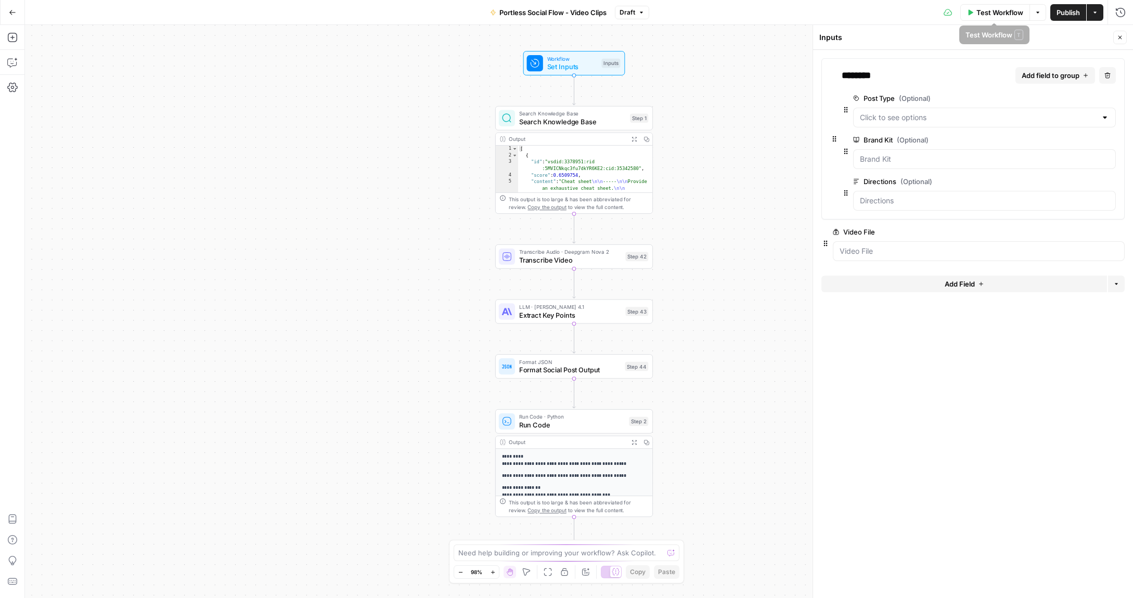
click at [1002, 14] on span "Test Workflow" at bounding box center [999, 12] width 47 height 10
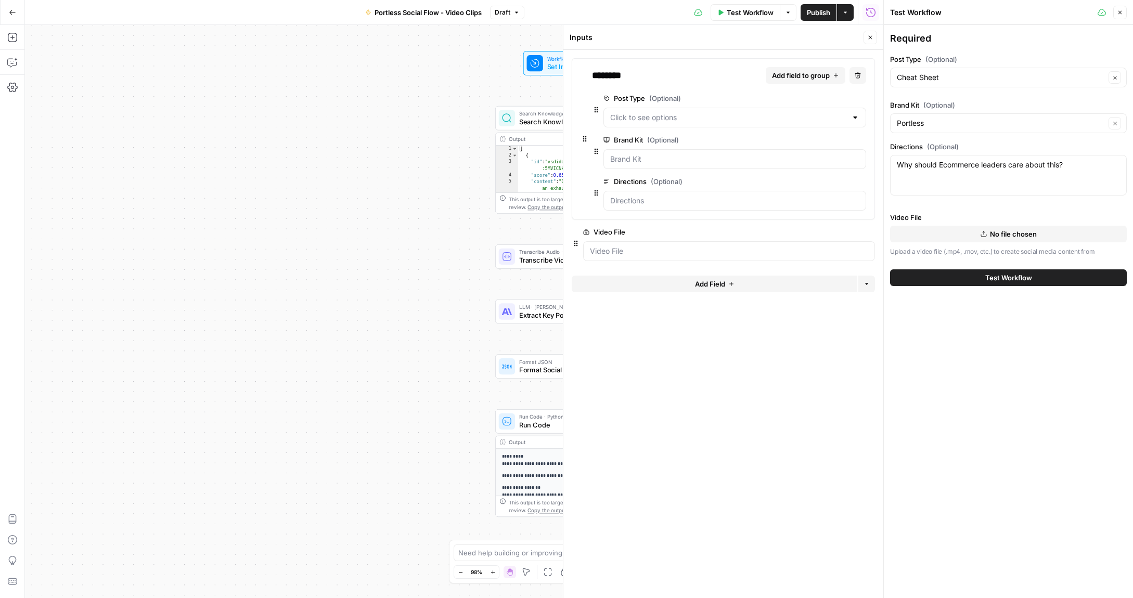
click at [990, 238] on span "No file chosen" at bounding box center [1013, 234] width 47 height 10
click at [995, 277] on span "Test Workflow" at bounding box center [1008, 278] width 47 height 10
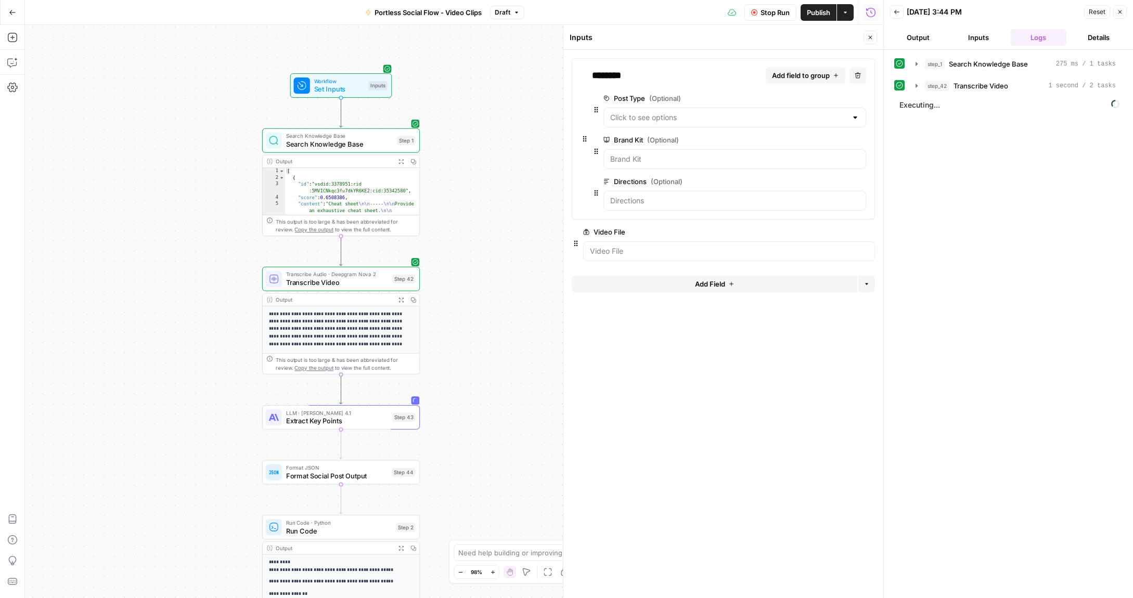
drag, startPoint x: 448, startPoint y: 200, endPoint x: 229, endPoint y: 222, distance: 220.7
click at [229, 222] on div "Workflow Set Inputs Inputs Search Knowledge Base Search Knowledge Base Step 1 O…" at bounding box center [454, 311] width 858 height 573
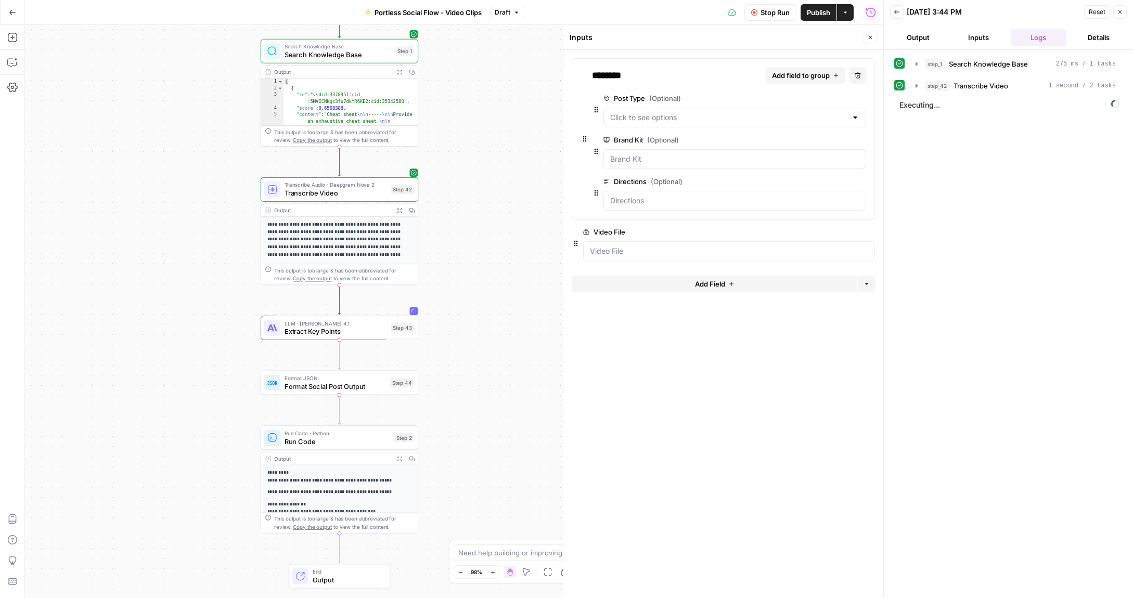
drag, startPoint x: 200, startPoint y: 270, endPoint x: 200, endPoint y: 180, distance: 90.0
click at [200, 180] on div "Workflow Set Inputs Inputs Search Knowledge Base Search Knowledge Base Step 1 O…" at bounding box center [454, 311] width 858 height 573
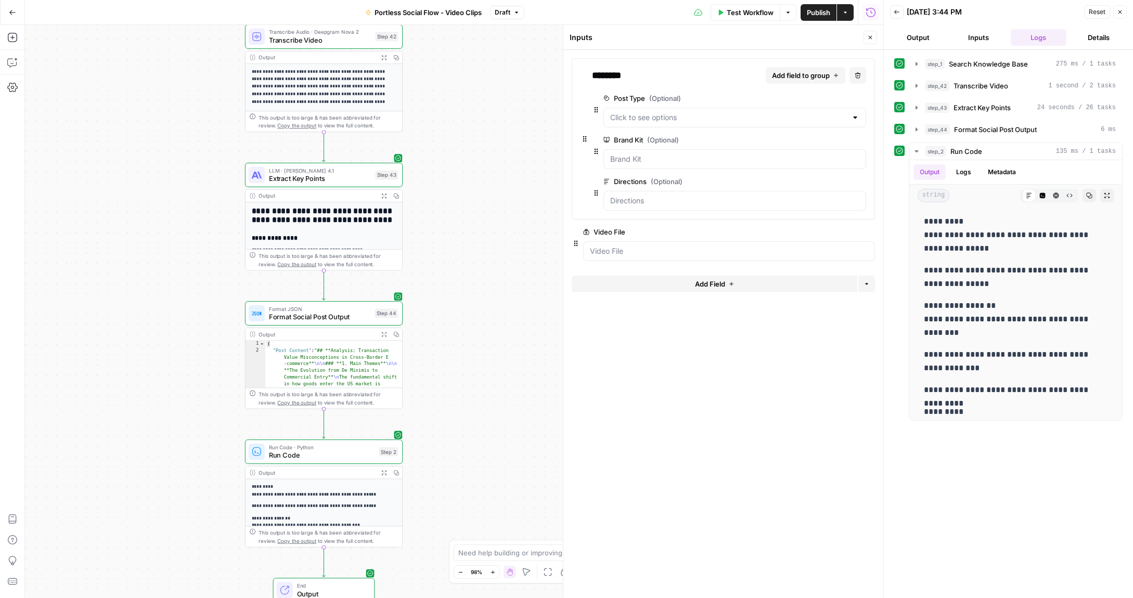
drag, startPoint x: 513, startPoint y: 345, endPoint x: 501, endPoint y: 224, distance: 121.8
click at [501, 224] on div "Workflow Set Inputs Inputs Search Knowledge Base Search Knowledge Base Step 1 O…" at bounding box center [454, 311] width 858 height 573
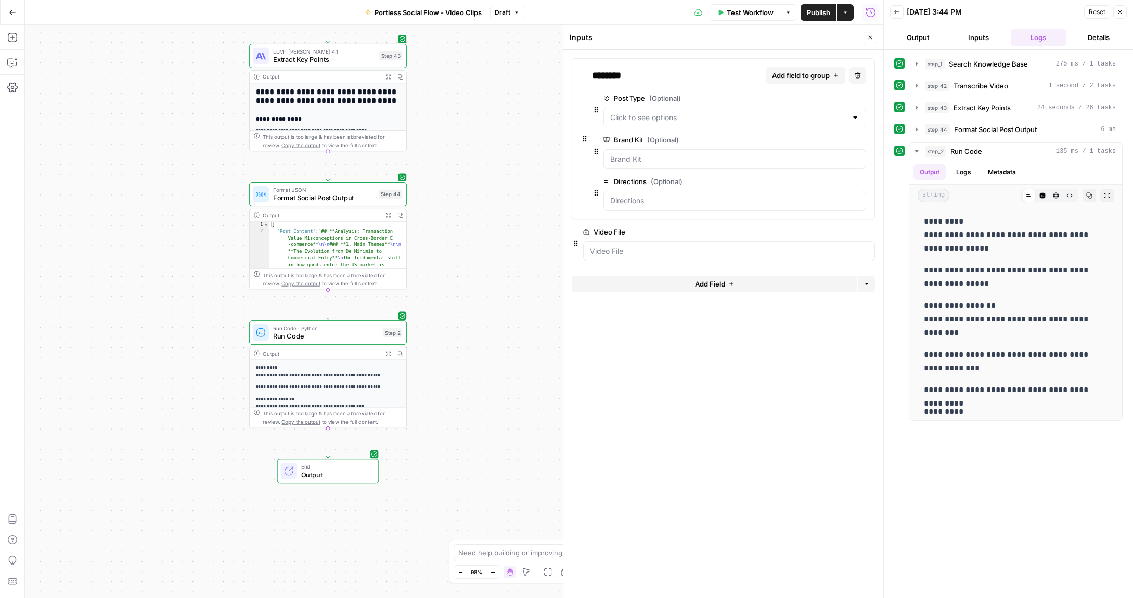
drag, startPoint x: 489, startPoint y: 302, endPoint x: 493, endPoint y: 187, distance: 115.0
click at [493, 187] on div "Workflow Set Inputs Inputs Search Knowledge Base Search Knowledge Base Step 1 O…" at bounding box center [454, 311] width 858 height 573
click at [345, 472] on span "Output" at bounding box center [333, 474] width 69 height 10
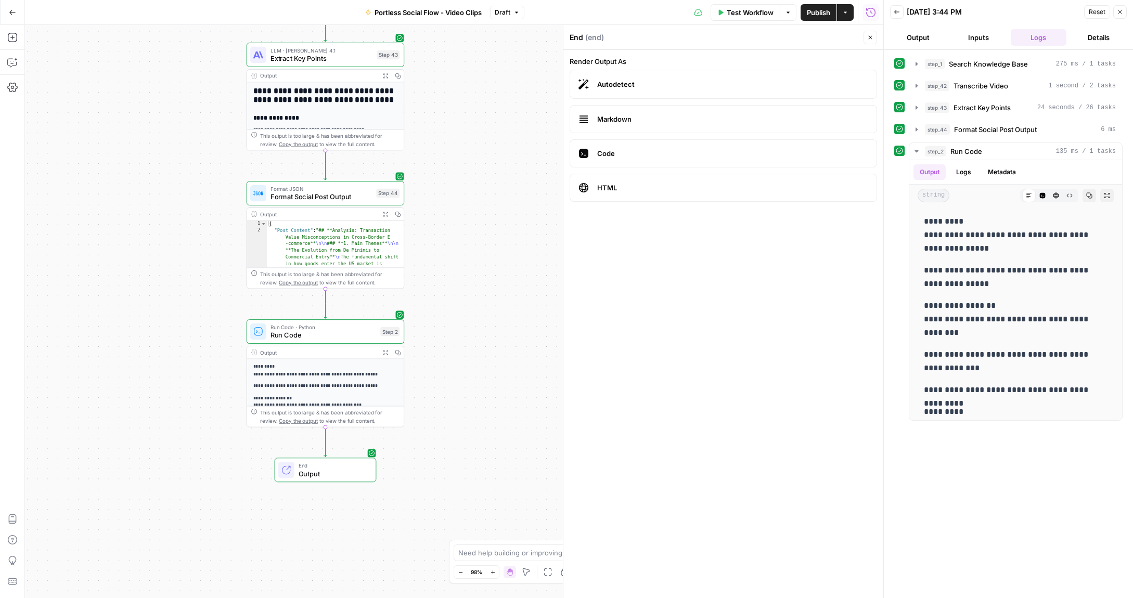
click at [1121, 11] on icon "button" at bounding box center [1120, 12] width 4 height 4
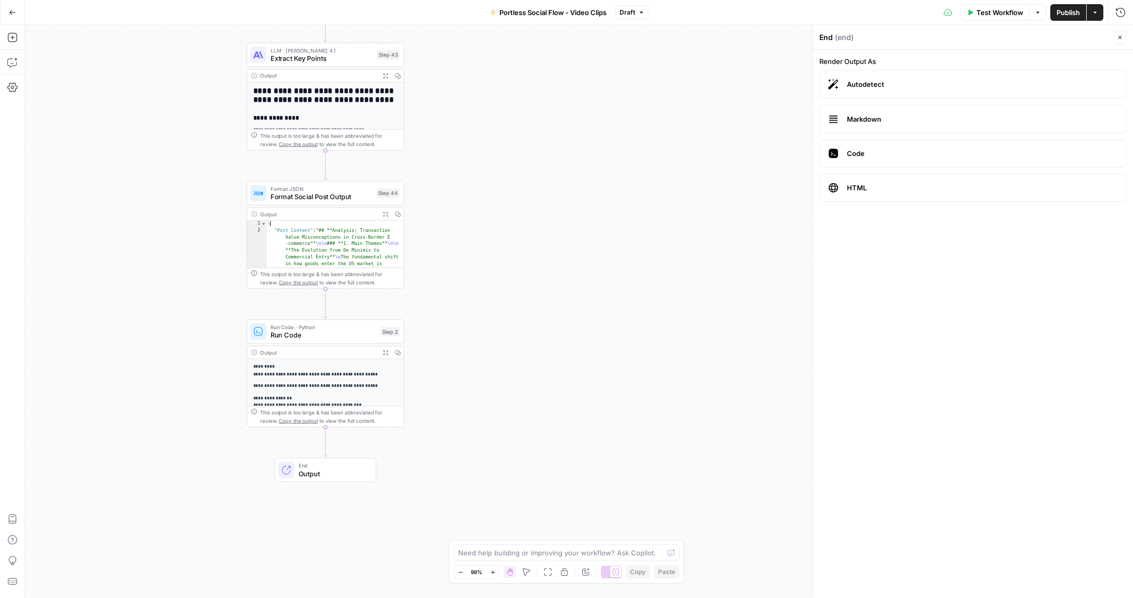
click at [866, 83] on span "Autodetect" at bounding box center [982, 84] width 271 height 10
click at [865, 118] on span "Markdown" at bounding box center [982, 119] width 271 height 10
drag, startPoint x: 854, startPoint y: 79, endPoint x: 866, endPoint y: 81, distance: 12.1
click at [854, 79] on span "Autodetect" at bounding box center [982, 84] width 271 height 10
click at [1115, 36] on button "Close" at bounding box center [1120, 38] width 14 height 14
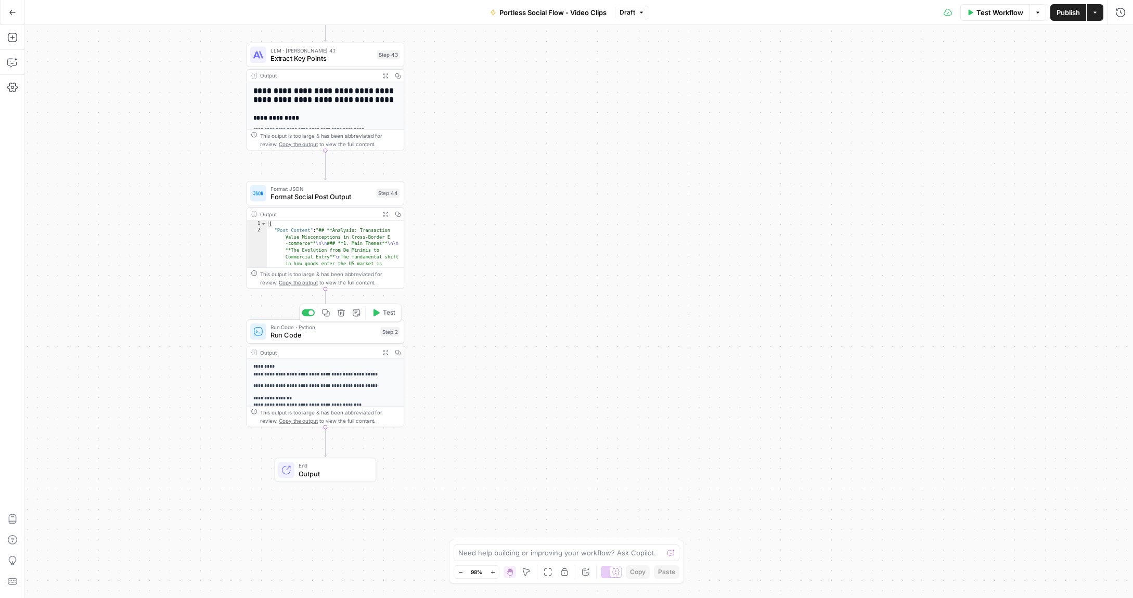
click at [346, 334] on span "Run Code" at bounding box center [324, 335] width 106 height 10
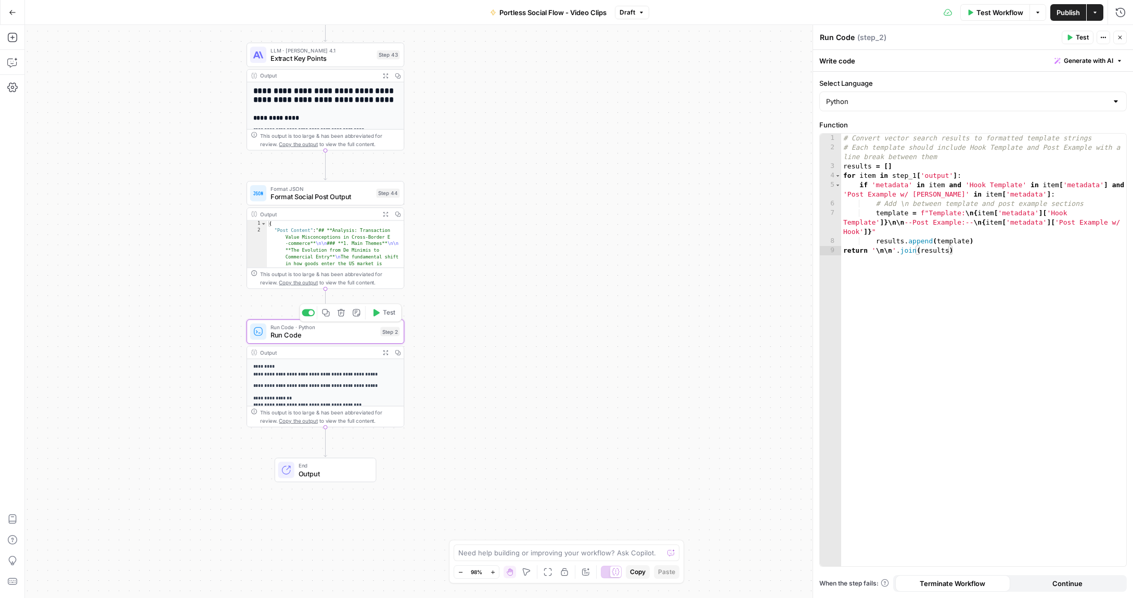
click at [337, 372] on p "**********" at bounding box center [325, 370] width 145 height 15
click at [323, 473] on span "Output" at bounding box center [333, 474] width 69 height 10
click at [324, 472] on span "Output" at bounding box center [333, 474] width 69 height 10
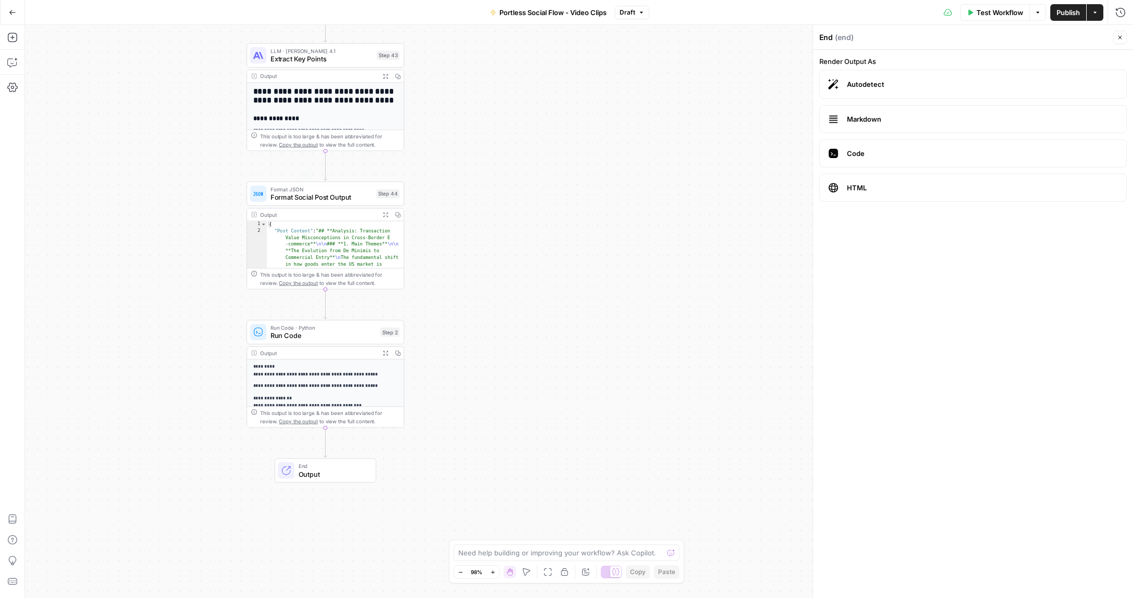
click at [349, 199] on span "Format Social Post Output" at bounding box center [322, 197] width 102 height 10
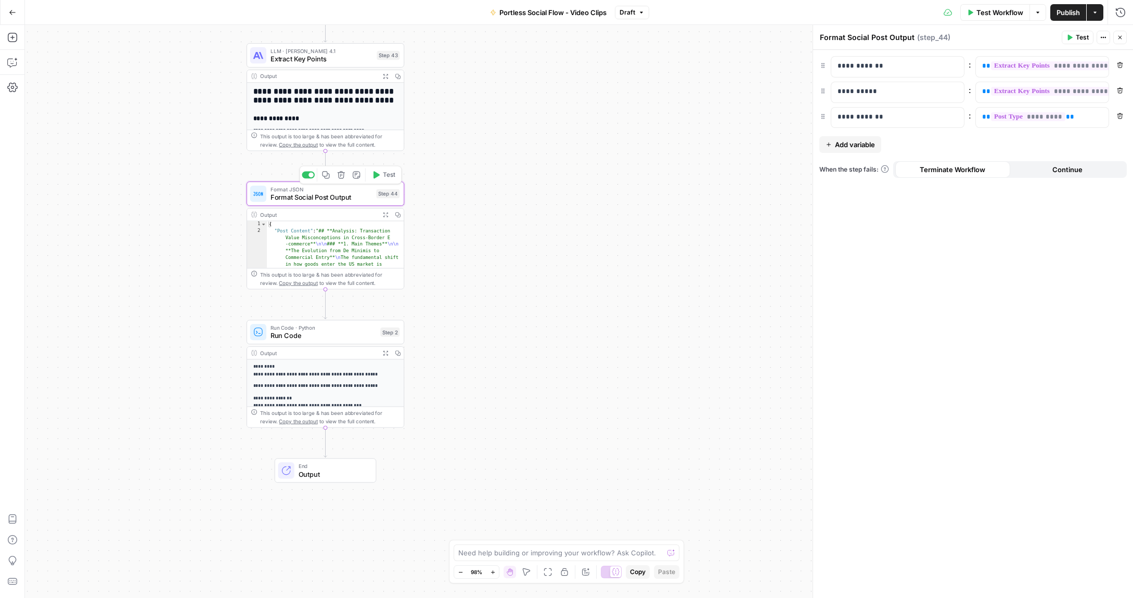
type textarea "**********"
click at [338, 259] on div "{ "Post Content" : "## **Analysis: Transaction Value Misconceptions in Cross-Bo…" at bounding box center [335, 579] width 137 height 716
click at [348, 230] on div "{ "Post Content" : "## **Analysis: Transaction Value Misconceptions in Cross-Bo…" at bounding box center [335, 579] width 137 height 716
click at [313, 247] on div "{ "Post Content" : "## **Analysis: Transaction Value Misconceptions in Cross-Bo…" at bounding box center [335, 579] width 137 height 716
click at [340, 325] on span "Run Code · Python" at bounding box center [324, 328] width 106 height 8
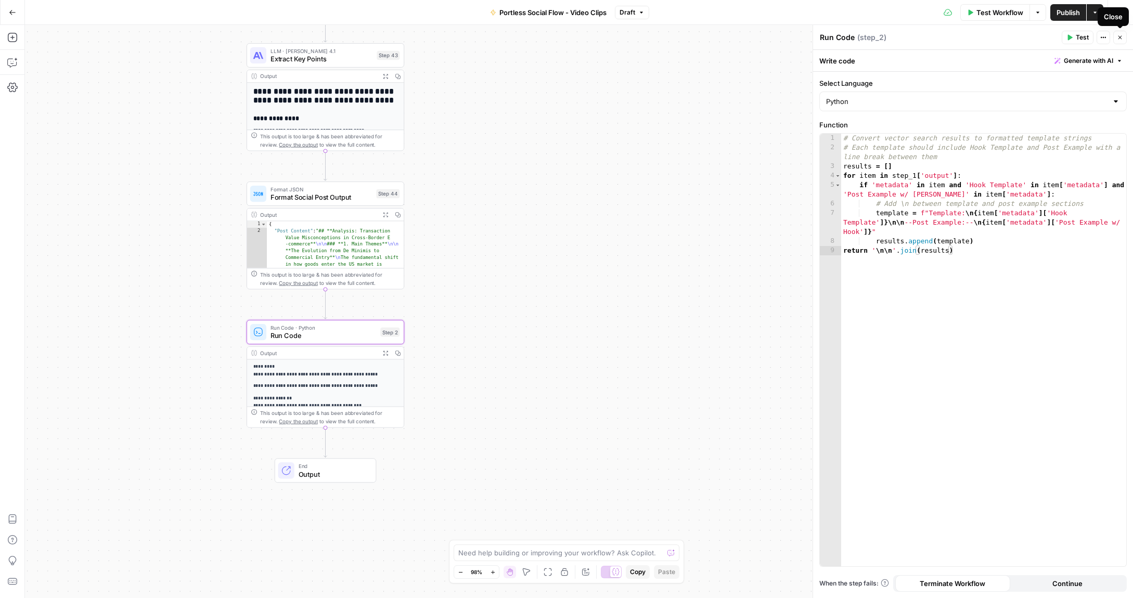
click at [1120, 35] on icon "button" at bounding box center [1120, 37] width 6 height 6
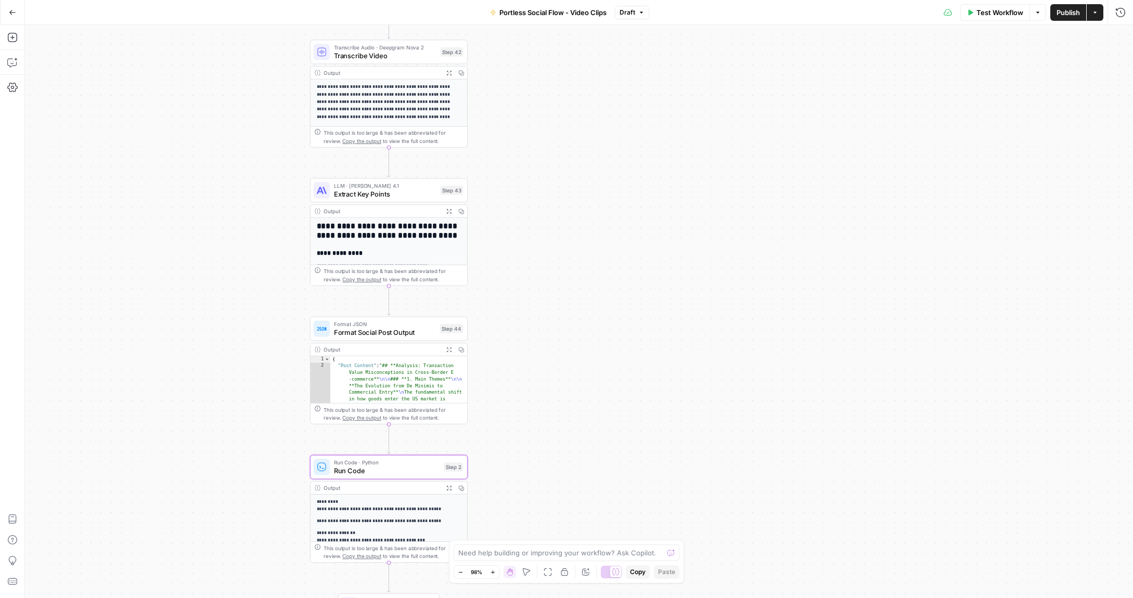
drag, startPoint x: 458, startPoint y: 184, endPoint x: 542, endPoint y: 325, distance: 164.4
click at [542, 325] on div "Workflow Set Inputs Inputs Search Knowledge Base Search Knowledge Base Step 1 O…" at bounding box center [579, 311] width 1108 height 573
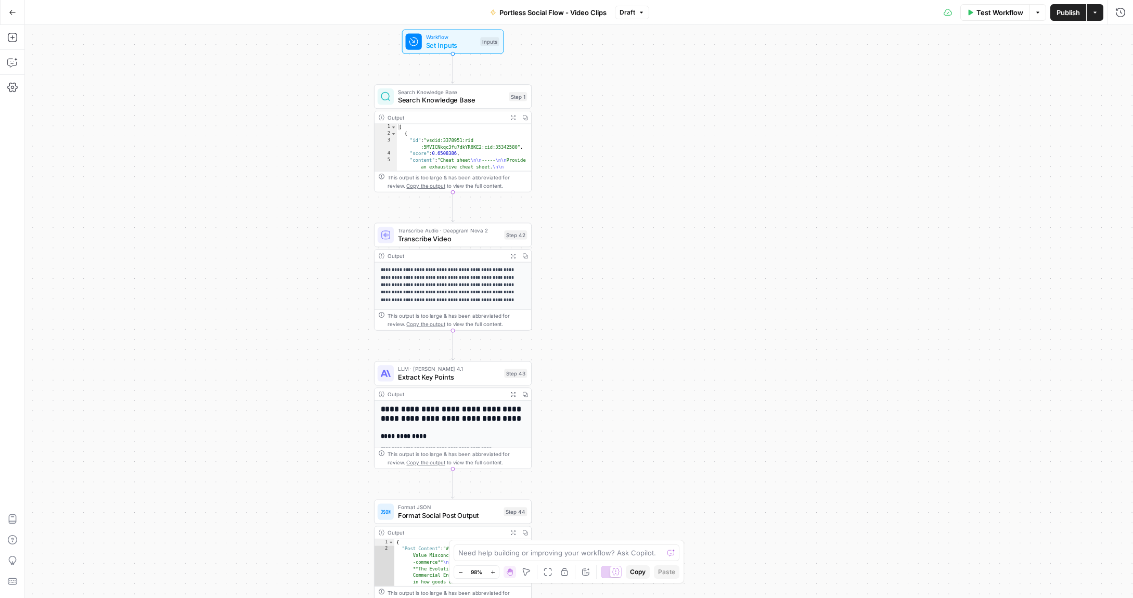
drag, startPoint x: 580, startPoint y: 142, endPoint x: 599, endPoint y: 284, distance: 143.3
click at [601, 287] on div "Workflow Set Inputs Inputs Search Knowledge Base Search Knowledge Base Step 1 O…" at bounding box center [579, 311] width 1108 height 573
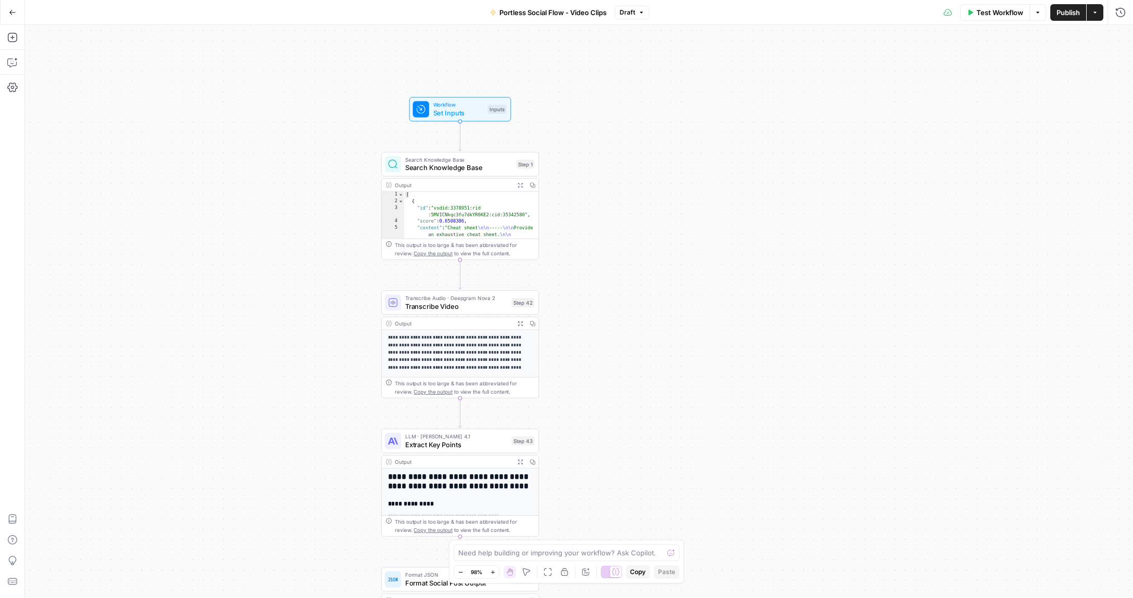
click at [1063, 10] on span "Publish" at bounding box center [1068, 12] width 23 height 10
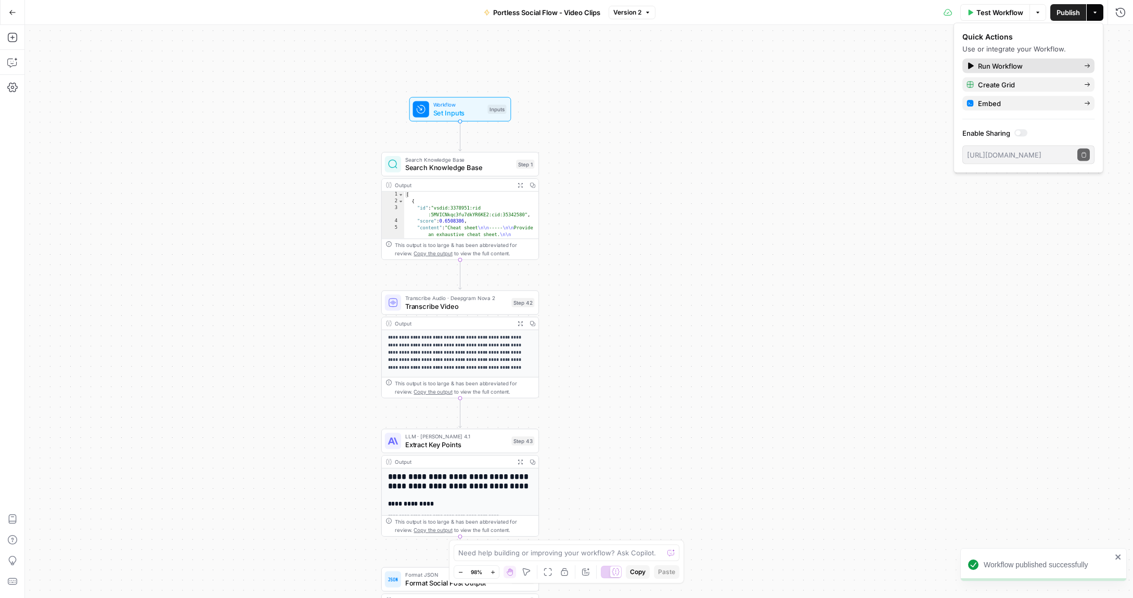
click at [1003, 64] on span "Run Workflow" at bounding box center [1027, 66] width 98 height 10
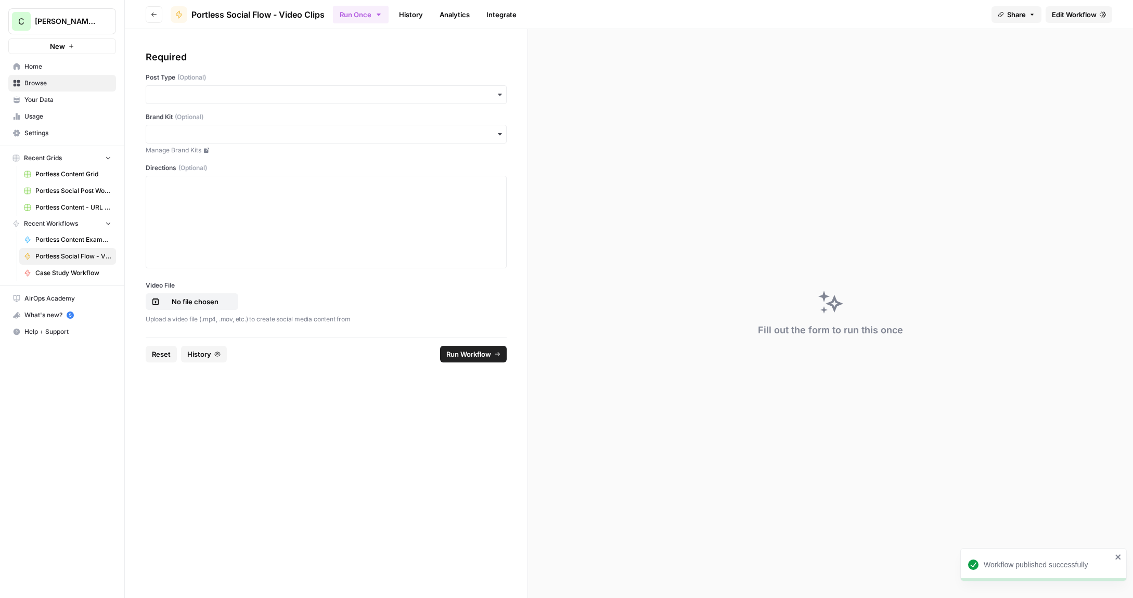
click at [191, 88] on div "button" at bounding box center [326, 94] width 361 height 19
click at [191, 220] on div "Industry info" at bounding box center [326, 224] width 360 height 20
click at [192, 135] on input "Brand Kit (Optional)" at bounding box center [325, 134] width 347 height 10
click at [194, 160] on div "Portless" at bounding box center [326, 162] width 360 height 20
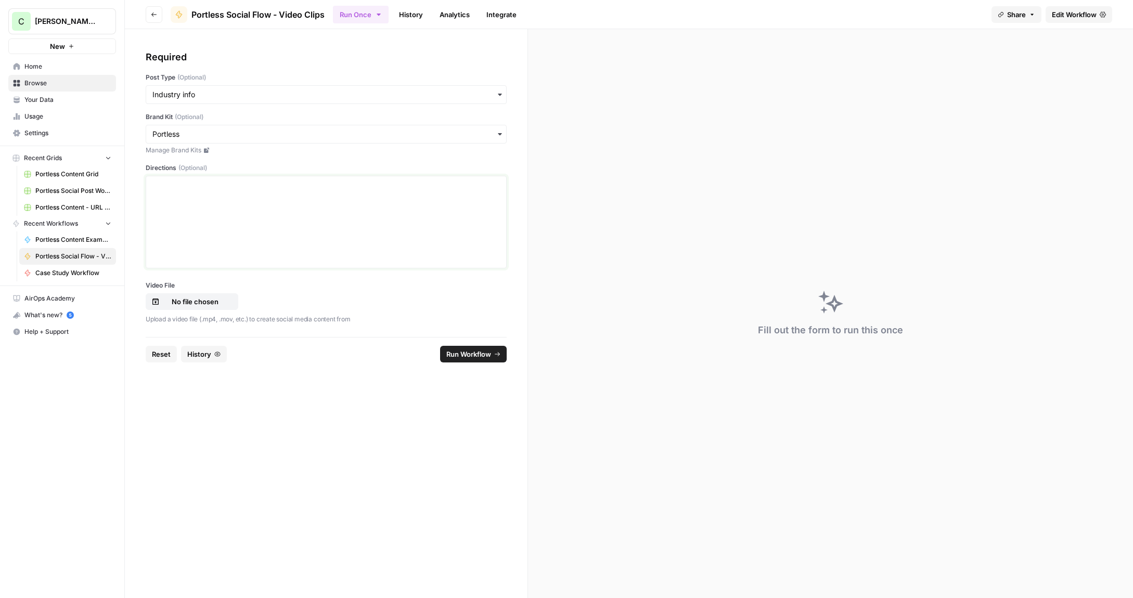
click at [207, 201] on div at bounding box center [325, 222] width 347 height 83
click at [215, 302] on p "No file chosen" at bounding box center [195, 302] width 67 height 10
click at [253, 201] on div at bounding box center [325, 222] width 347 height 83
click at [470, 352] on span "Run Workflow" at bounding box center [468, 354] width 45 height 10
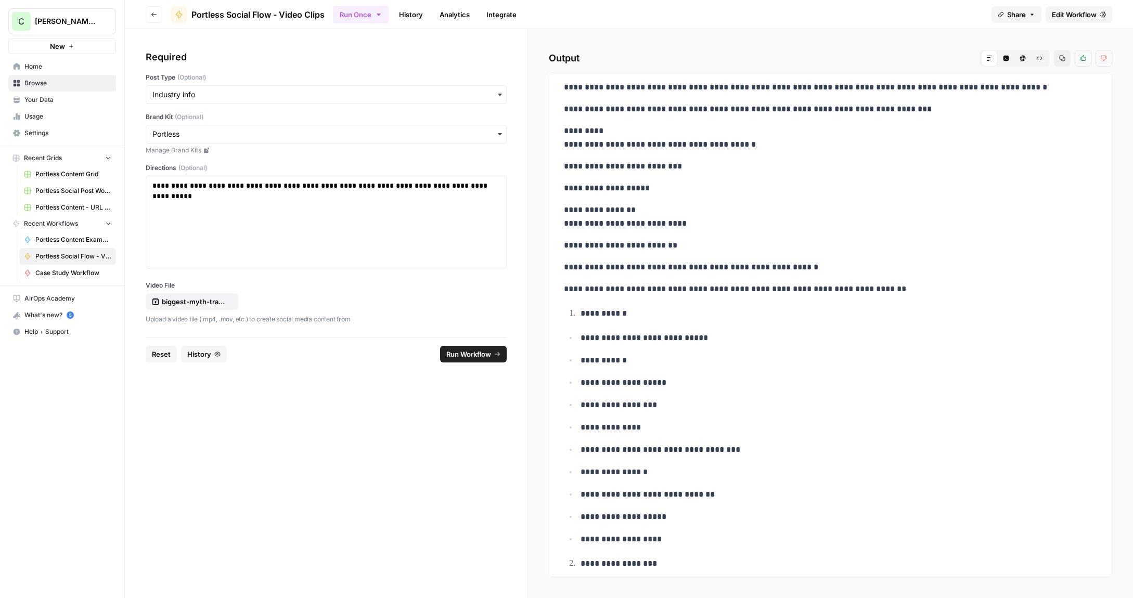
scroll to position [0, 0]
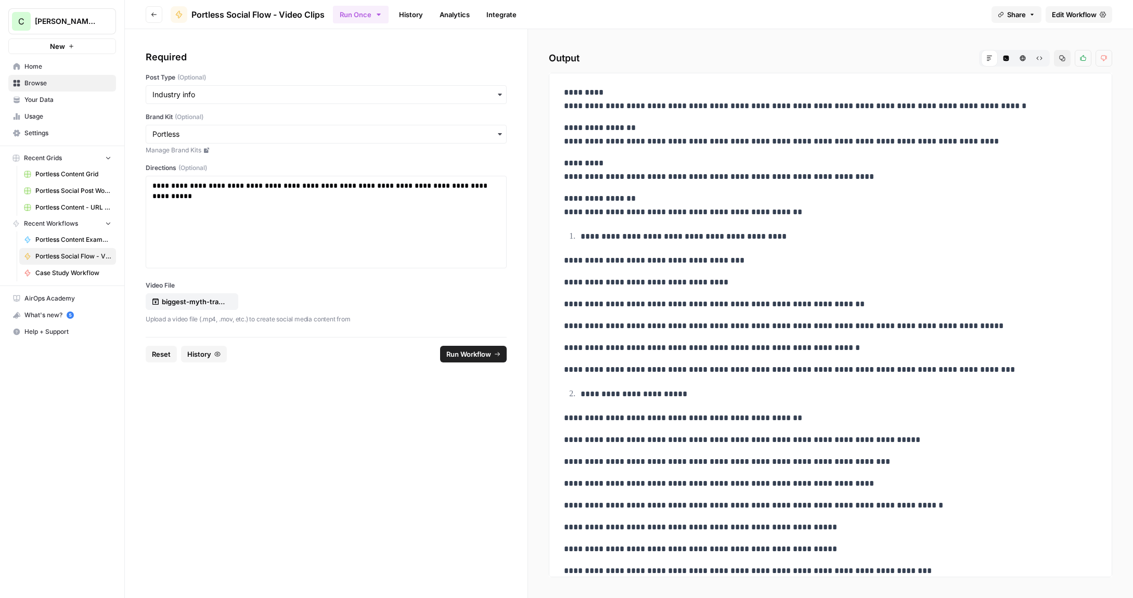
click at [346, 65] on div "**********" at bounding box center [326, 159] width 361 height 218
click at [155, 16] on icon "button" at bounding box center [154, 14] width 6 height 6
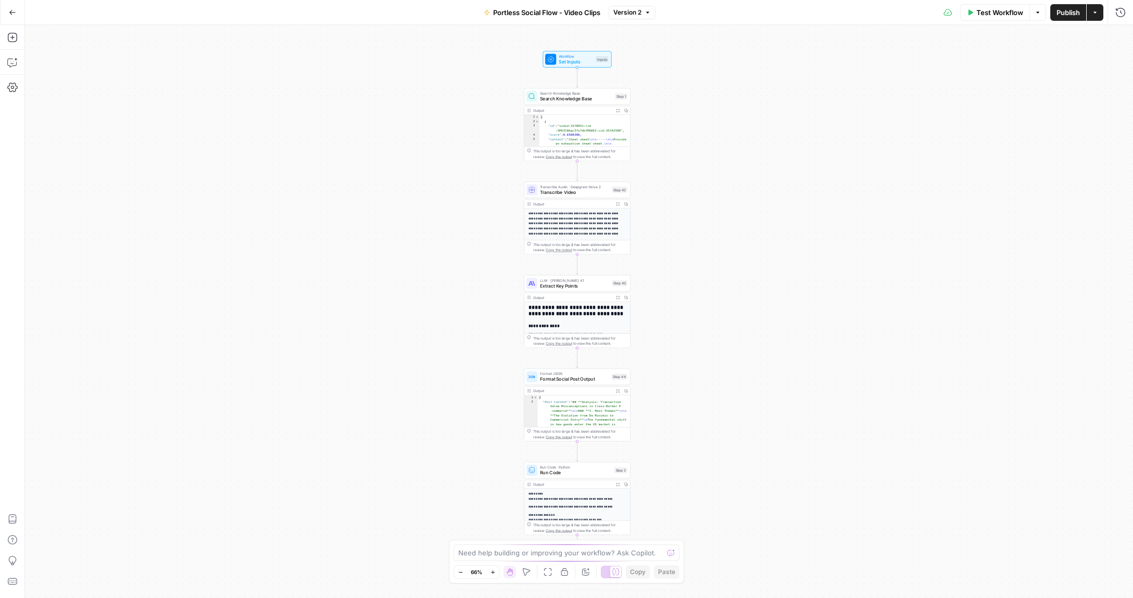
click at [16, 18] on button "Go Back" at bounding box center [12, 12] width 19 height 19
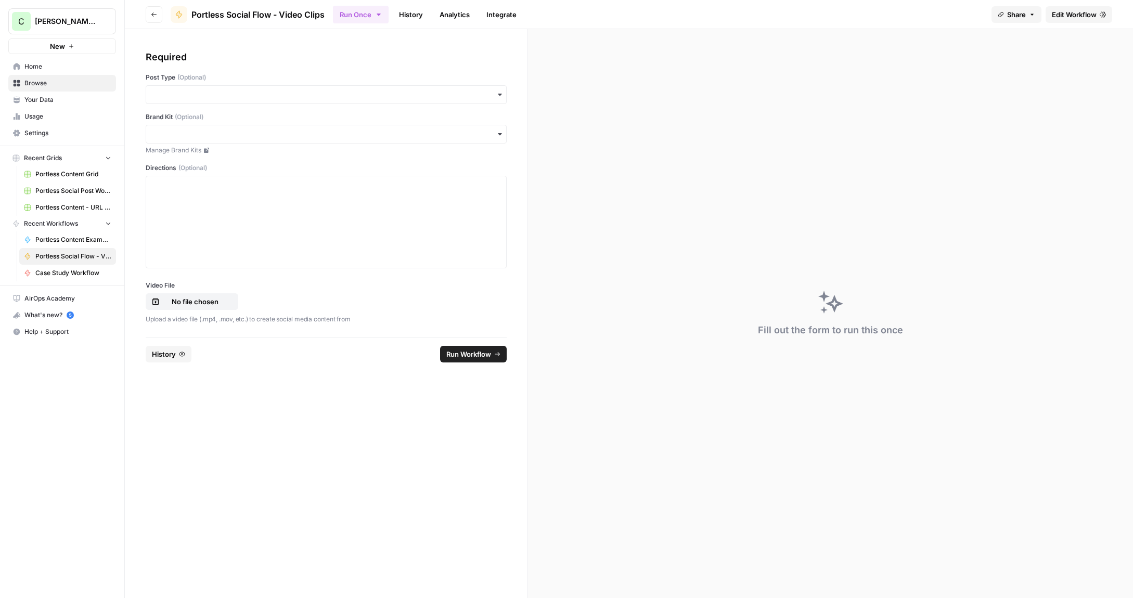
click at [151, 12] on icon "button" at bounding box center [154, 14] width 6 height 6
click at [151, 15] on icon "button" at bounding box center [154, 14] width 6 height 6
click at [43, 258] on span "Portless Social Flow - Video Clips" at bounding box center [73, 256] width 76 height 9
click at [51, 90] on link "Browse" at bounding box center [62, 83] width 108 height 17
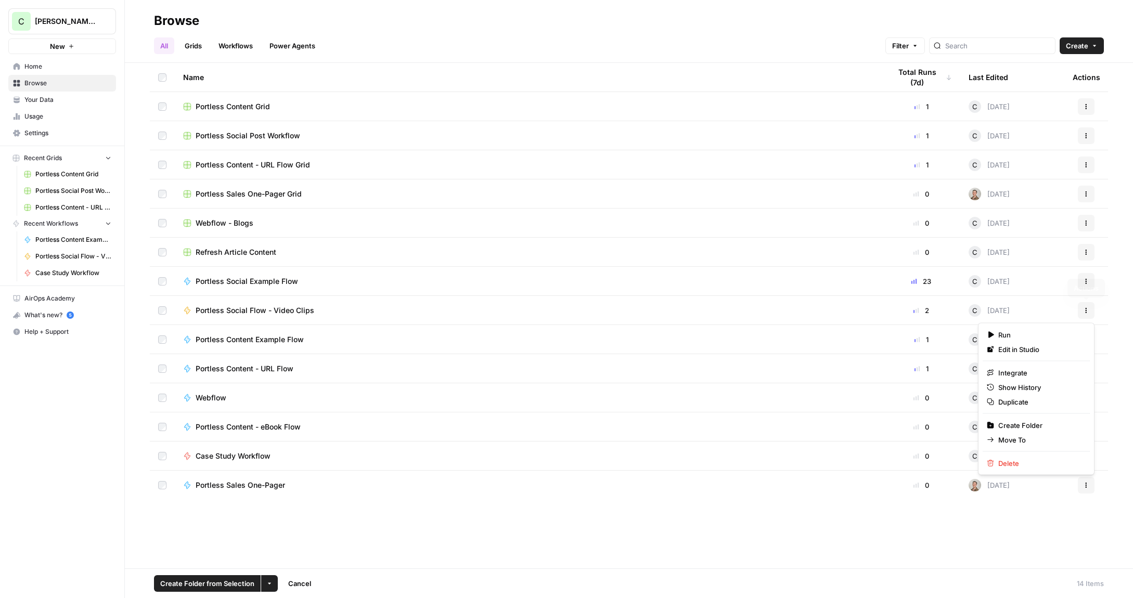
click at [1090, 314] on button "Actions" at bounding box center [1086, 310] width 17 height 17
click at [1016, 461] on span "Delete" at bounding box center [1039, 463] width 83 height 10
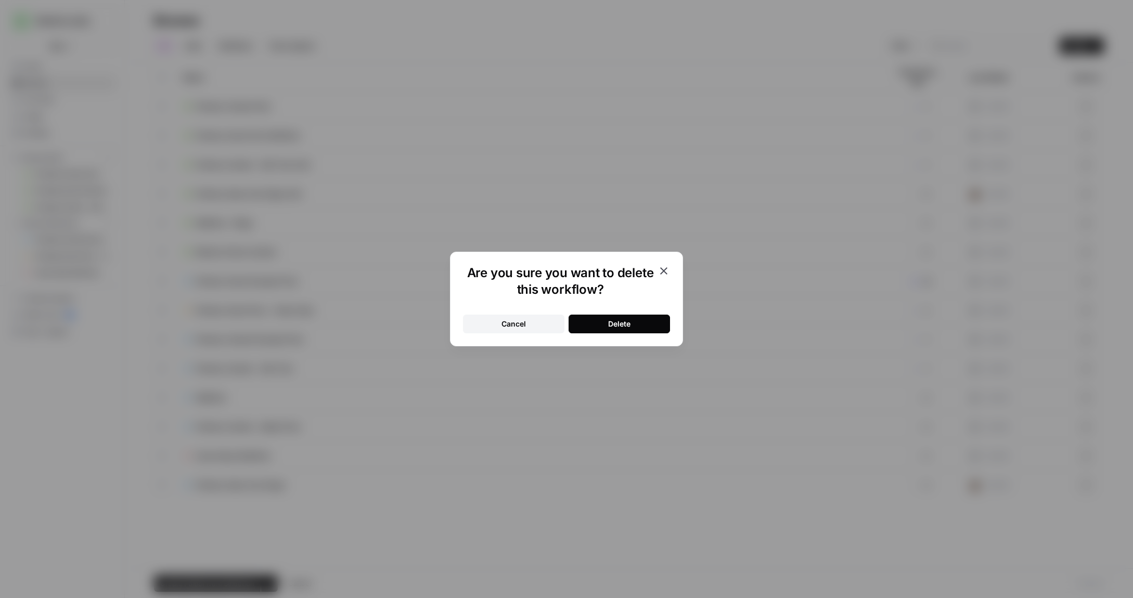
click at [622, 324] on div "Delete" at bounding box center [619, 324] width 22 height 10
